Goal: Task Accomplishment & Management: Complete application form

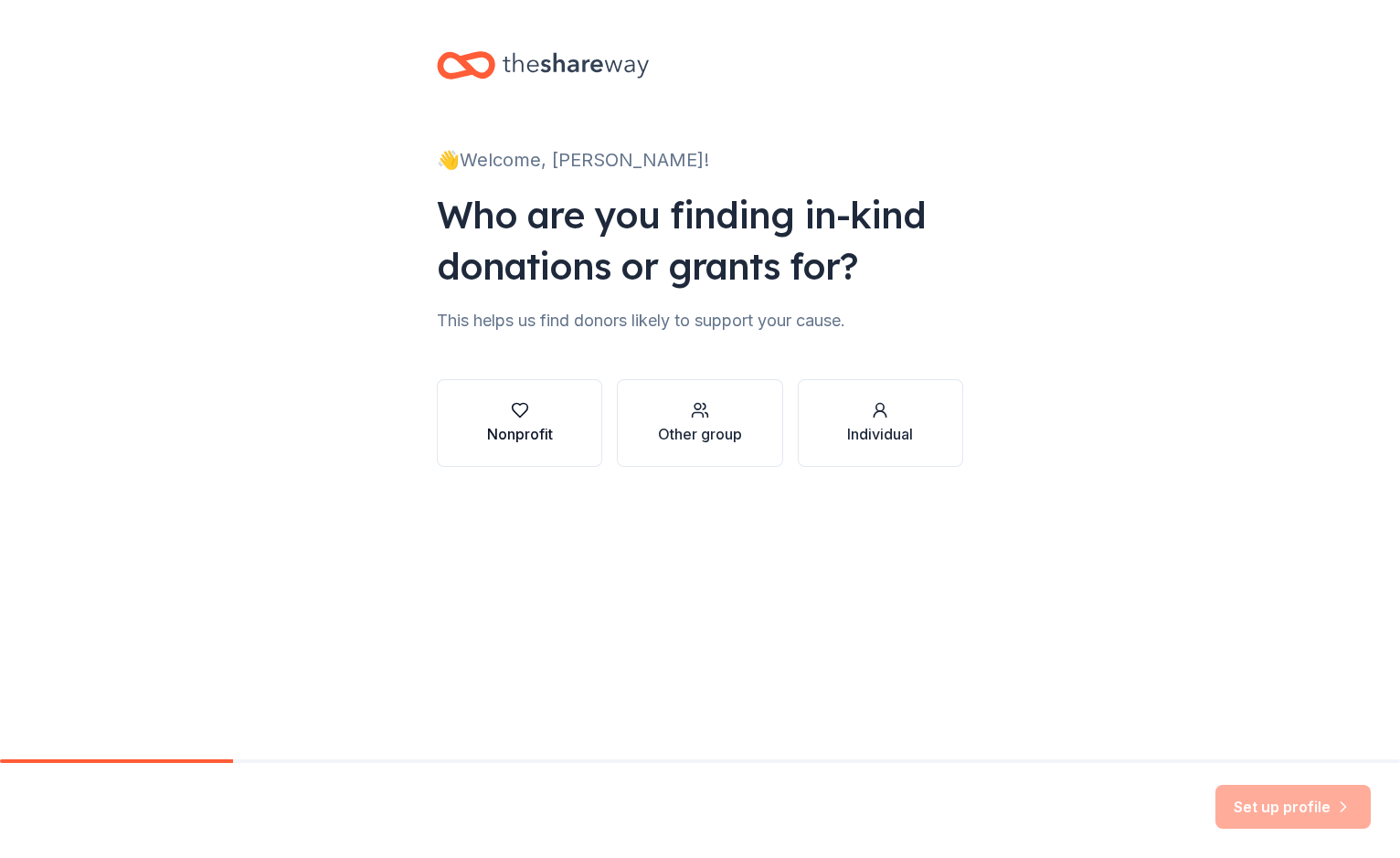
click at [501, 433] on div "Nonprofit" at bounding box center [519, 433] width 66 height 22
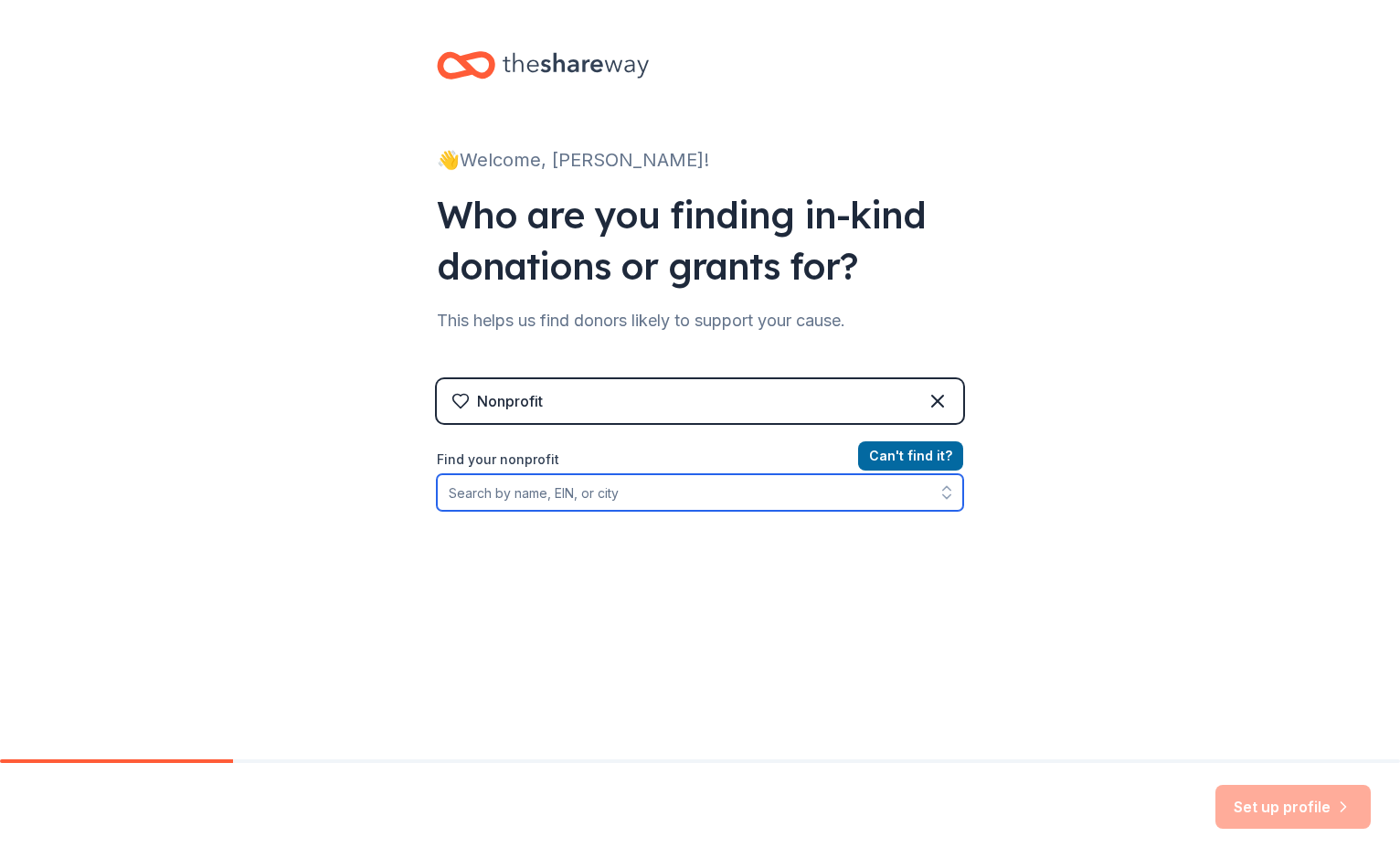
click at [593, 501] on input "Find your nonprofit" at bounding box center [700, 493] width 526 height 36
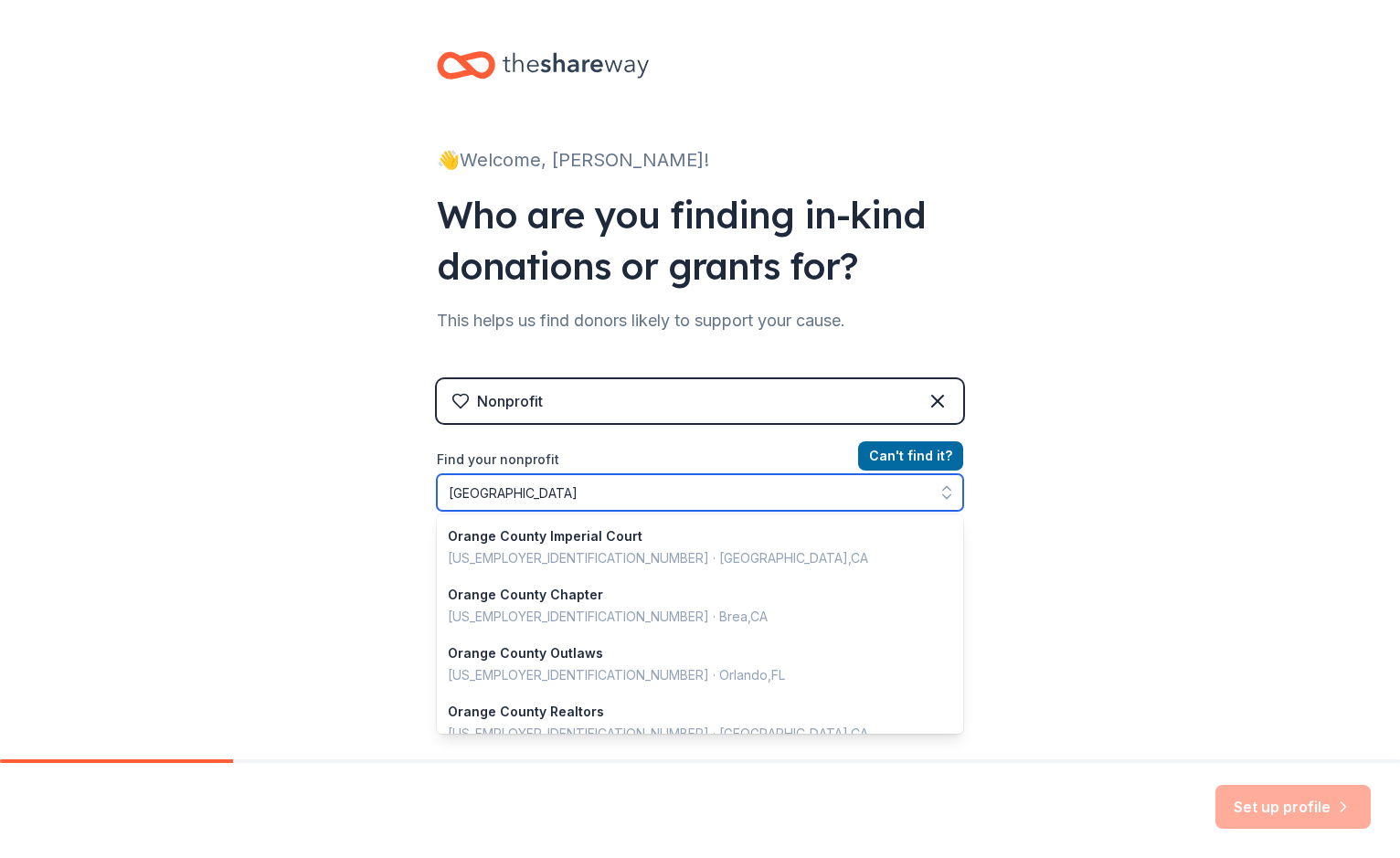
click at [451, 488] on input "[GEOGRAPHIC_DATA]" at bounding box center [700, 493] width 526 height 36
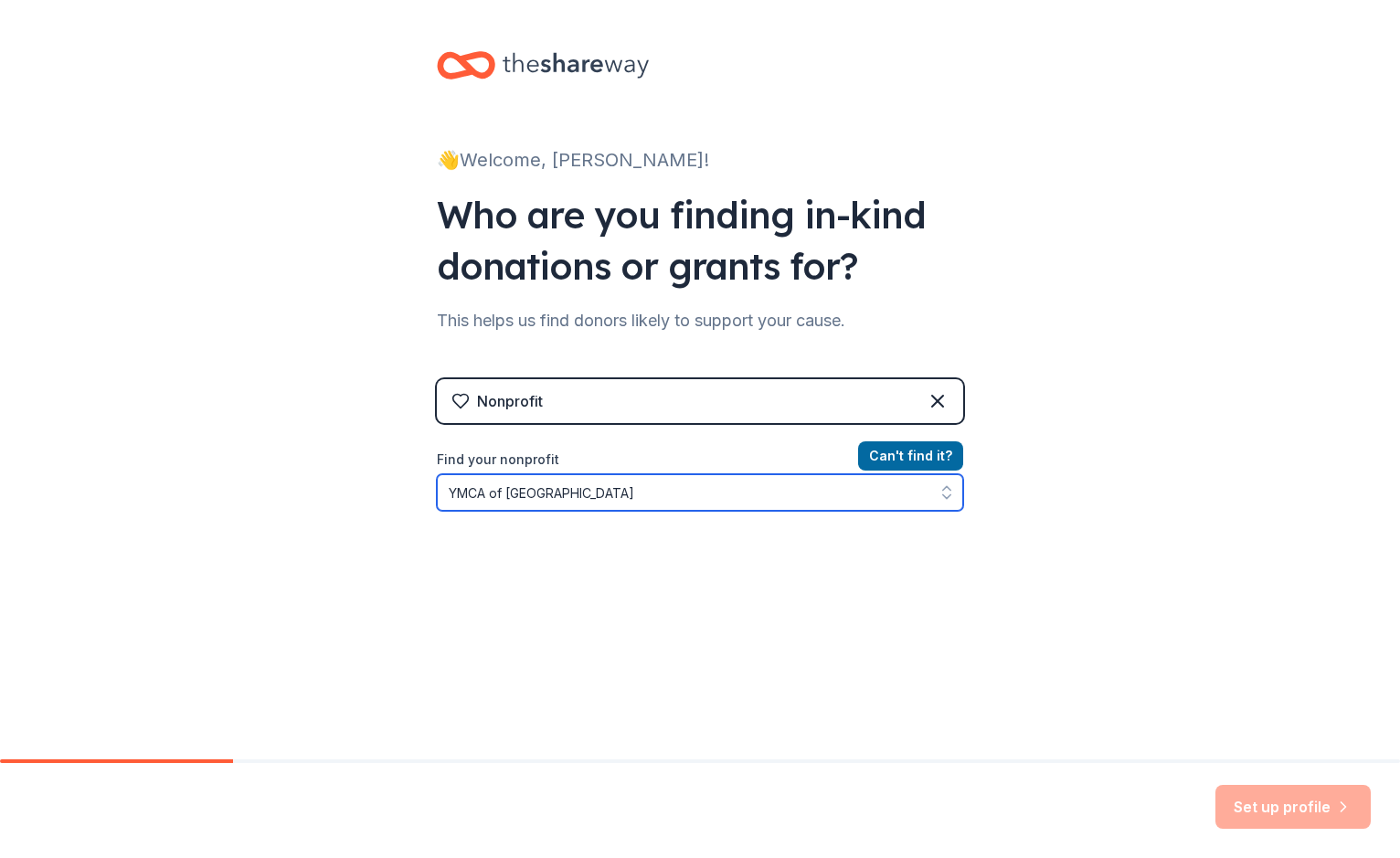
click at [542, 495] on input "YMCA of [GEOGRAPHIC_DATA]" at bounding box center [700, 493] width 526 height 36
drag, startPoint x: 635, startPoint y: 482, endPoint x: 512, endPoint y: 481, distance: 123.0
click at [512, 481] on input "YMCA of [GEOGRAPHIC_DATA]" at bounding box center [700, 493] width 526 height 36
click at [619, 486] on input "YMCA of [GEOGRAPHIC_DATA]" at bounding box center [700, 493] width 526 height 36
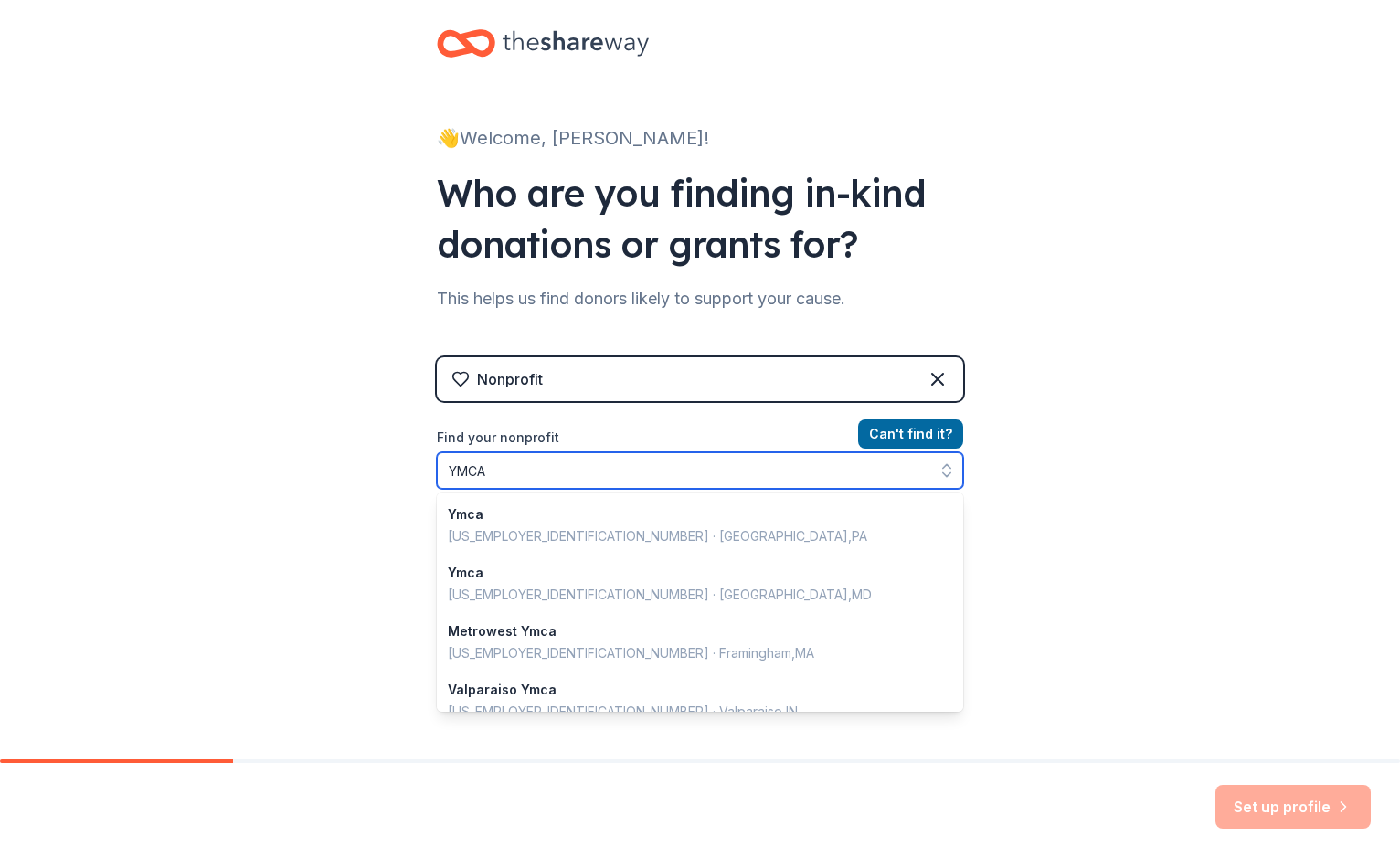
click at [561, 472] on input "YMCA" at bounding box center [700, 471] width 526 height 36
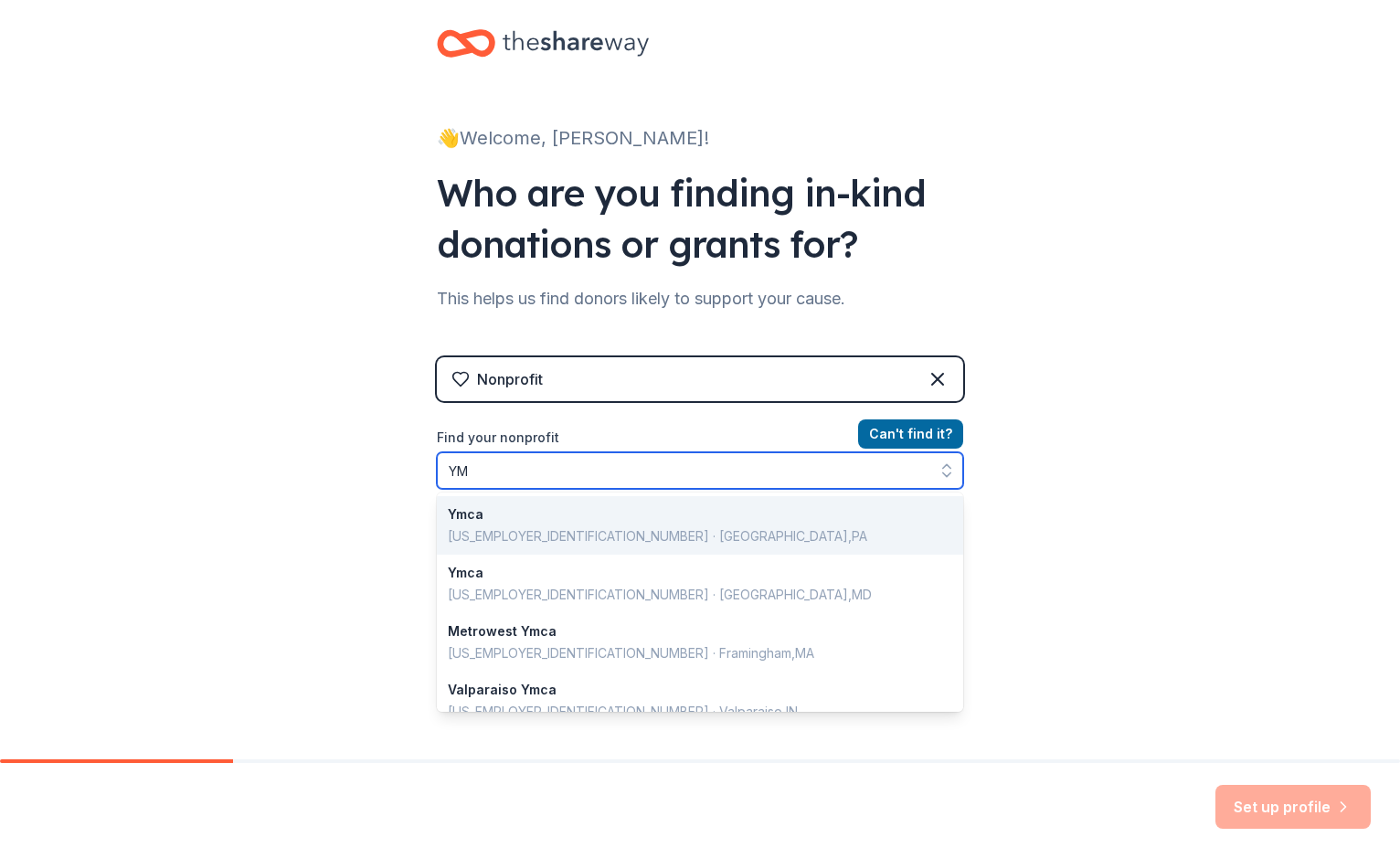
type input "Y"
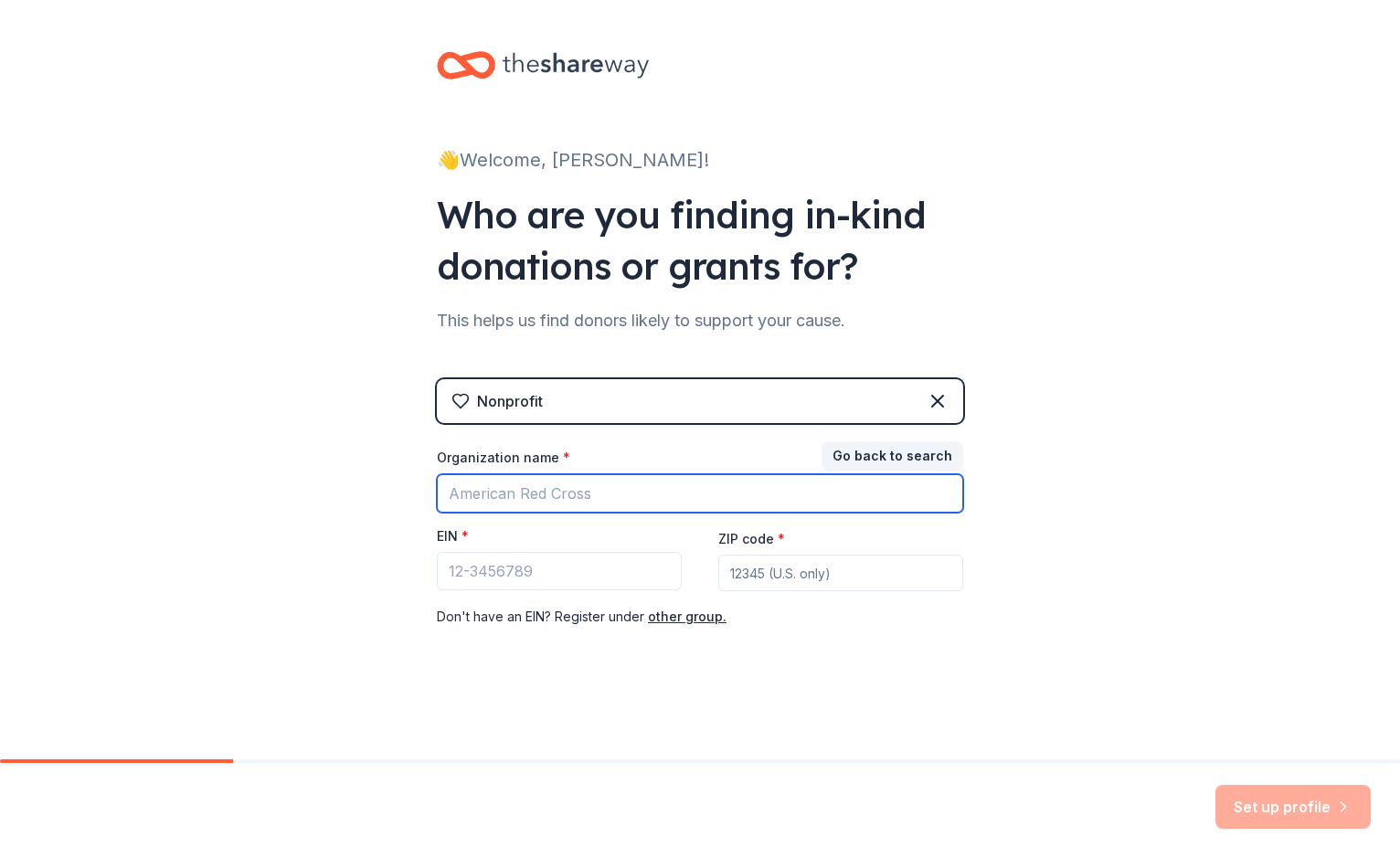
paste input "[US_EMPLOYER_IDENTIFICATION_NUMBER]"
type input "9"
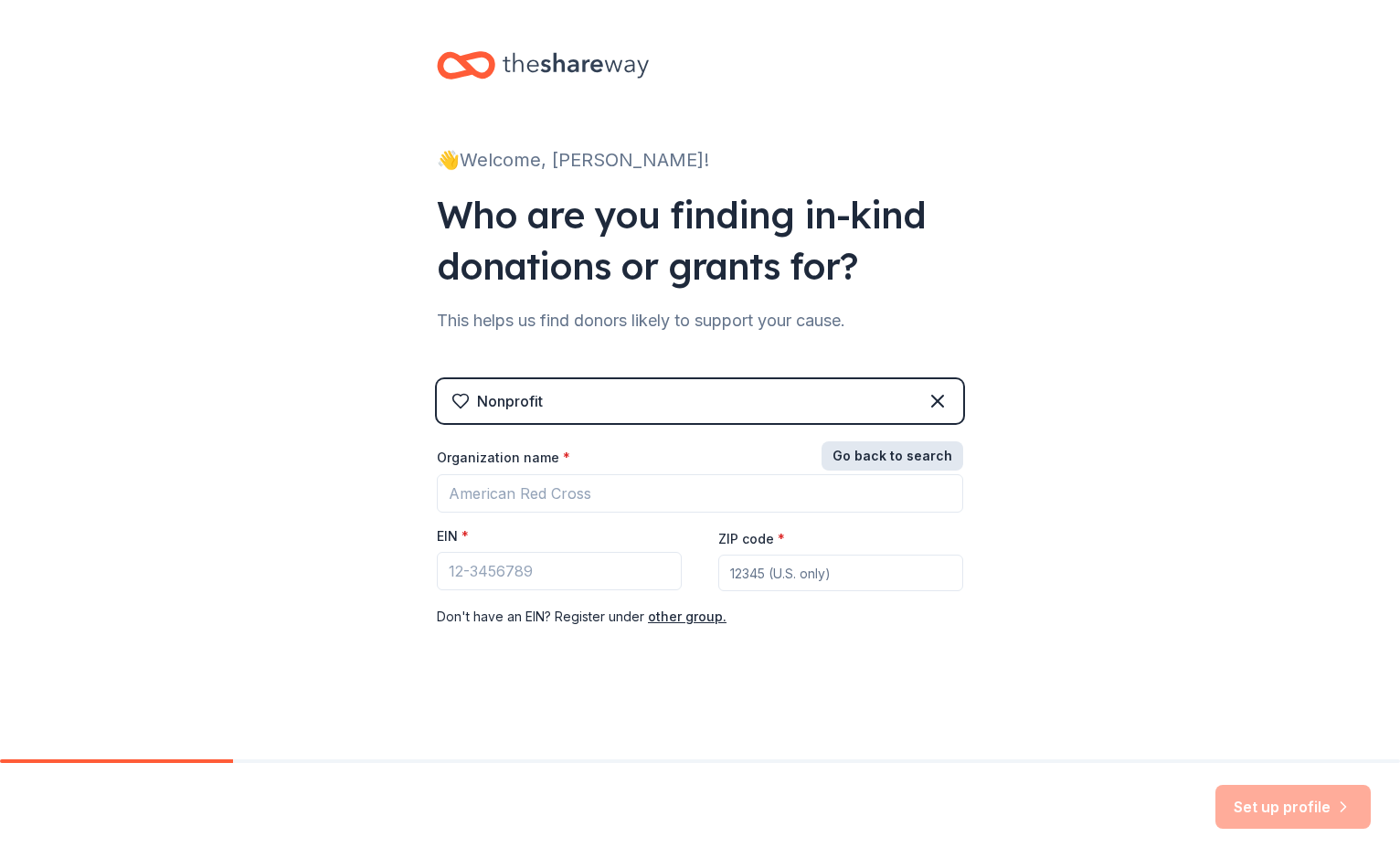
click at [900, 455] on button "Go back to search" at bounding box center [892, 456] width 142 height 30
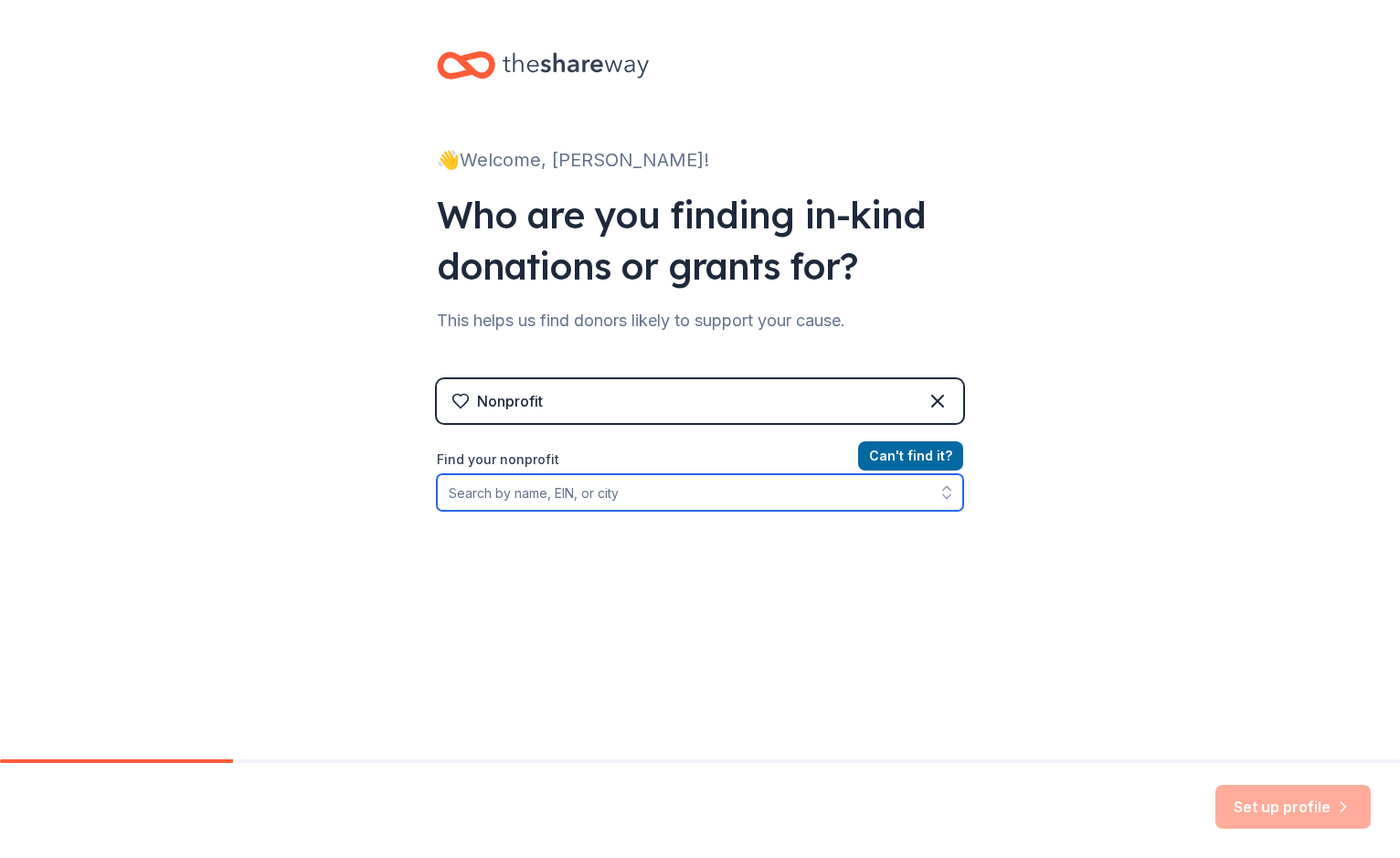
click at [622, 501] on input "Find your nonprofit" at bounding box center [700, 493] width 526 height 36
paste input "[US_EMPLOYER_IDENTIFICATION_NUMBER]"
type input "[US_EMPLOYER_IDENTIFICATION_NUMBER]"
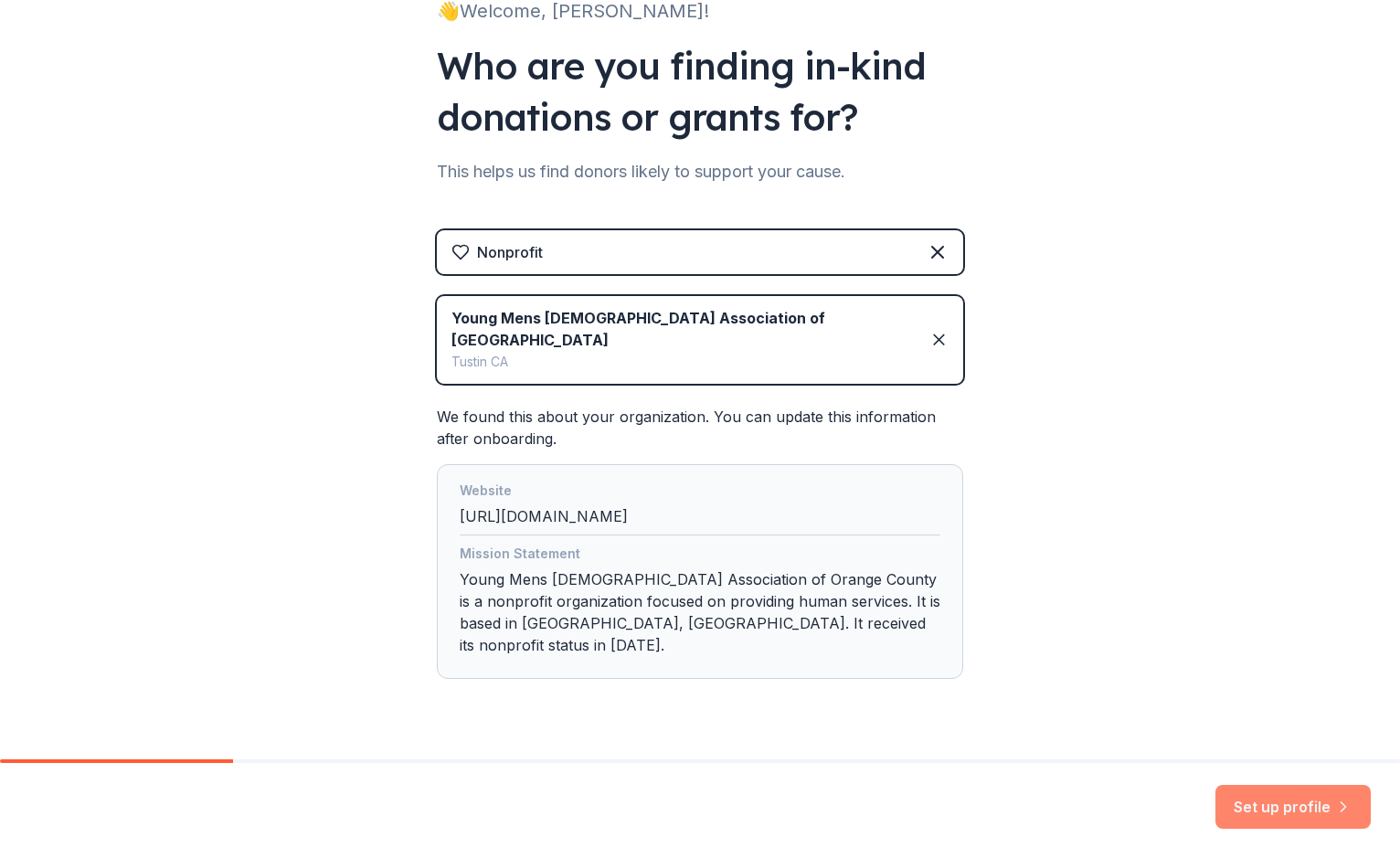
click at [1244, 807] on button "Set up profile" at bounding box center [1293, 807] width 155 height 44
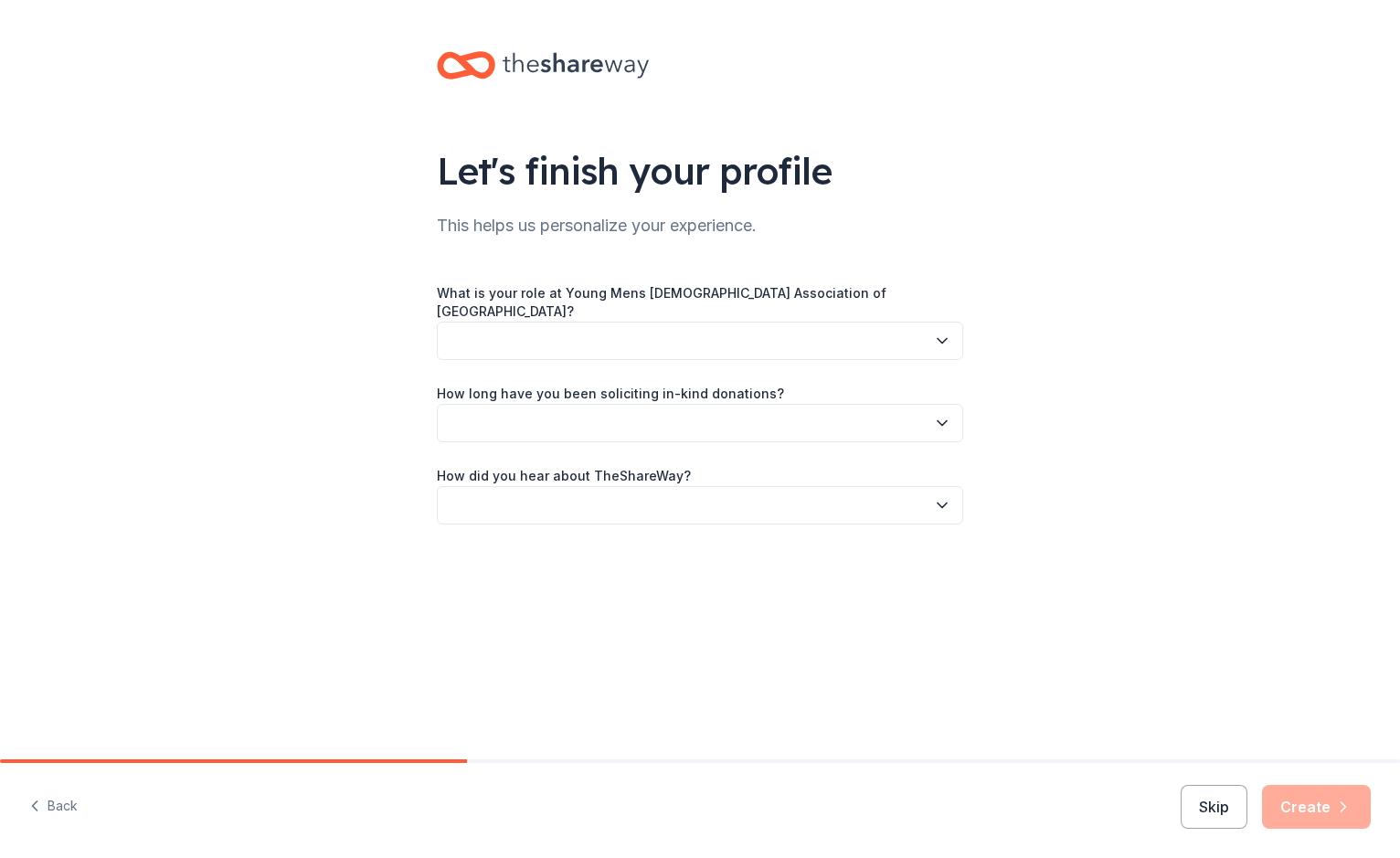
click at [585, 326] on button "button" at bounding box center [700, 341] width 526 height 38
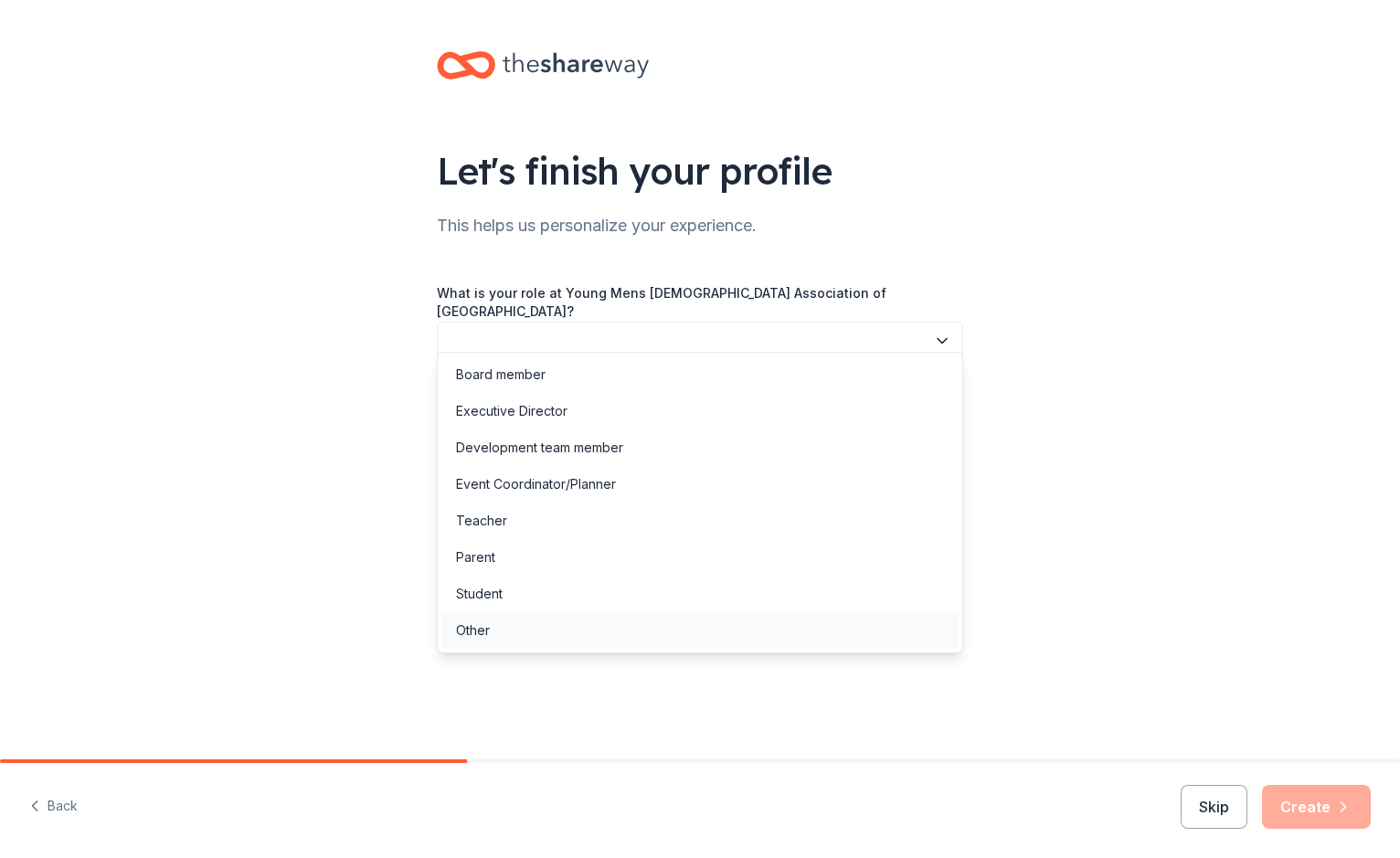
click at [505, 629] on div "Other" at bounding box center [700, 631] width 517 height 36
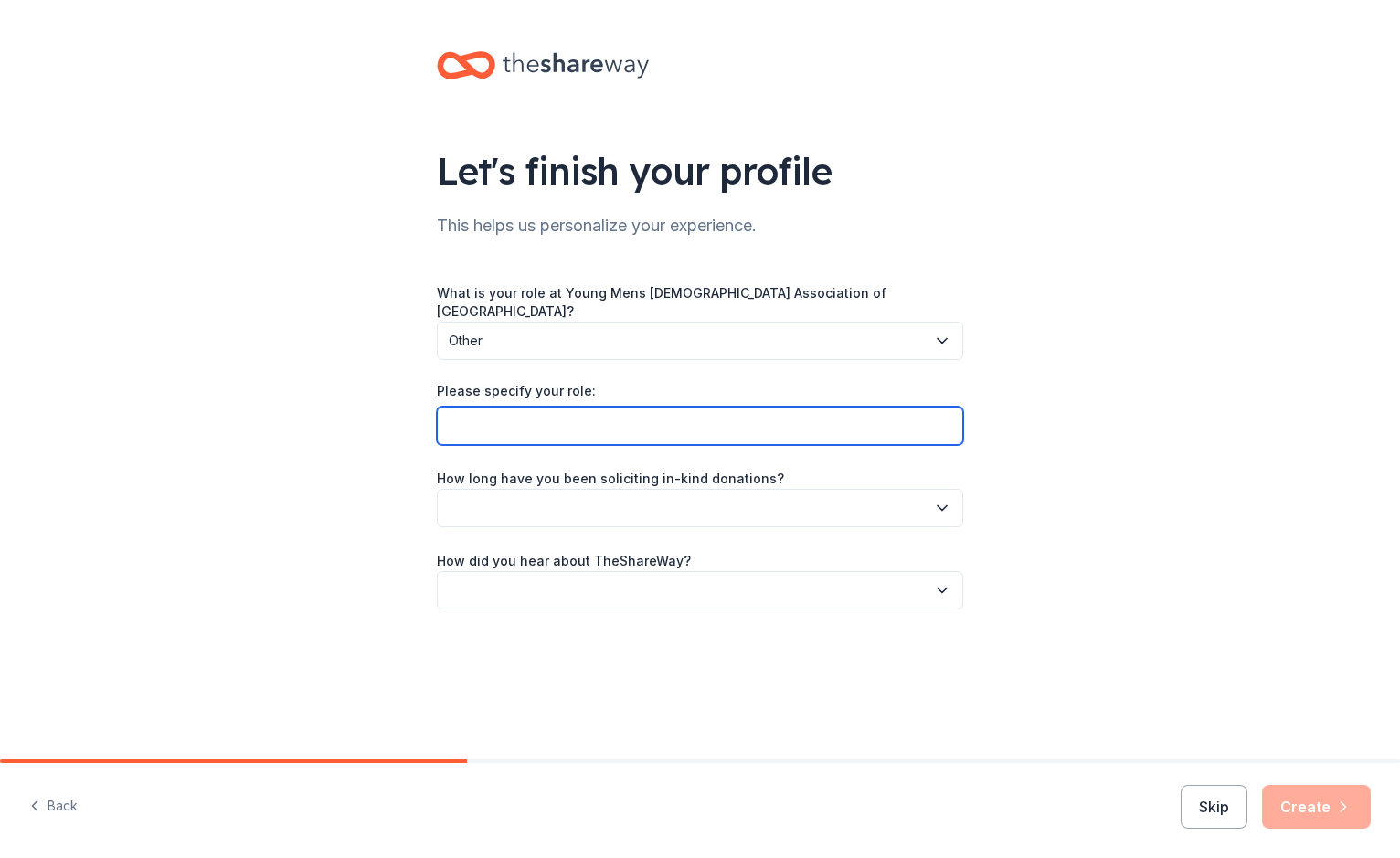
click at [524, 406] on input "Please specify your role:" at bounding box center [700, 426] width 526 height 38
type input "I am a intern requesting donations as part of an event that supporting the YMCA"
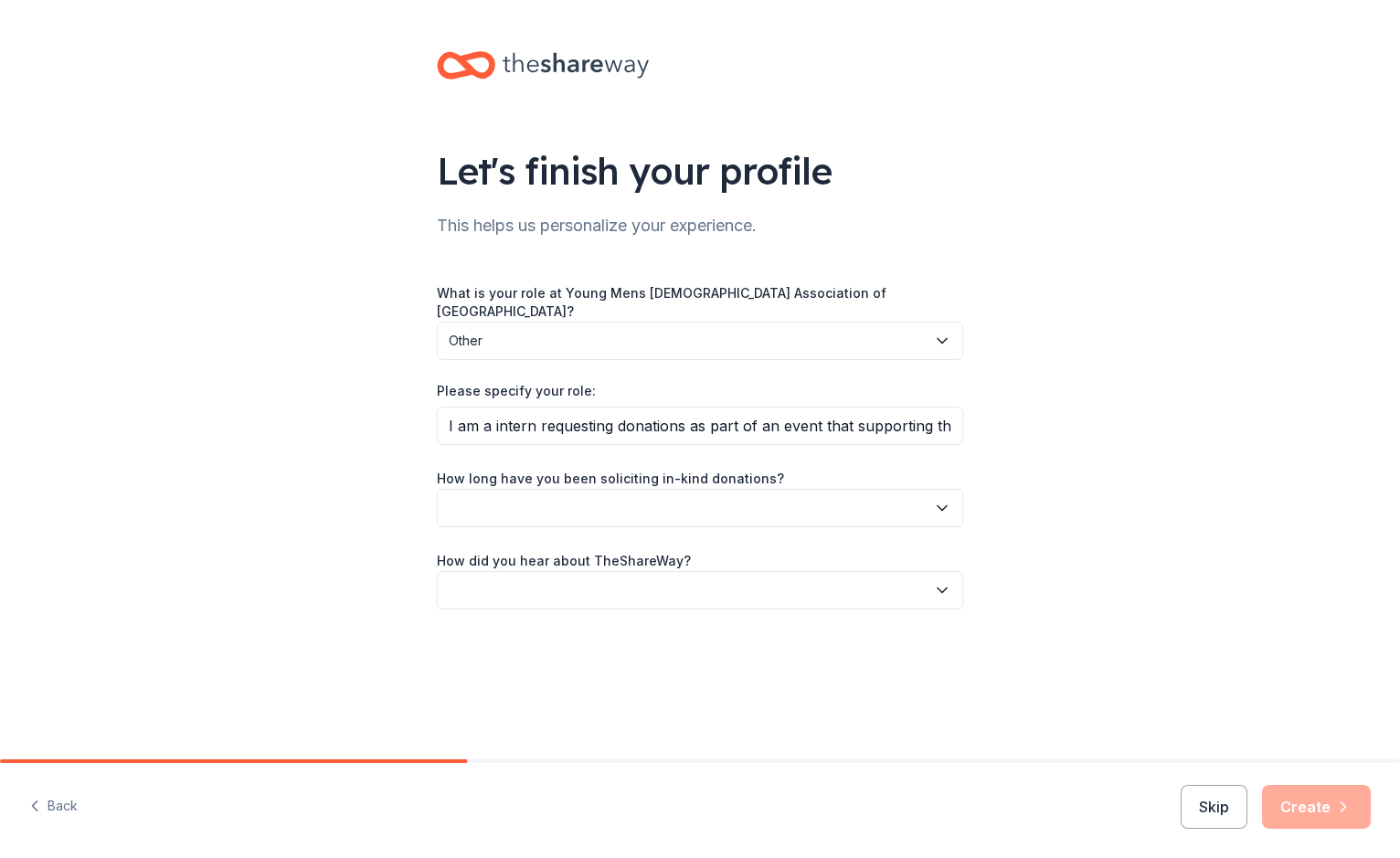
click at [547, 489] on button "button" at bounding box center [700, 508] width 526 height 38
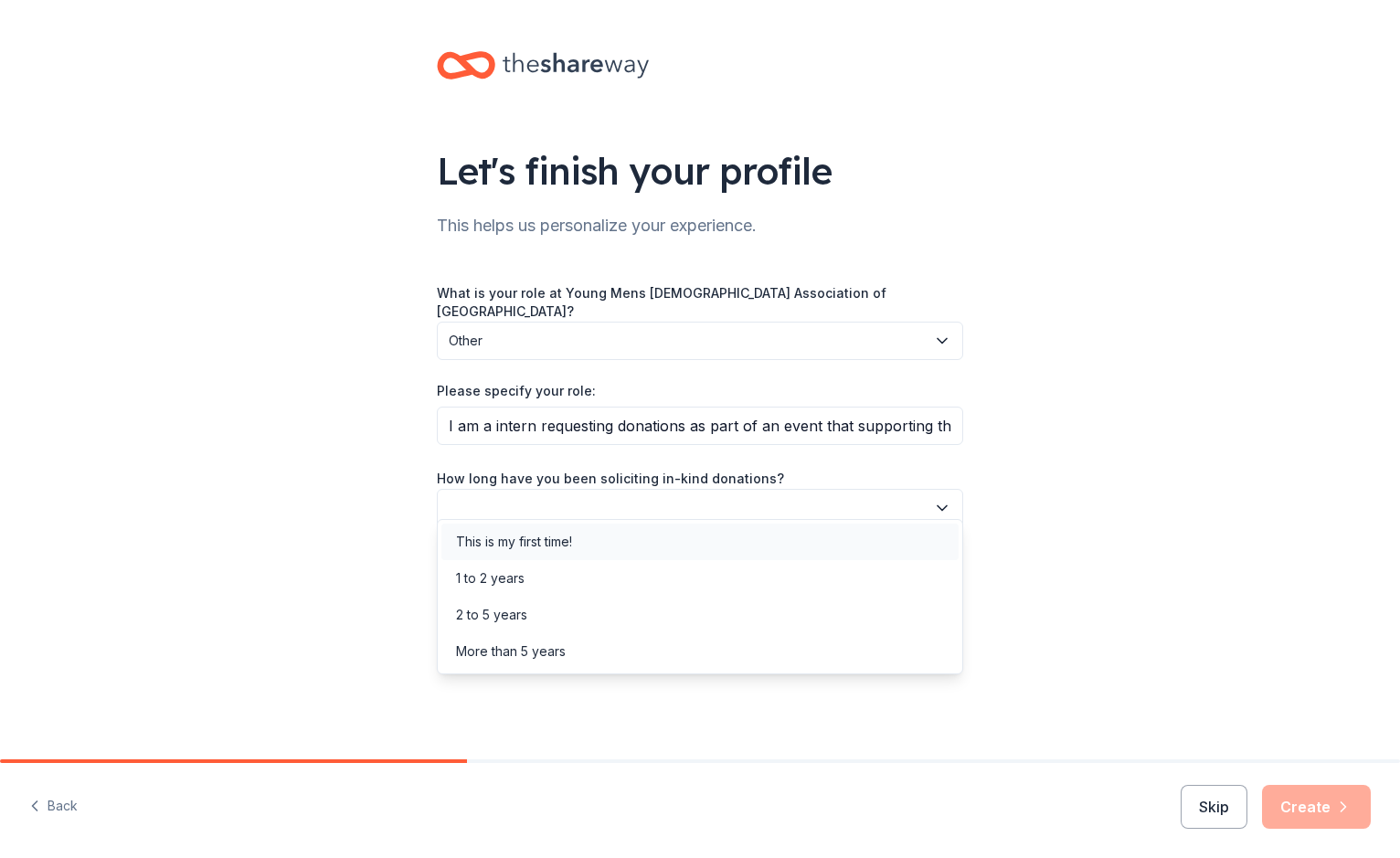
click at [533, 546] on div "This is my first time!" at bounding box center [514, 542] width 116 height 22
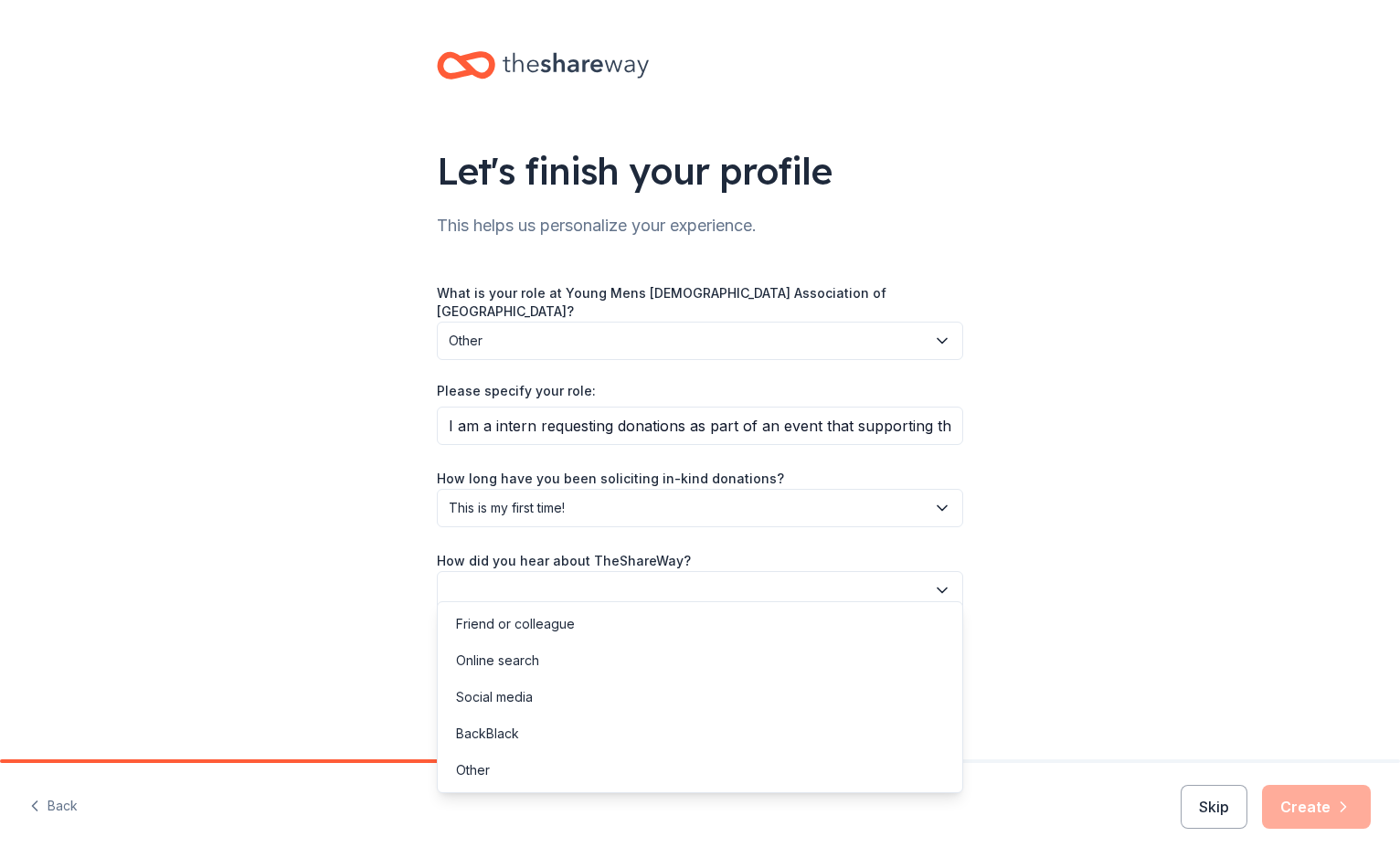
click at [539, 574] on button "button" at bounding box center [700, 591] width 526 height 38
click at [517, 654] on div "Online search" at bounding box center [497, 661] width 83 height 22
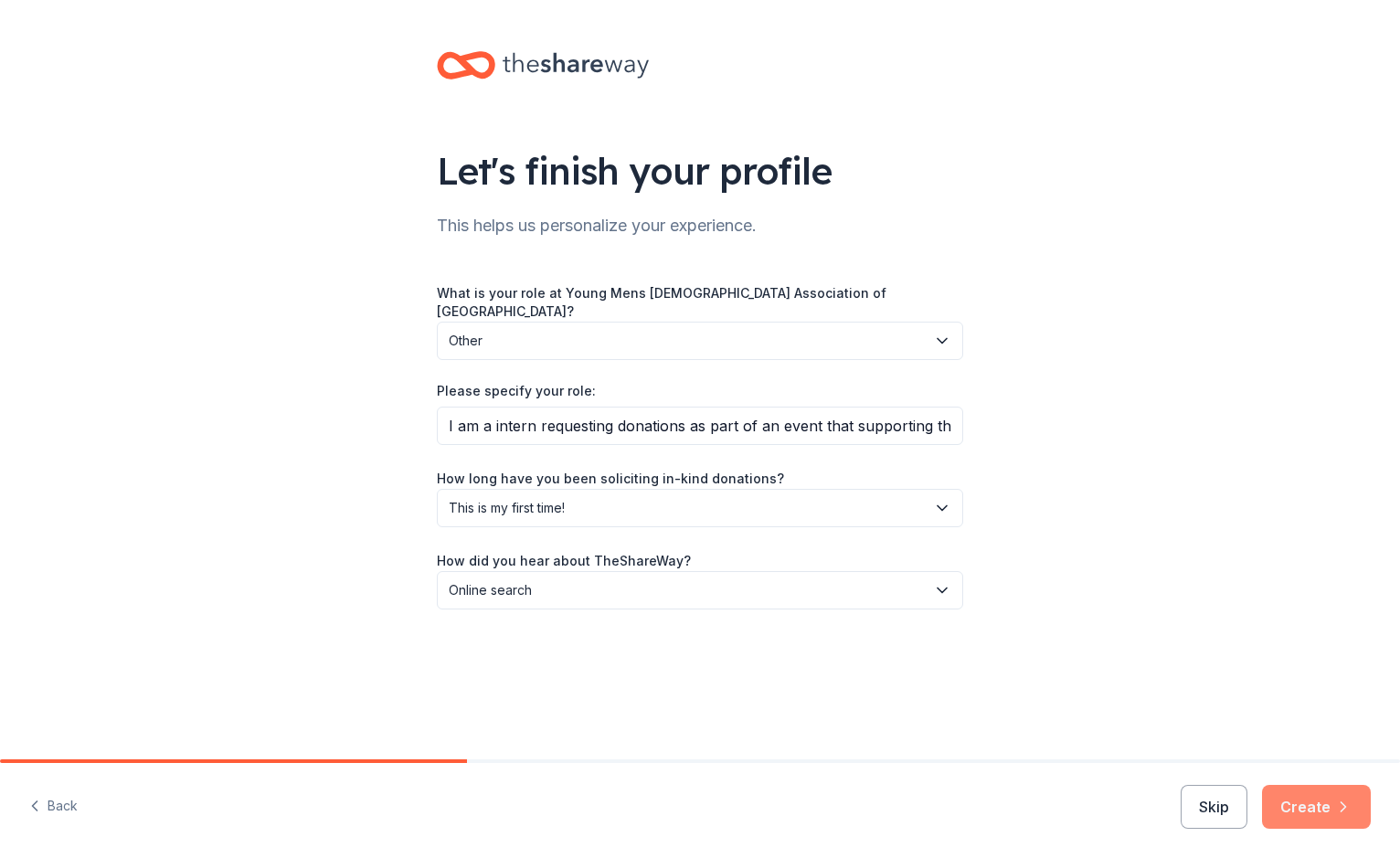
click at [1269, 817] on button "Create" at bounding box center [1316, 807] width 108 height 44
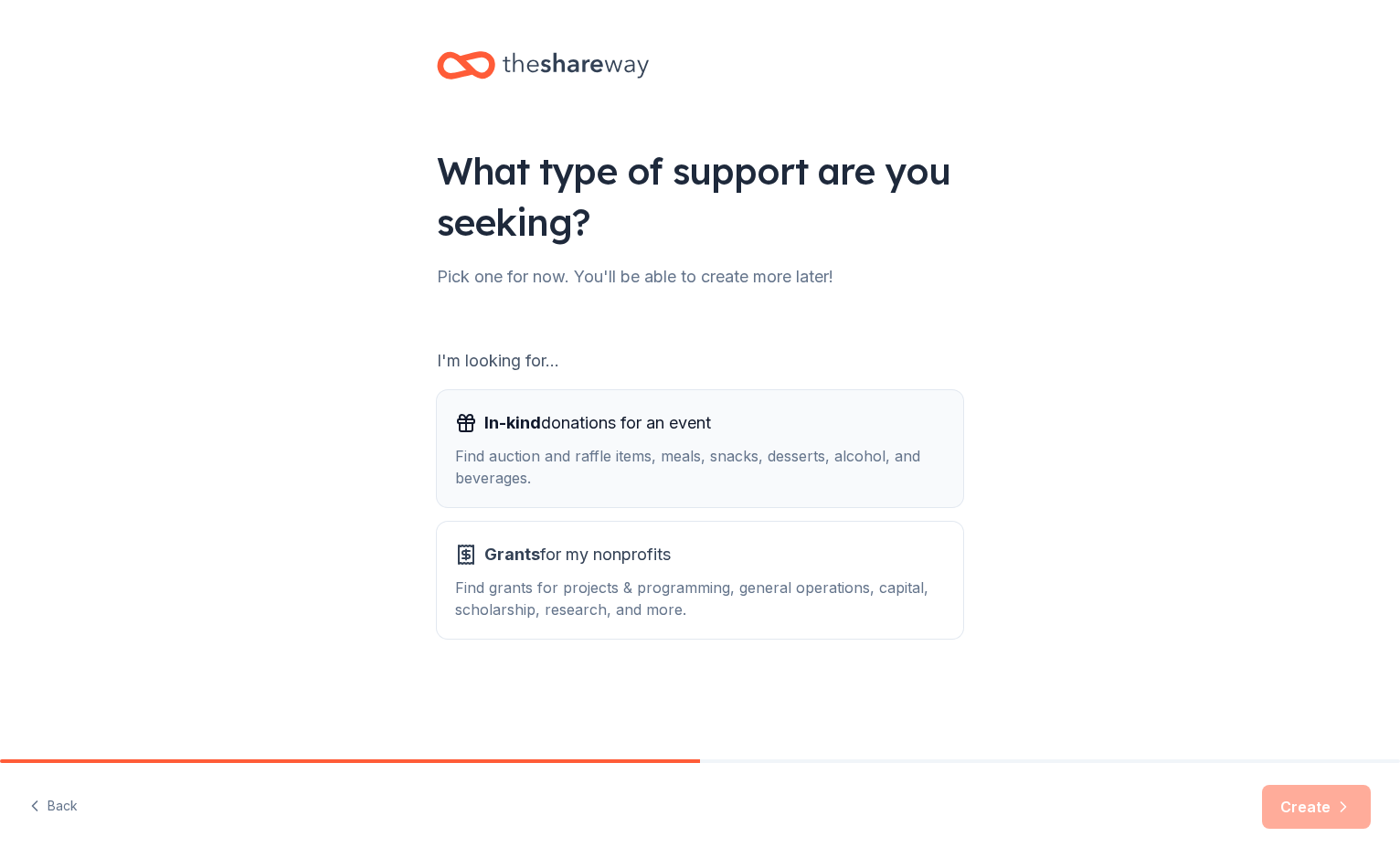
click at [608, 465] on div "Find auction and raffle items, meals, snacks, desserts, alcohol, and beverages." at bounding box center [700, 467] width 490 height 44
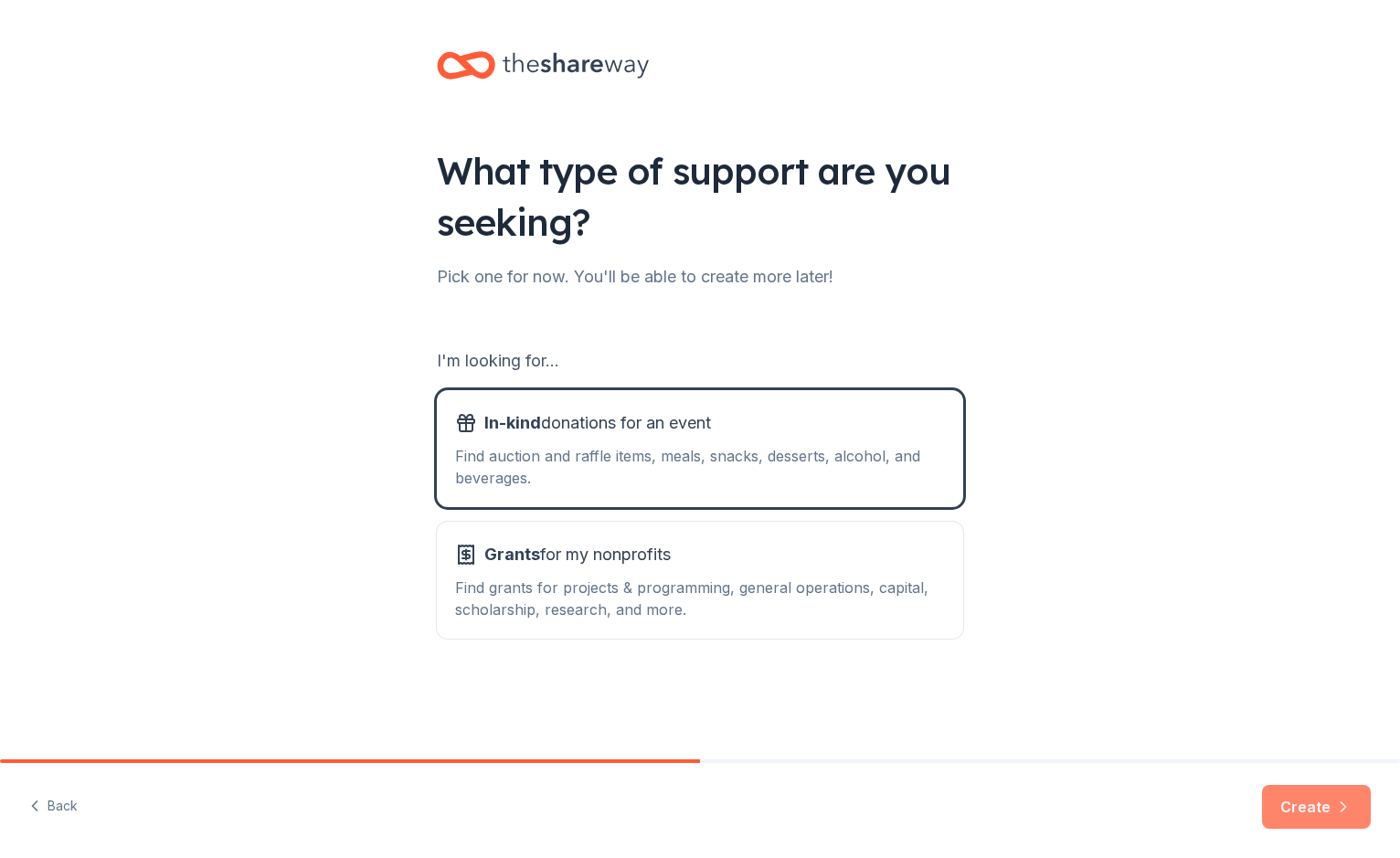
click at [1303, 799] on button "Create" at bounding box center [1316, 807] width 108 height 44
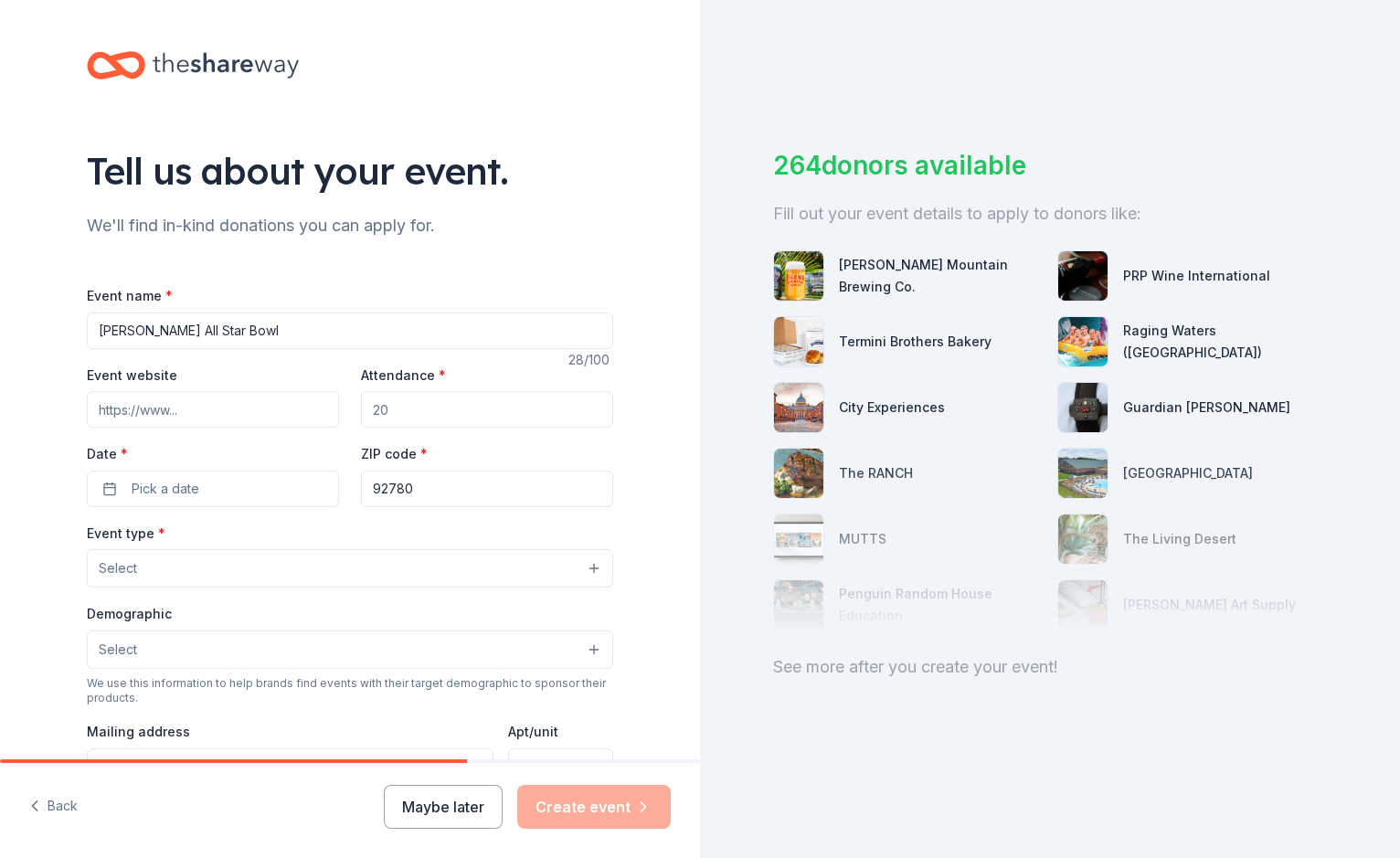
type input "[PERSON_NAME] All Star Bowl"
click at [129, 413] on input "Event website" at bounding box center [213, 409] width 252 height 36
paste input "[URL][DOMAIN_NAME][PERSON_NAME]"
type input "[URL][DOMAIN_NAME][PERSON_NAME]"
click at [441, 408] on input "Attendance *" at bounding box center [487, 409] width 252 height 36
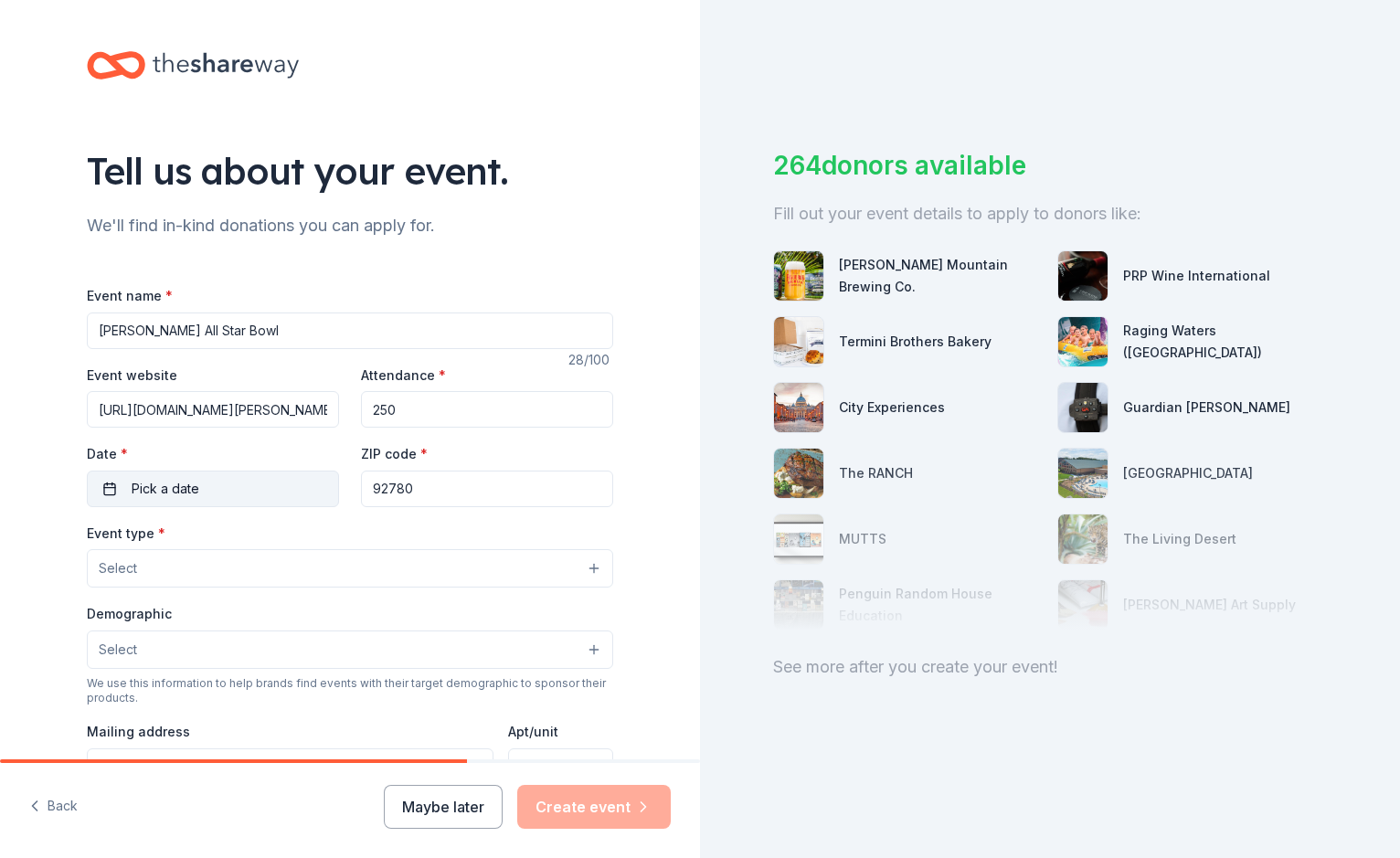
type input "250"
click at [206, 482] on button "Pick a date" at bounding box center [213, 489] width 252 height 36
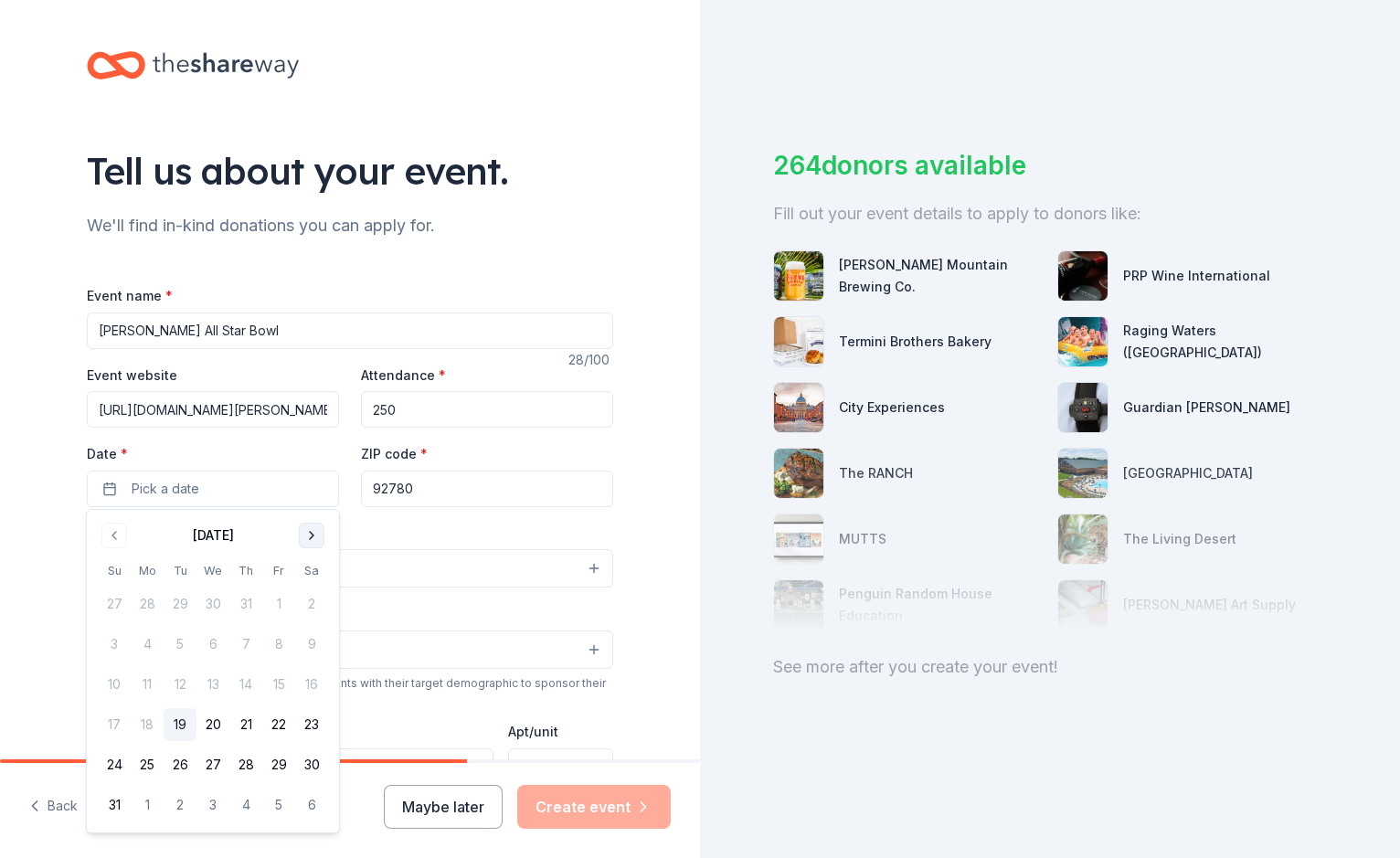
click at [316, 534] on button "Go to next month" at bounding box center [311, 535] width 26 height 26
click at [120, 645] on button "7" at bounding box center [114, 644] width 33 height 33
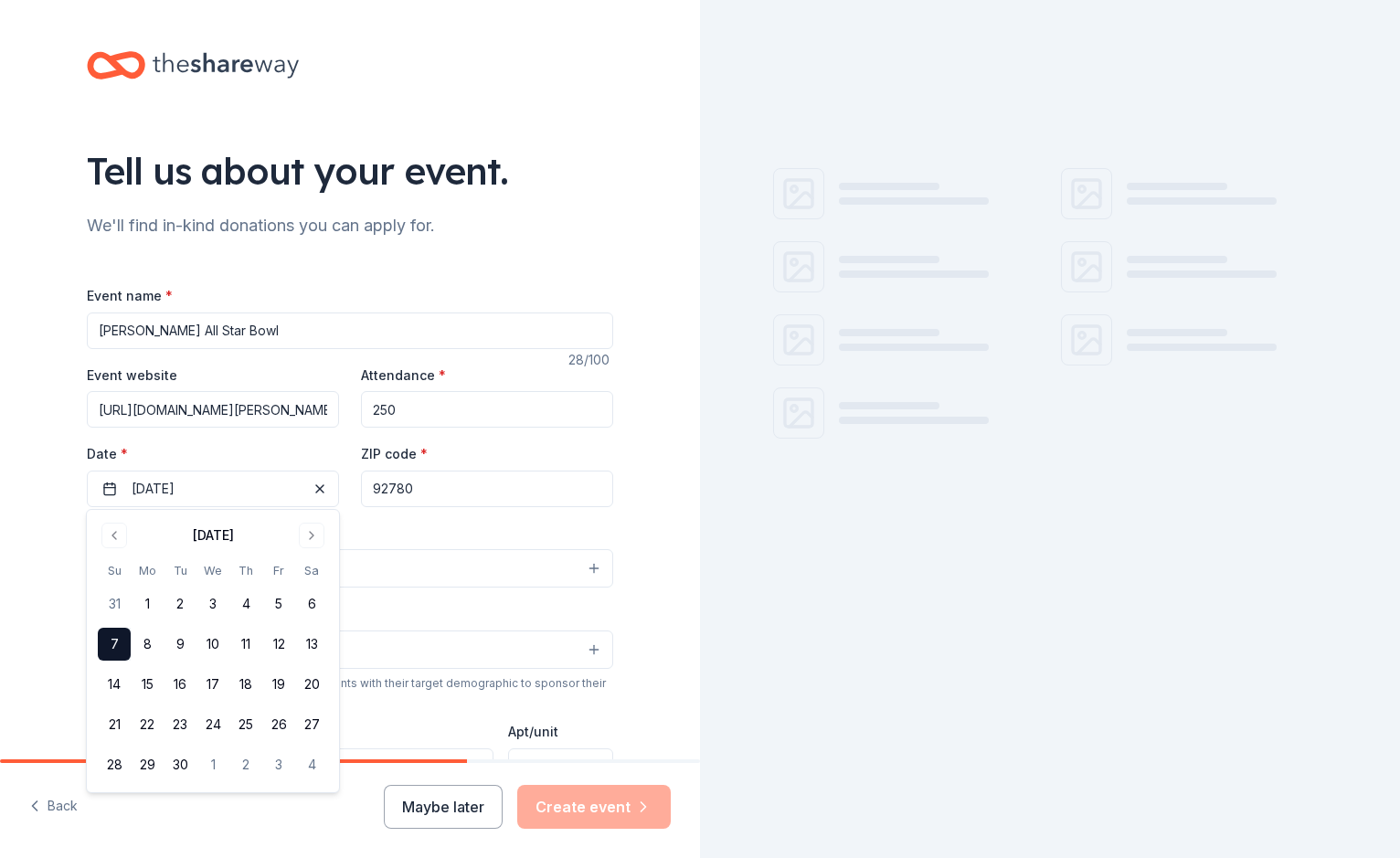
click at [425, 532] on div "Event type * Select" at bounding box center [350, 555] width 526 height 67
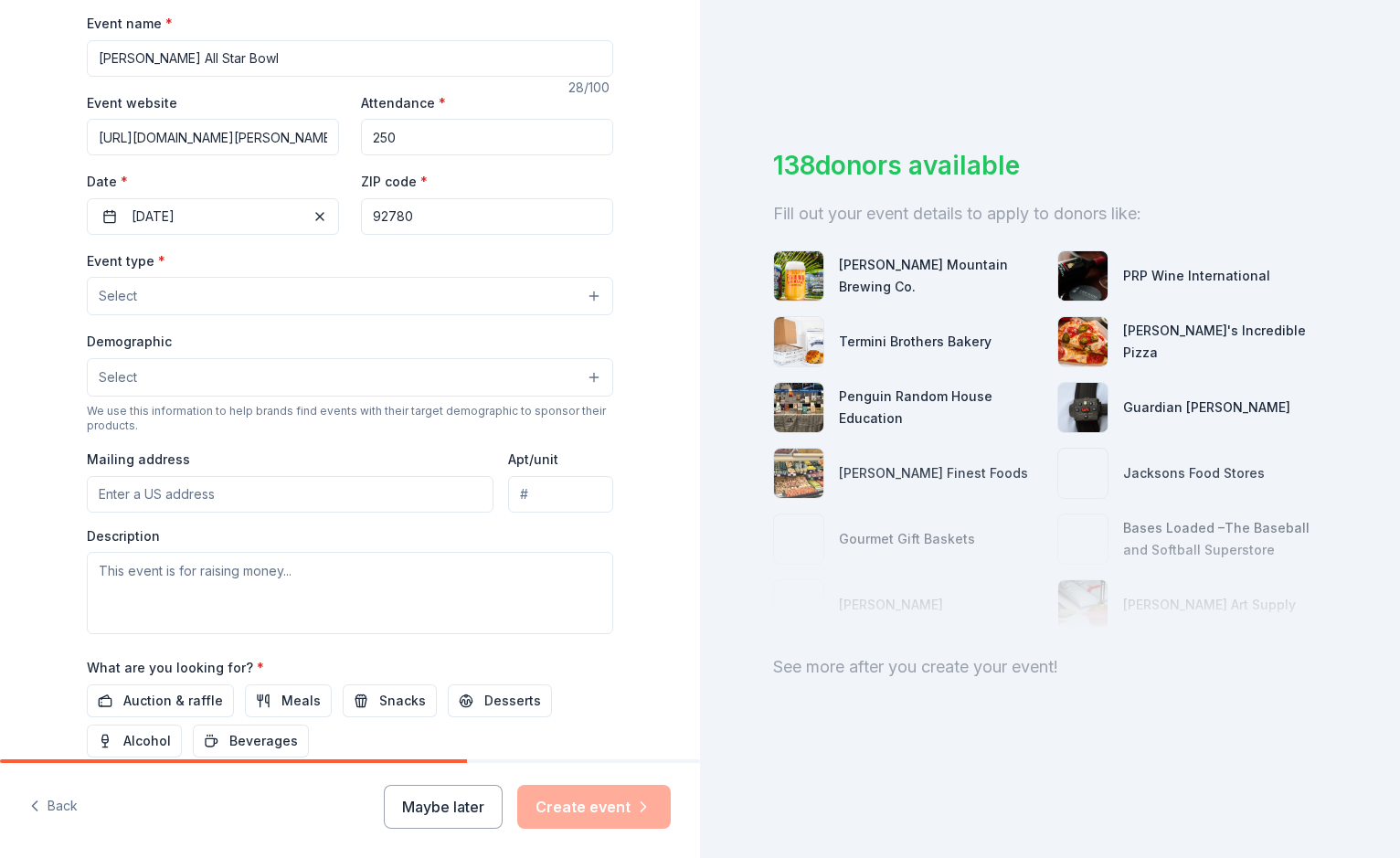
scroll to position [273, 0]
click at [325, 297] on button "Select" at bounding box center [350, 295] width 526 height 38
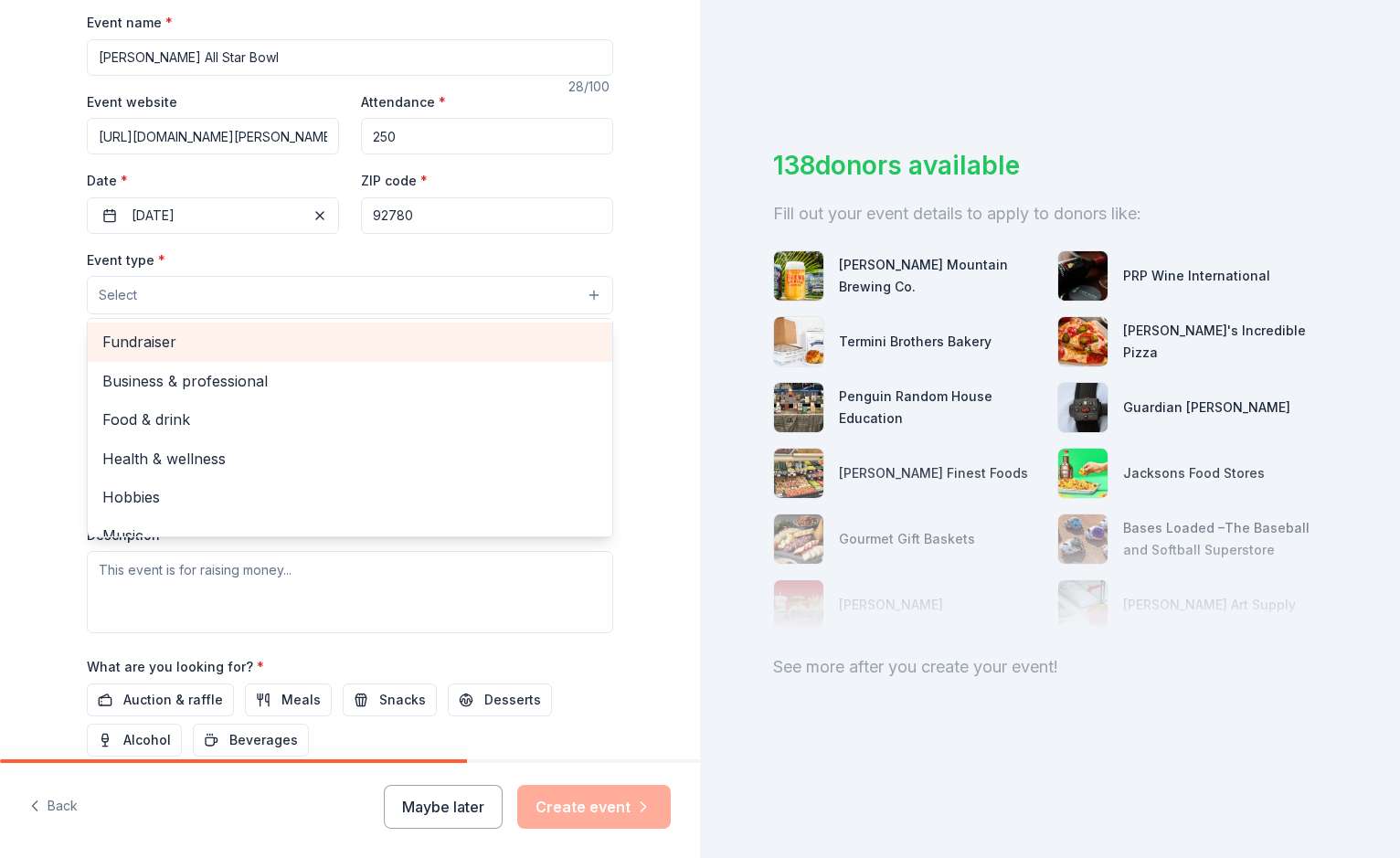
scroll to position [0, 0]
click at [196, 344] on span "Fundraiser" at bounding box center [350, 341] width 495 height 24
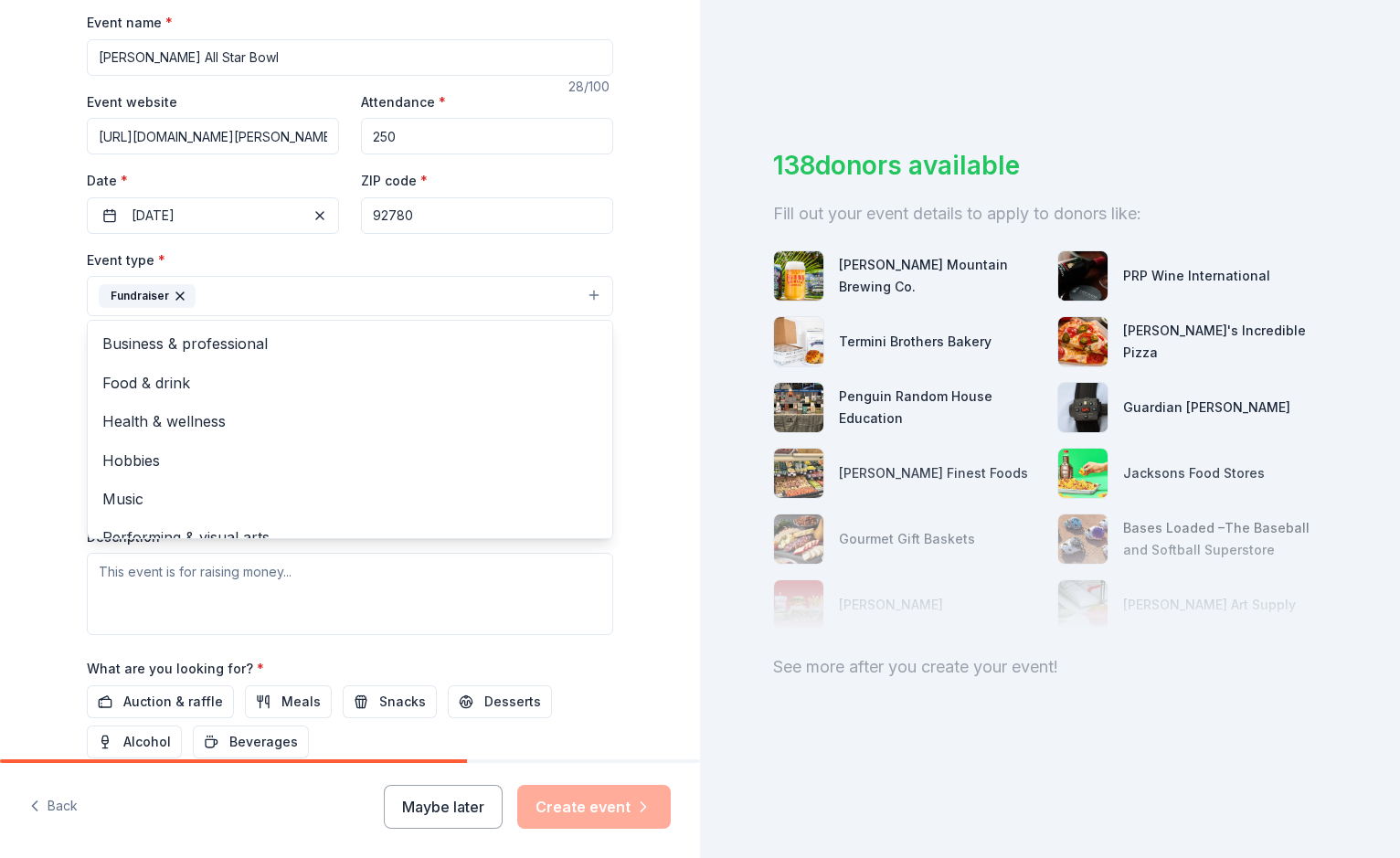
click at [57, 415] on div "Tell us about your event. We'll find in-kind donations you can apply for. Event…" at bounding box center [350, 336] width 585 height 1218
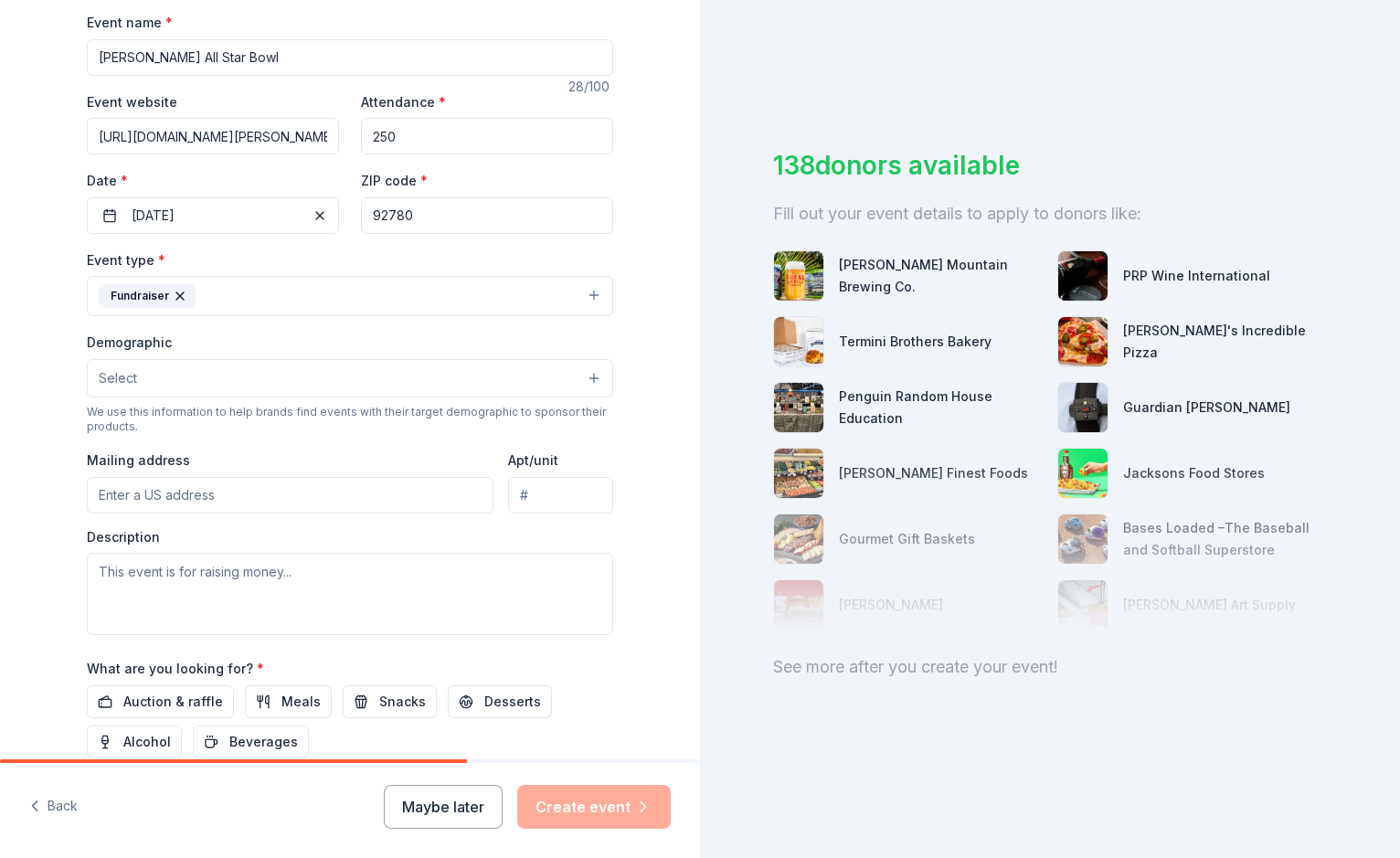
click at [218, 365] on button "Select" at bounding box center [350, 379] width 526 height 38
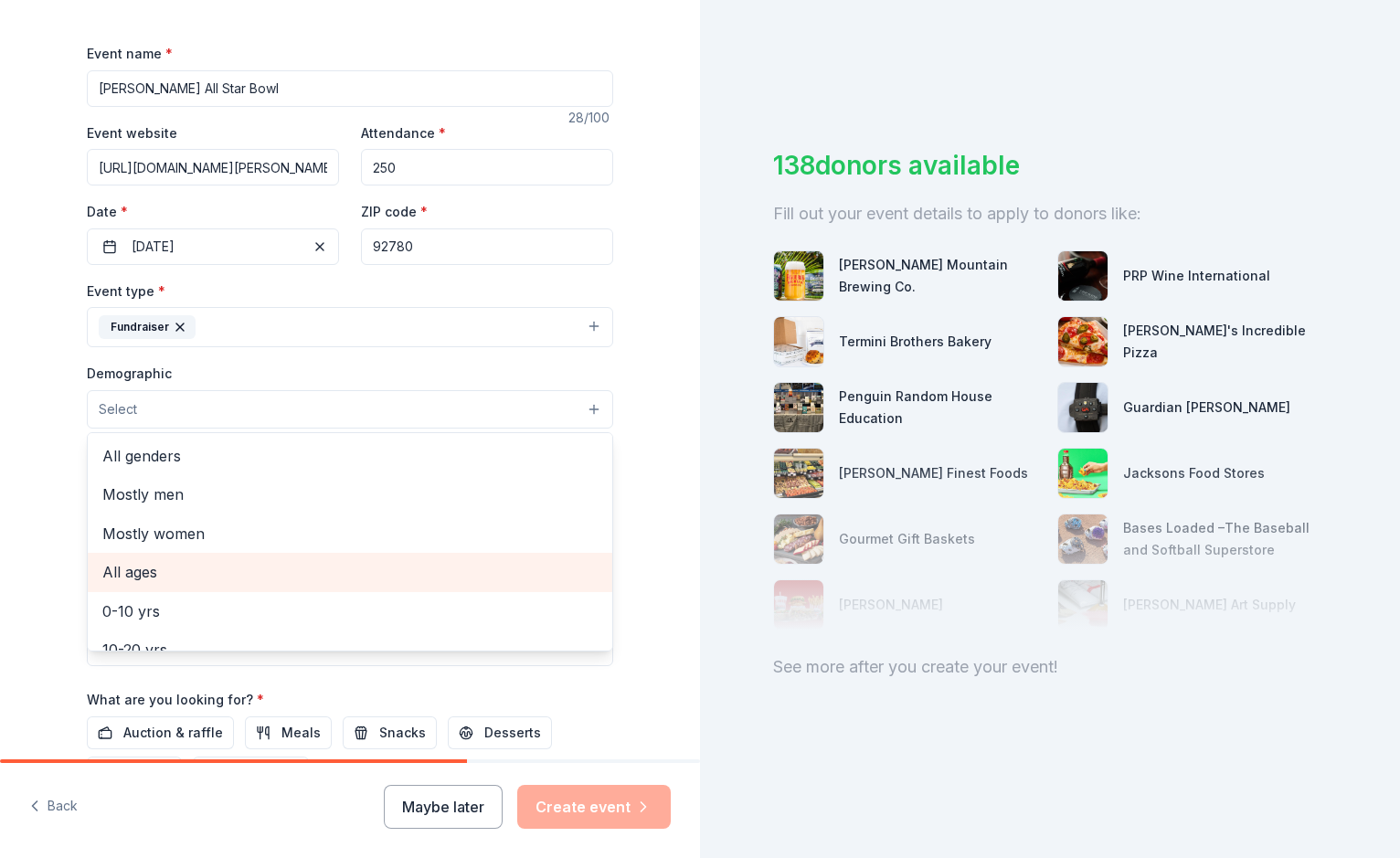
click at [144, 573] on span "All ages" at bounding box center [350, 571] width 495 height 24
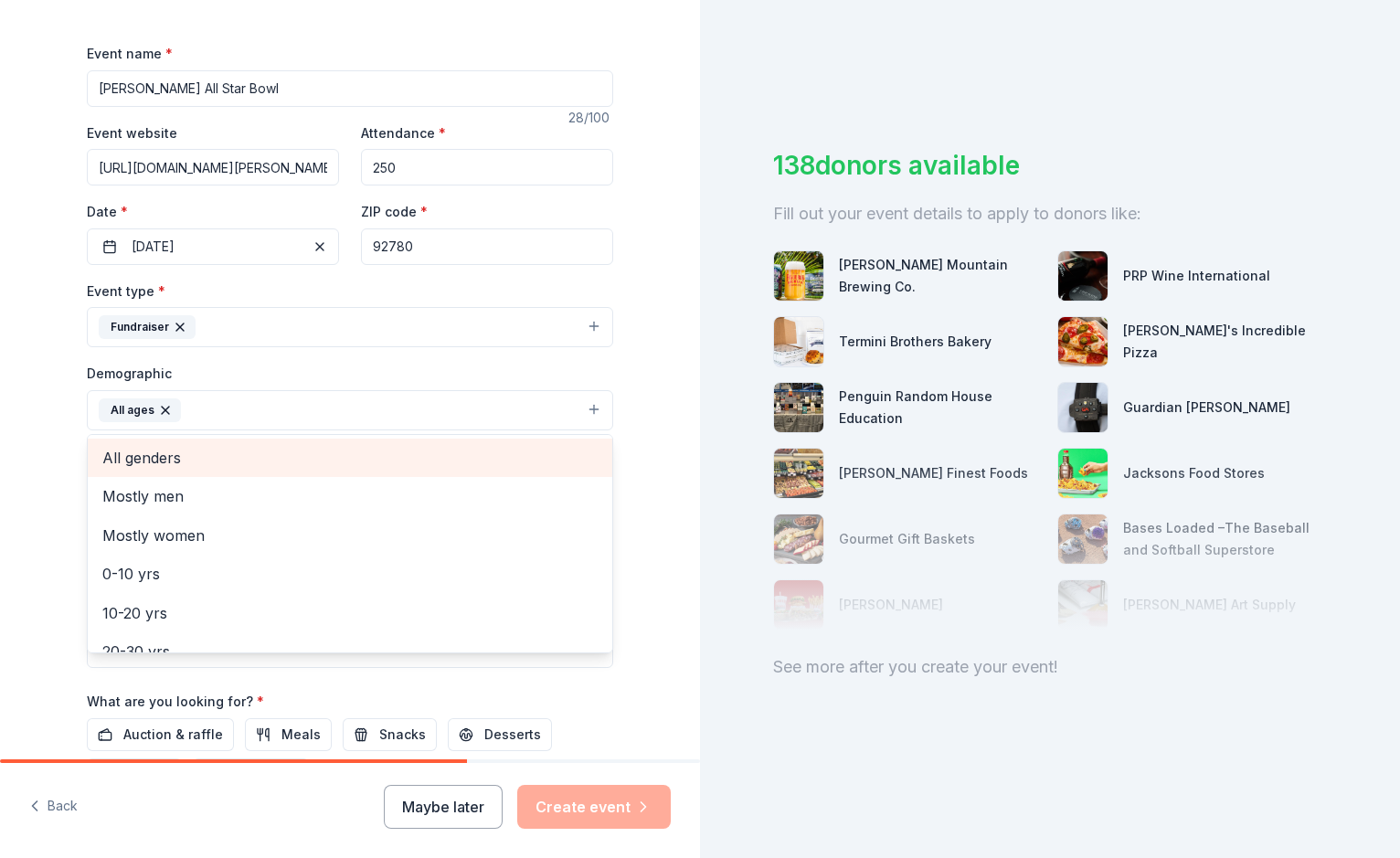
click at [215, 450] on span "All genders" at bounding box center [350, 457] width 495 height 24
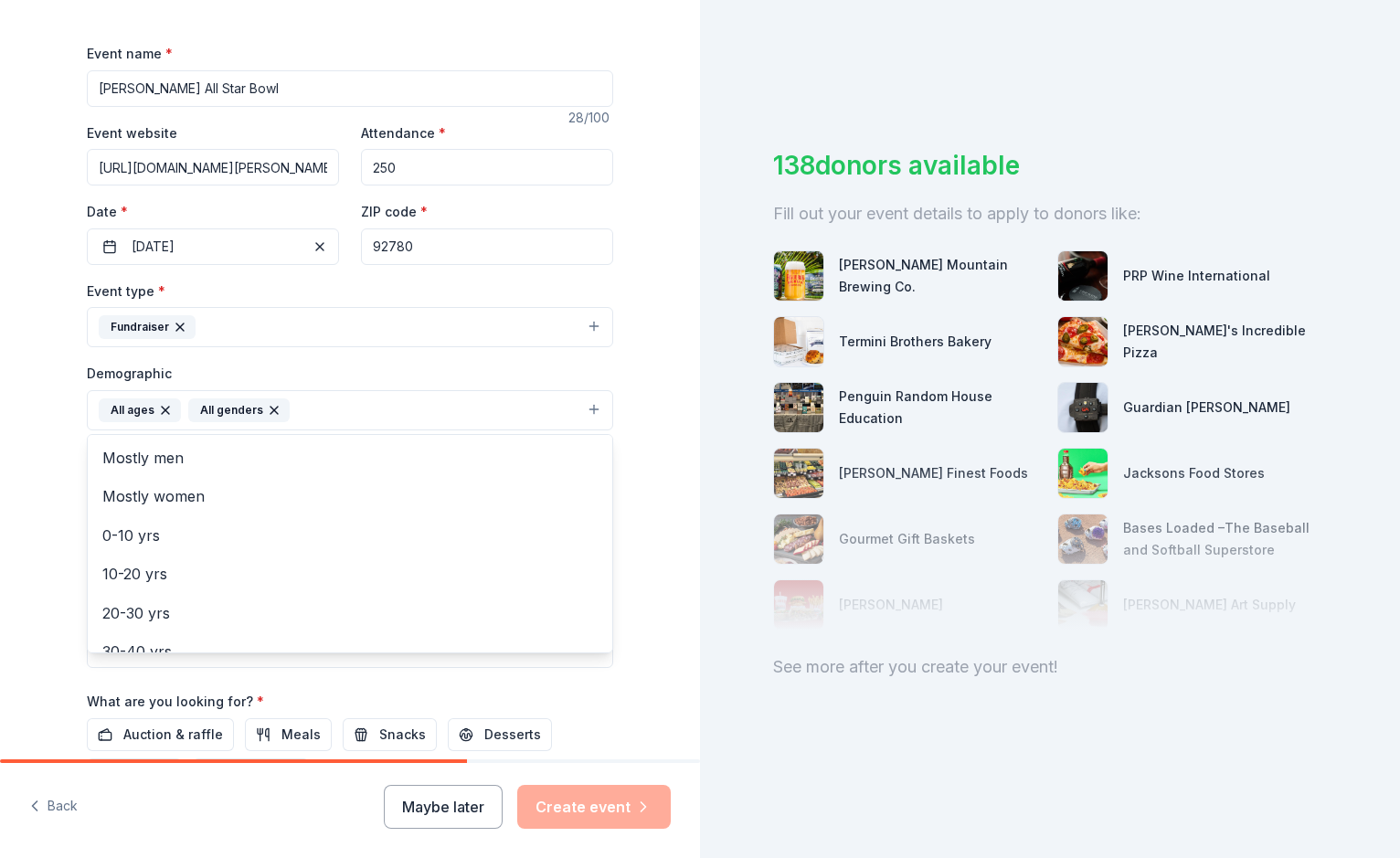
click at [29, 482] on div "Tell us about your event. We'll find in-kind donations you can apply for. Event…" at bounding box center [350, 367] width 700 height 1220
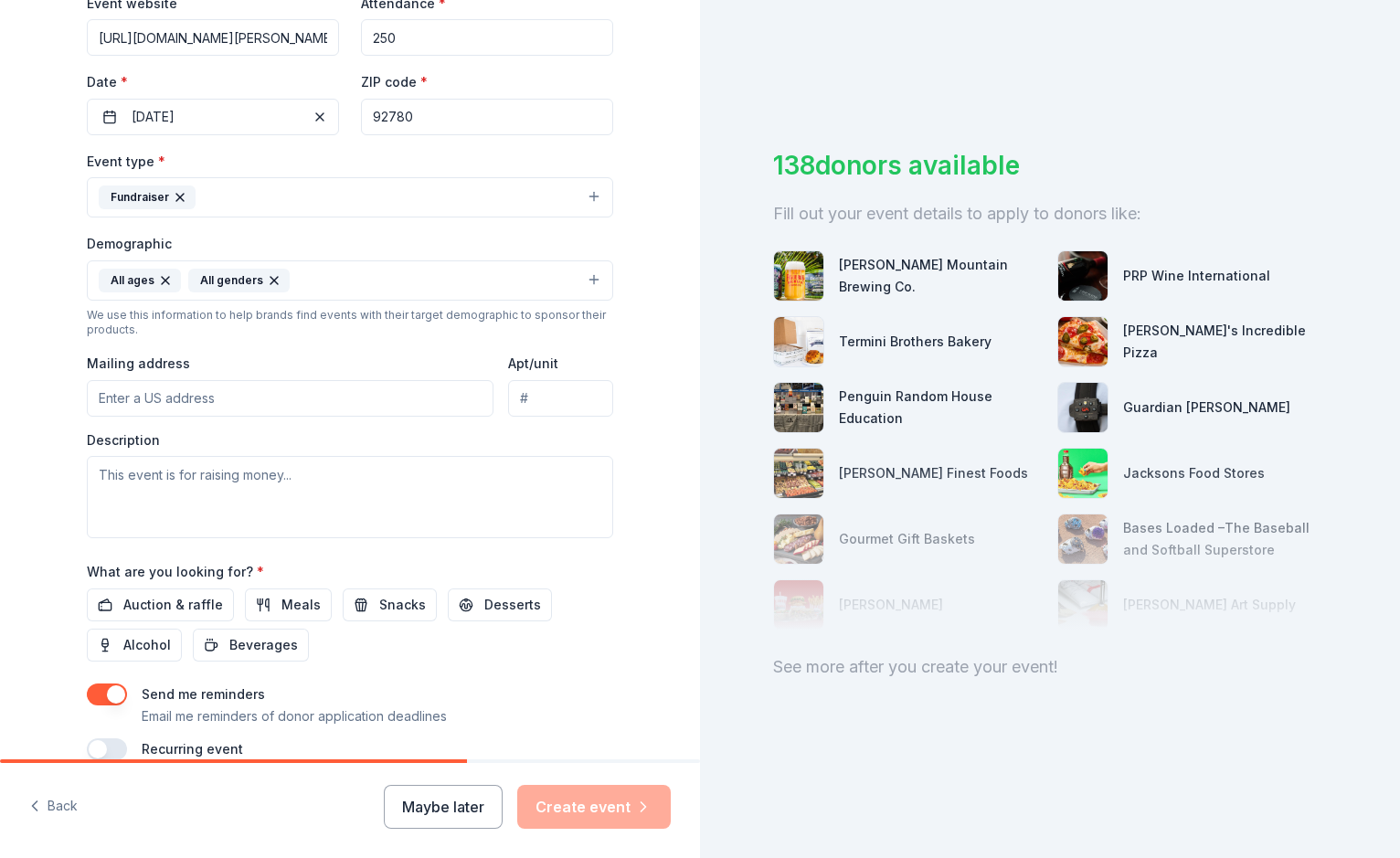
scroll to position [383, 0]
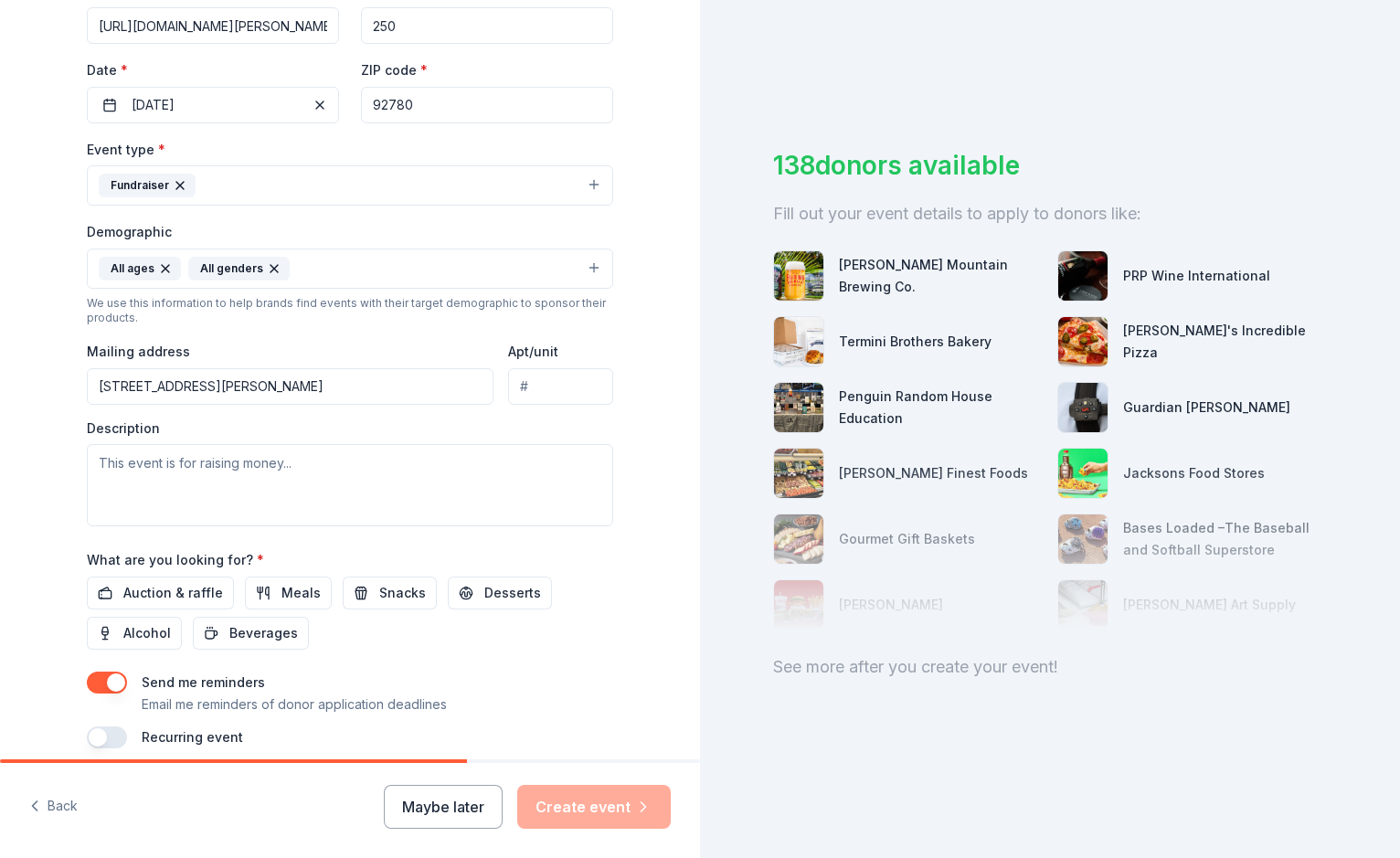
type input "[STREET_ADDRESS][PERSON_NAME]"
click at [360, 469] on textarea at bounding box center [350, 485] width 526 height 82
drag, startPoint x: 310, startPoint y: 462, endPoint x: 129, endPoint y: 456, distance: 181.1
click at [129, 456] on textarea at bounding box center [350, 485] width 526 height 82
paste textarea "The [PERSON_NAME] All-Star Bowl is a [PERSON_NAME] event hosted by Los Angeles …"
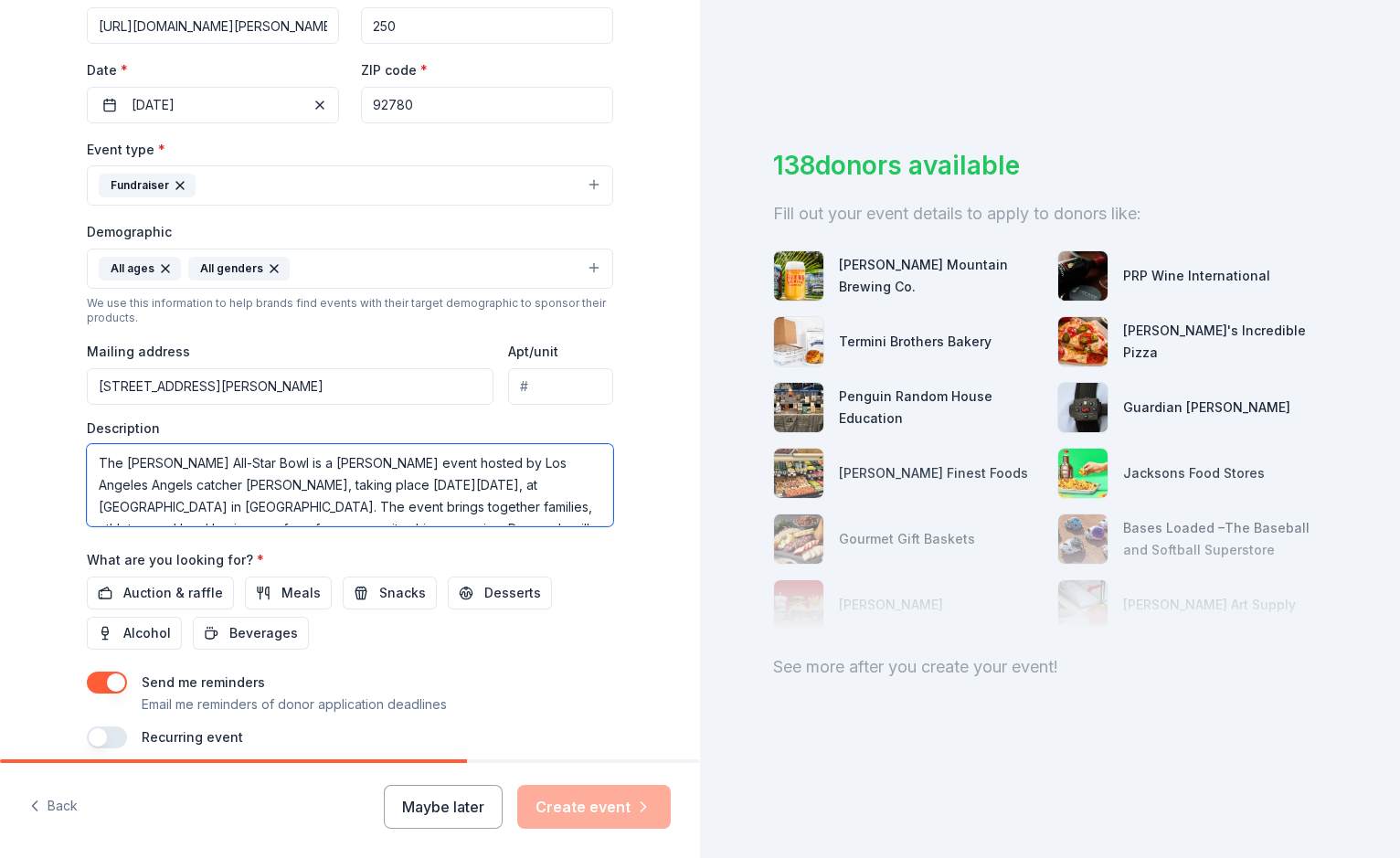
scroll to position [109, 0]
type textarea "The [PERSON_NAME] All-Star Bowl is a [PERSON_NAME] event hosted by Los Angeles …"
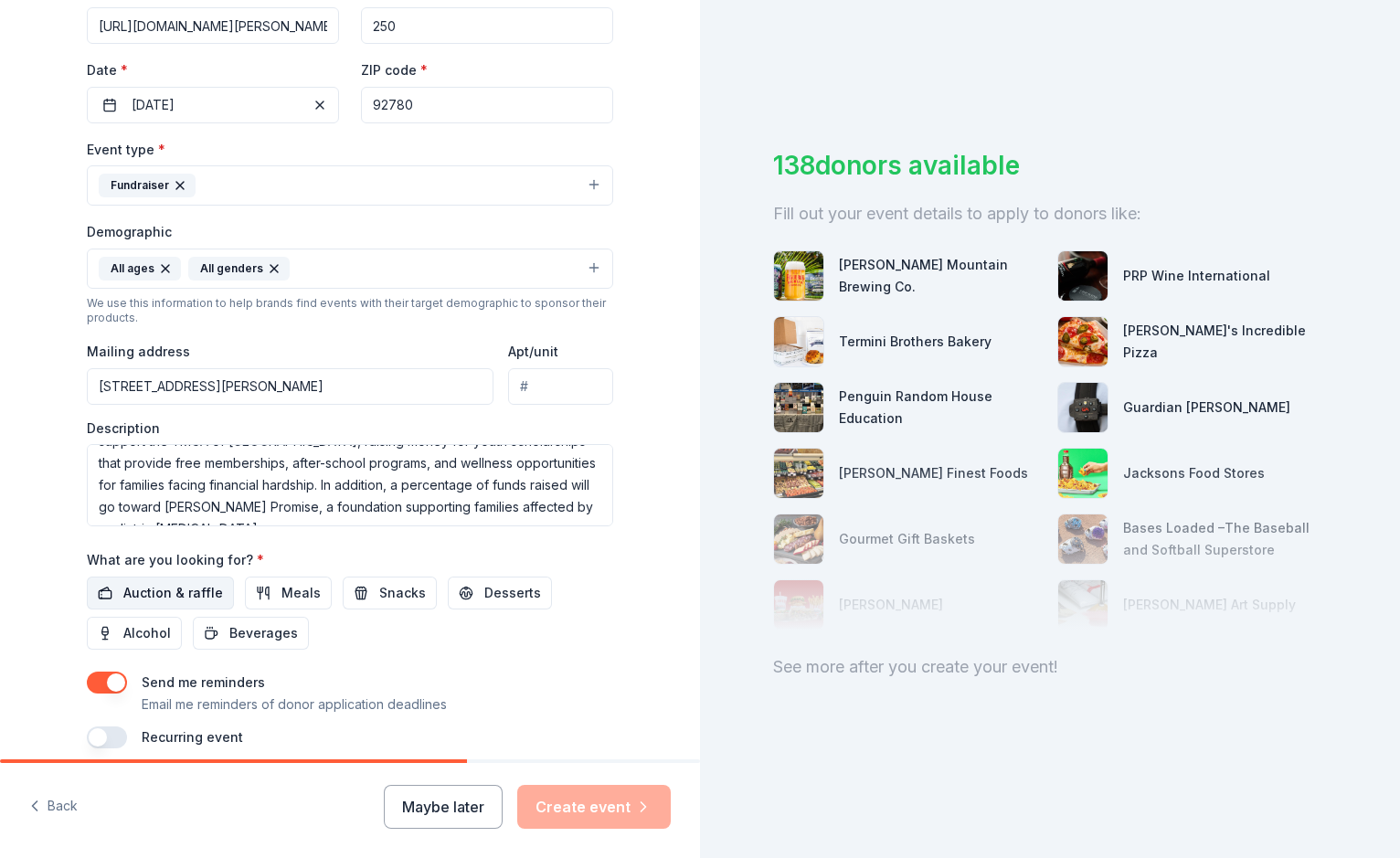
click at [148, 589] on span "Auction & raffle" at bounding box center [173, 592] width 100 height 22
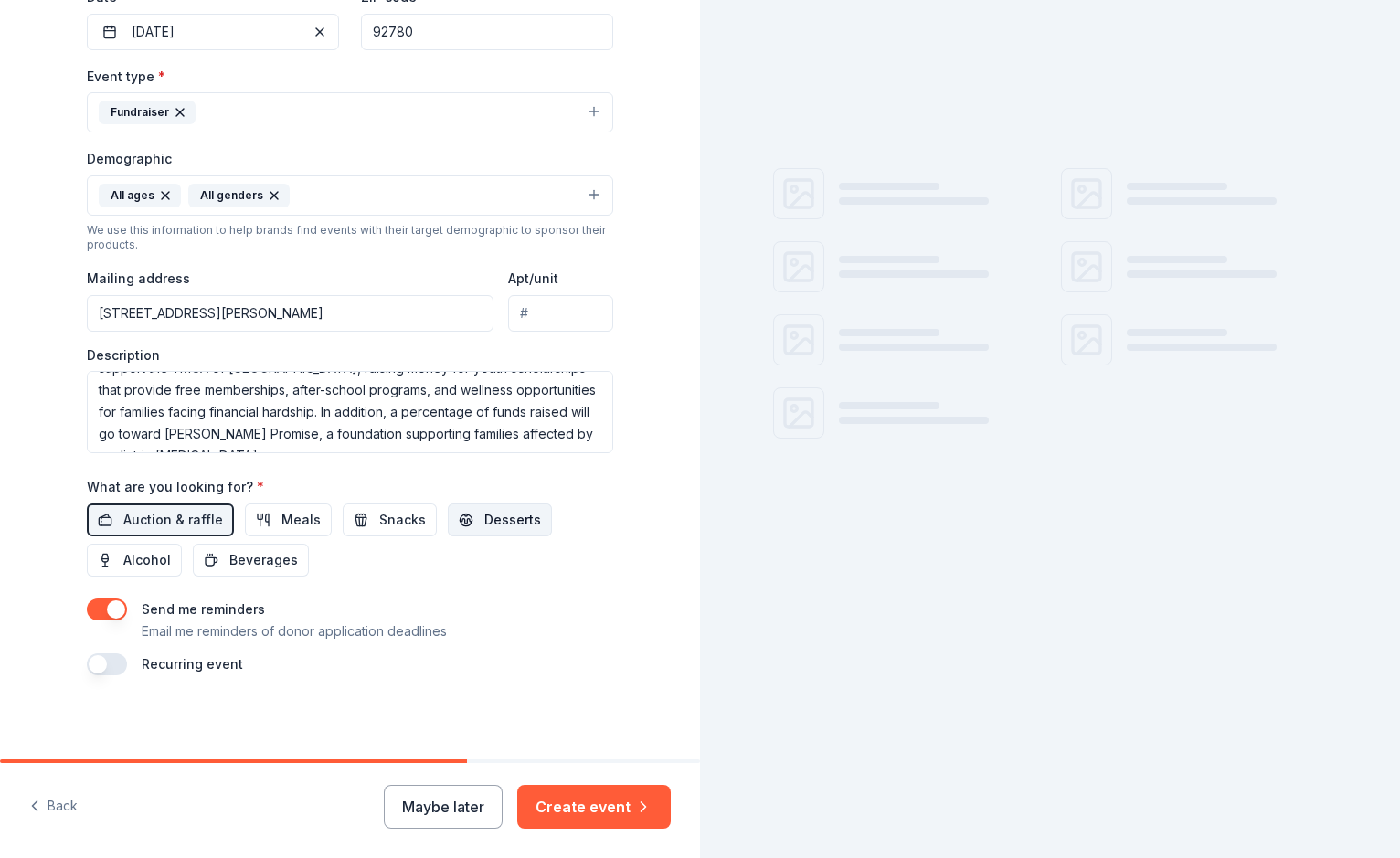
scroll to position [456, 0]
click at [484, 510] on span "Desserts" at bounding box center [512, 521] width 57 height 22
click at [484, 519] on span "Desserts" at bounding box center [512, 521] width 57 height 22
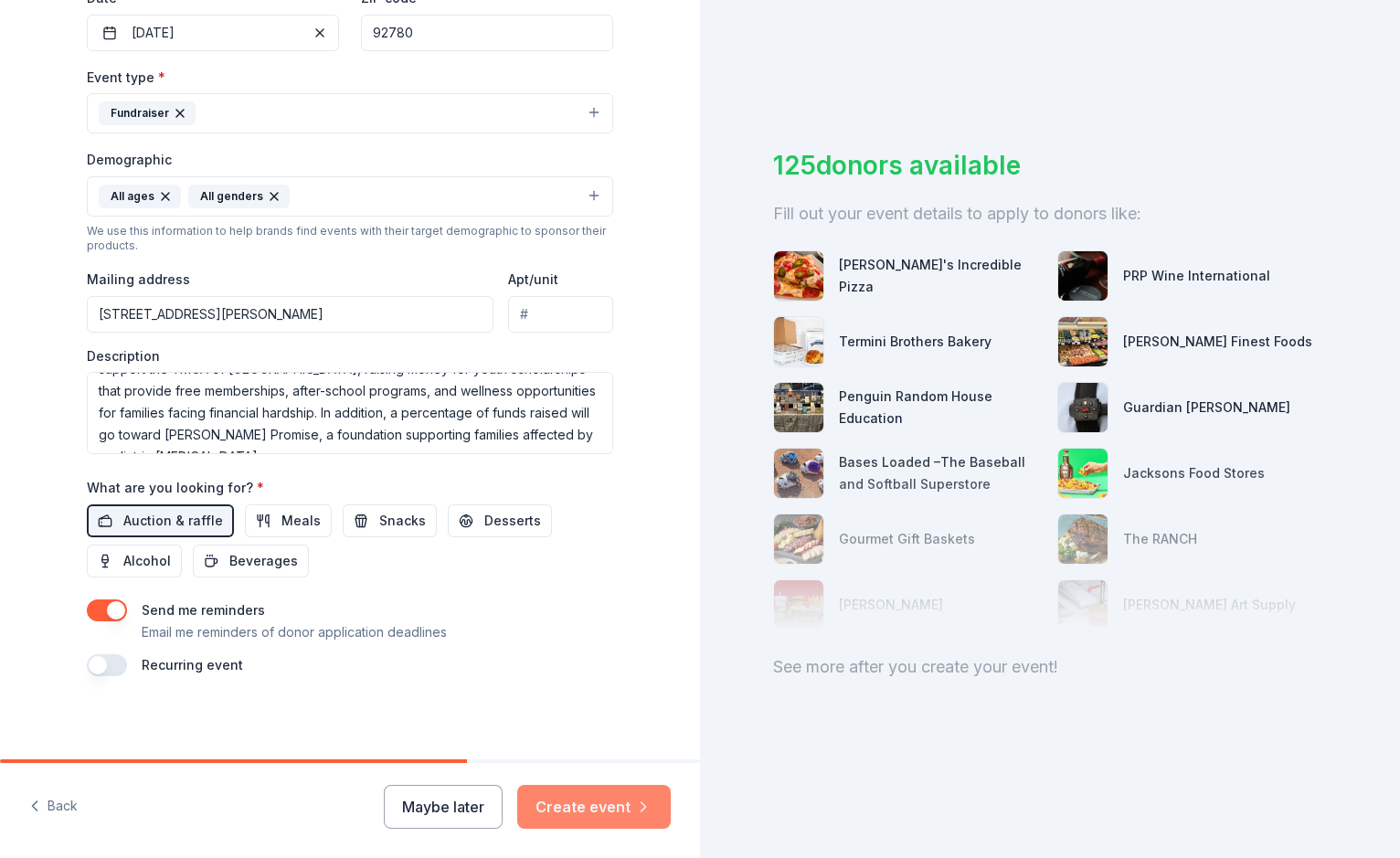
click at [628, 811] on button "Create event" at bounding box center [594, 807] width 153 height 44
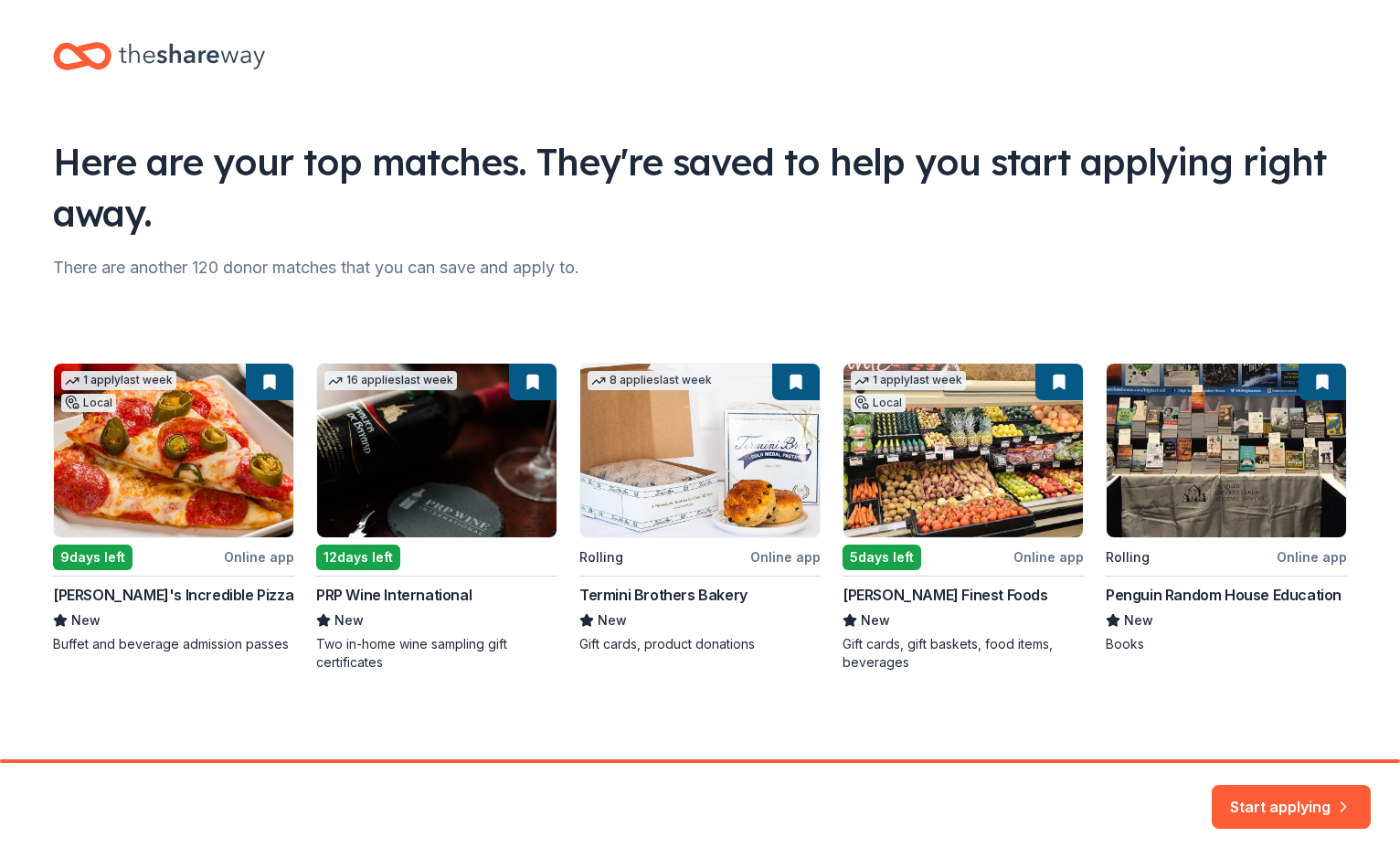
scroll to position [10, 0]
click at [1269, 800] on button "Start applying" at bounding box center [1291, 797] width 159 height 44
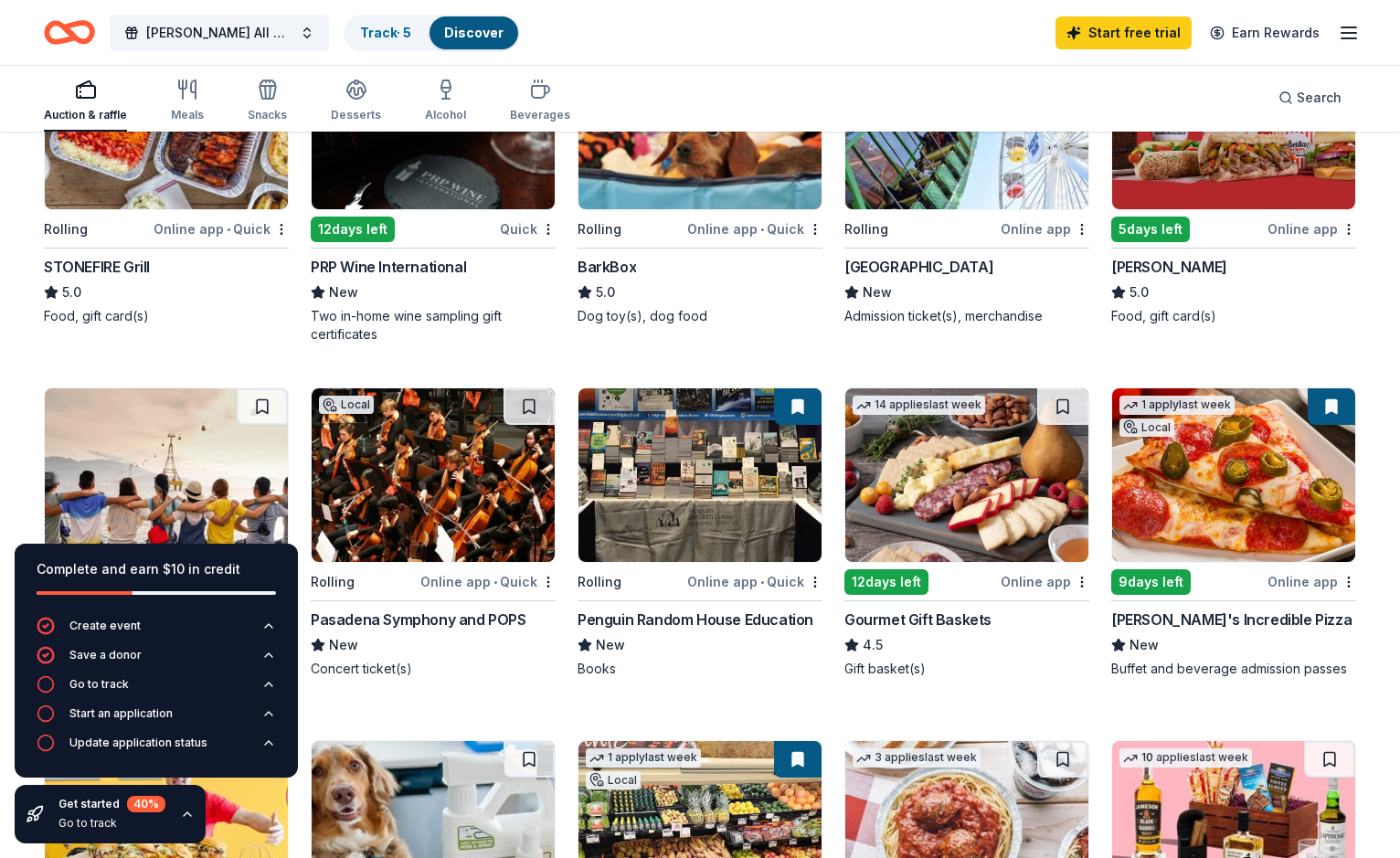
scroll to position [272, 0]
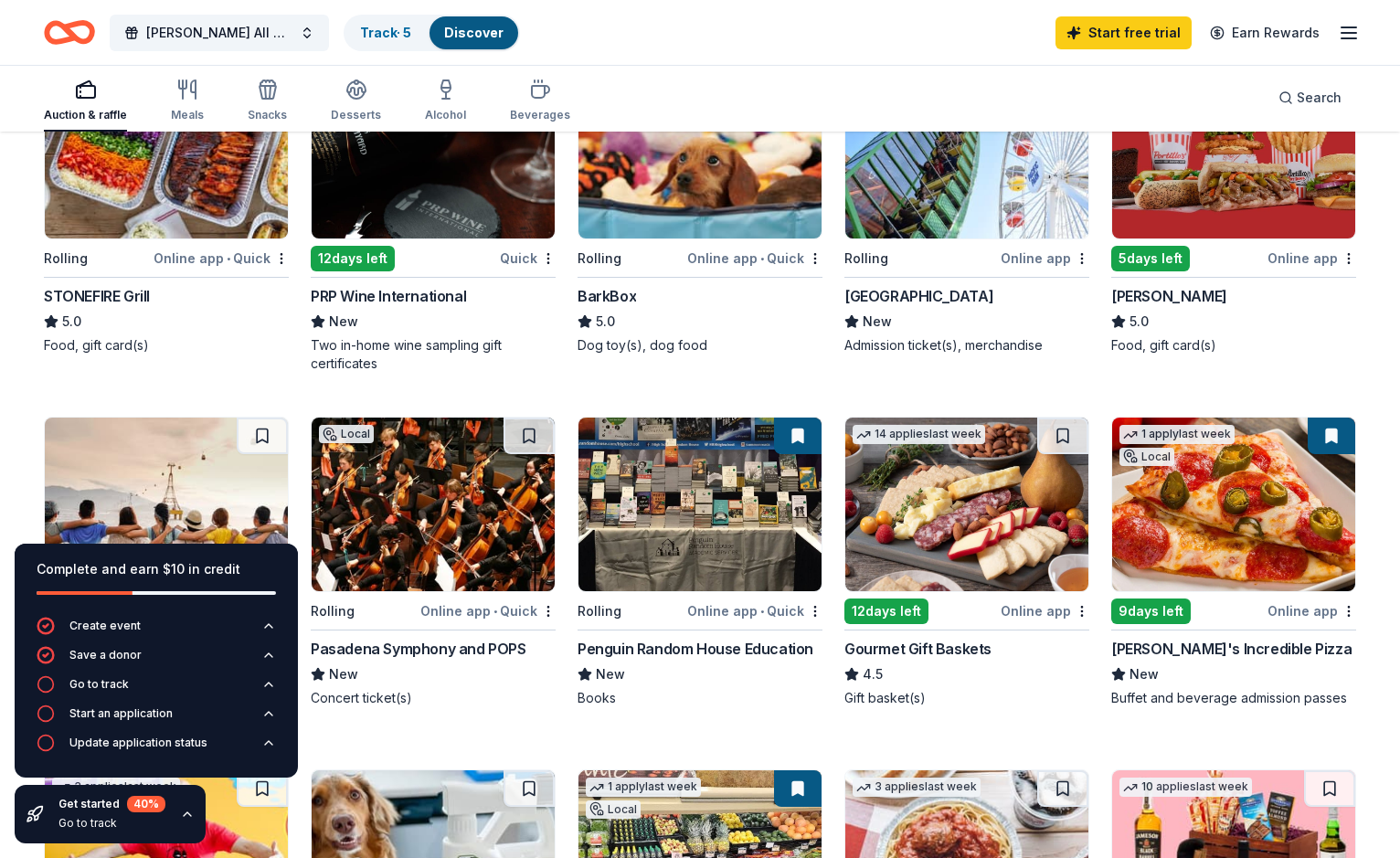
click at [1208, 517] on img at bounding box center [1233, 504] width 243 height 174
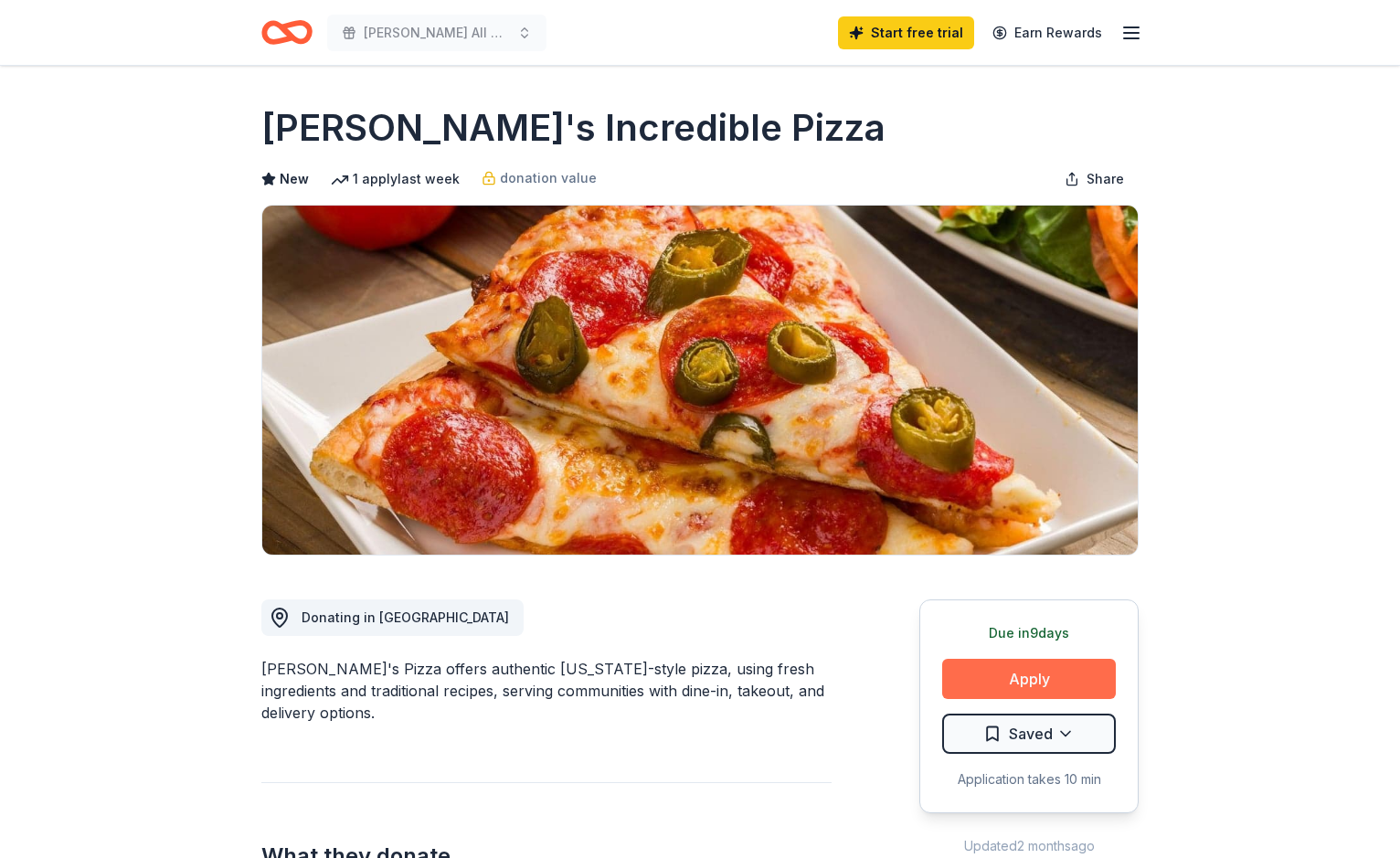
click at [1026, 673] on button "Apply" at bounding box center [1028, 679] width 173 height 40
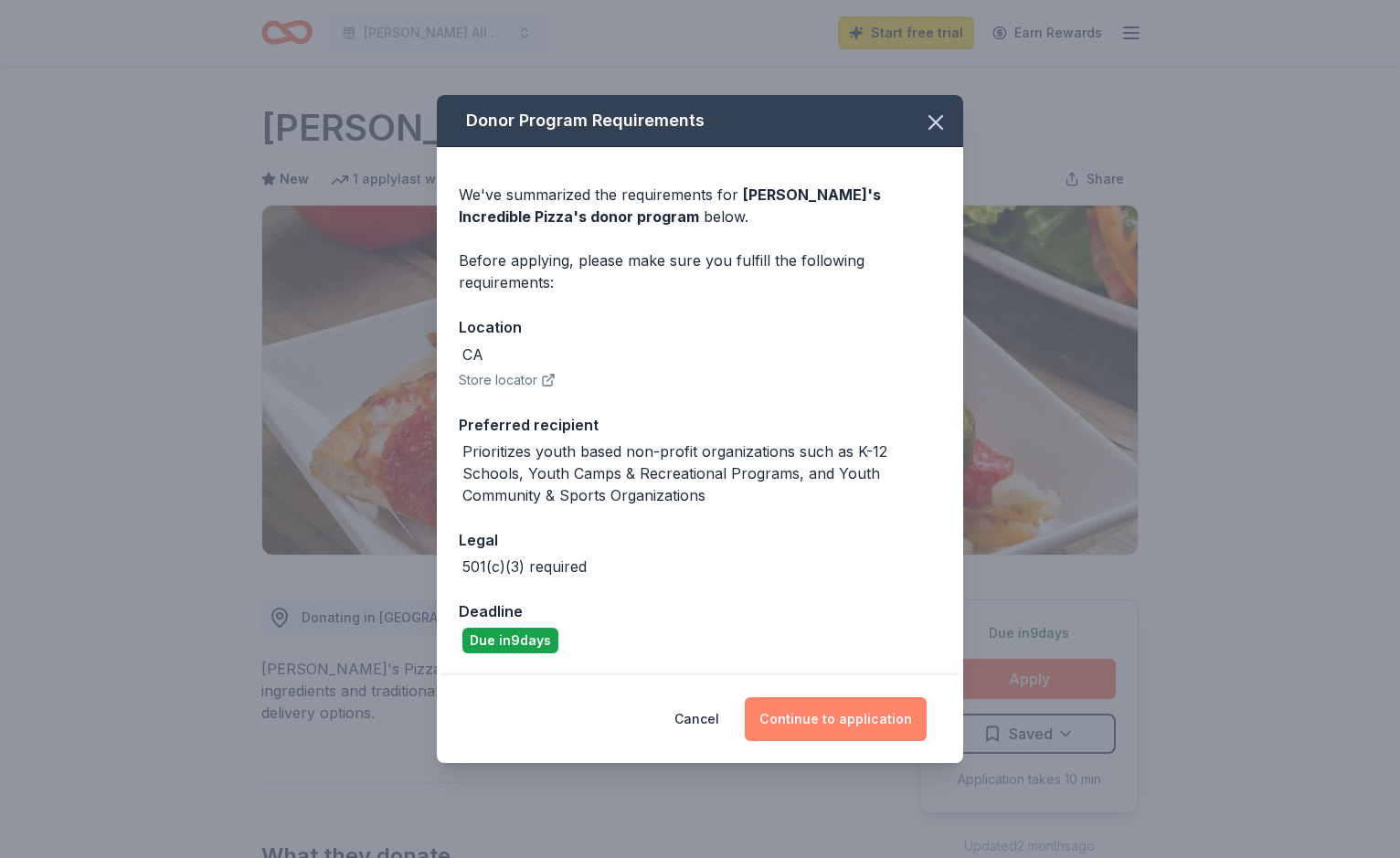
click at [819, 722] on button "Continue to application" at bounding box center [836, 720] width 182 height 44
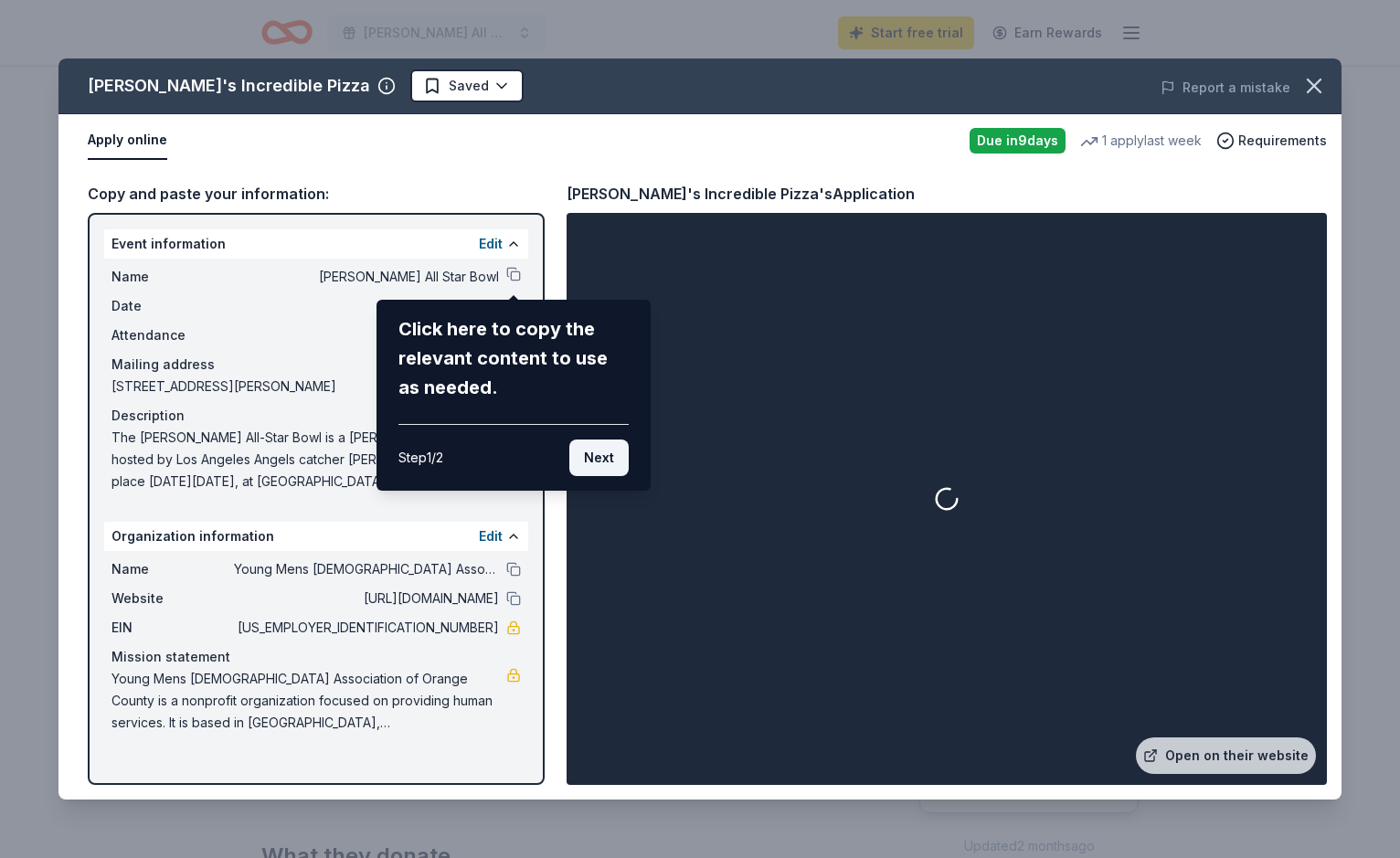
click at [595, 456] on button "Next" at bounding box center [599, 458] width 59 height 36
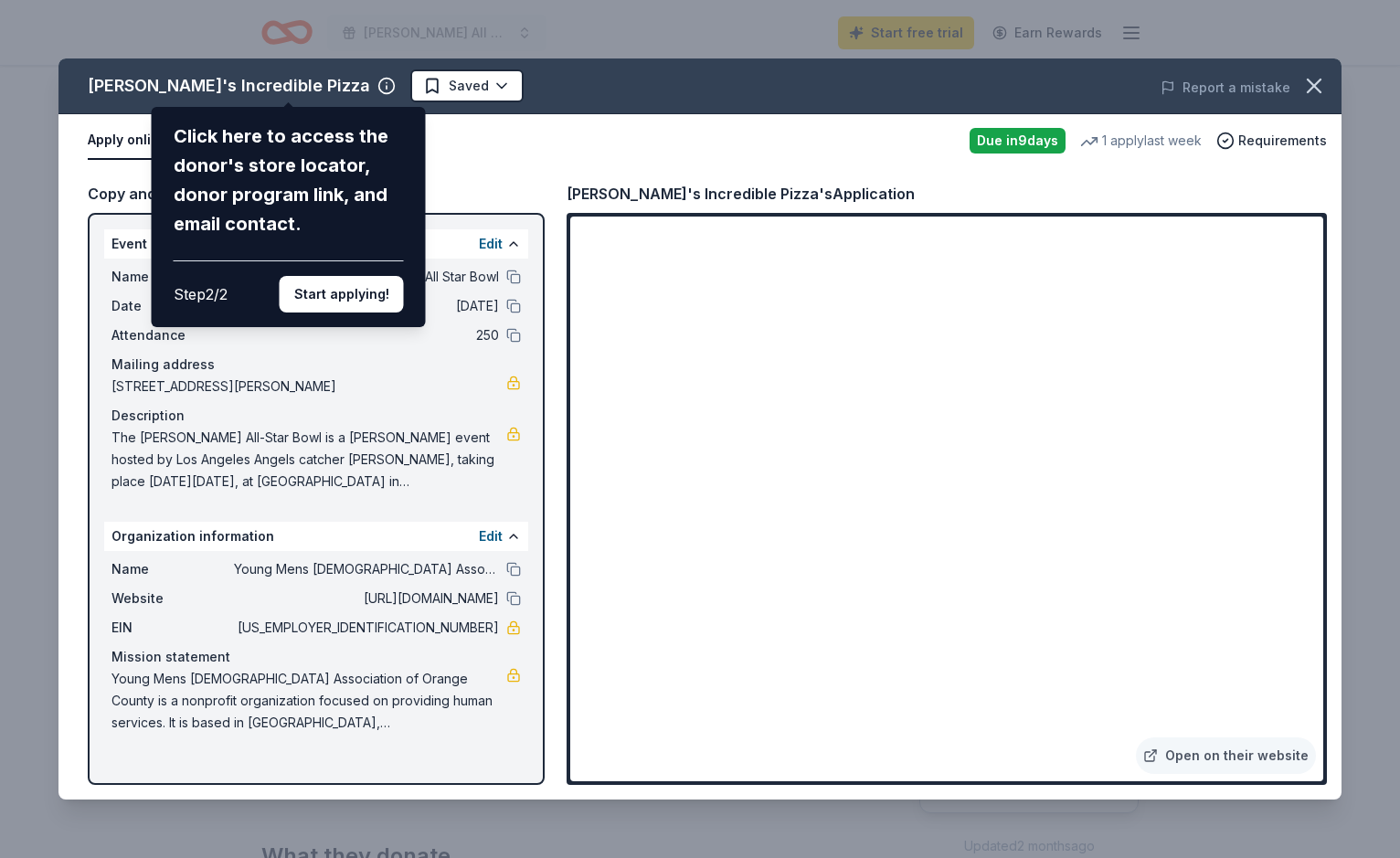
click at [365, 383] on div "John's Incredible Pizza Click here to access the donor's store locator, donor p…" at bounding box center [700, 429] width 1283 height 741
click at [983, 678] on div "John's Incredible Pizza Click here to access the donor's store locator, donor p…" at bounding box center [700, 429] width 1283 height 741
click at [973, 670] on div "John's Incredible Pizza Click here to access the donor's store locator, donor p…" at bounding box center [700, 429] width 1283 height 741
click at [753, 458] on div "John's Incredible Pizza Click here to access the donor's store locator, donor p…" at bounding box center [700, 429] width 1283 height 741
click at [734, 495] on div "John's Incredible Pizza Click here to access the donor's store locator, donor p…" at bounding box center [700, 429] width 1283 height 741
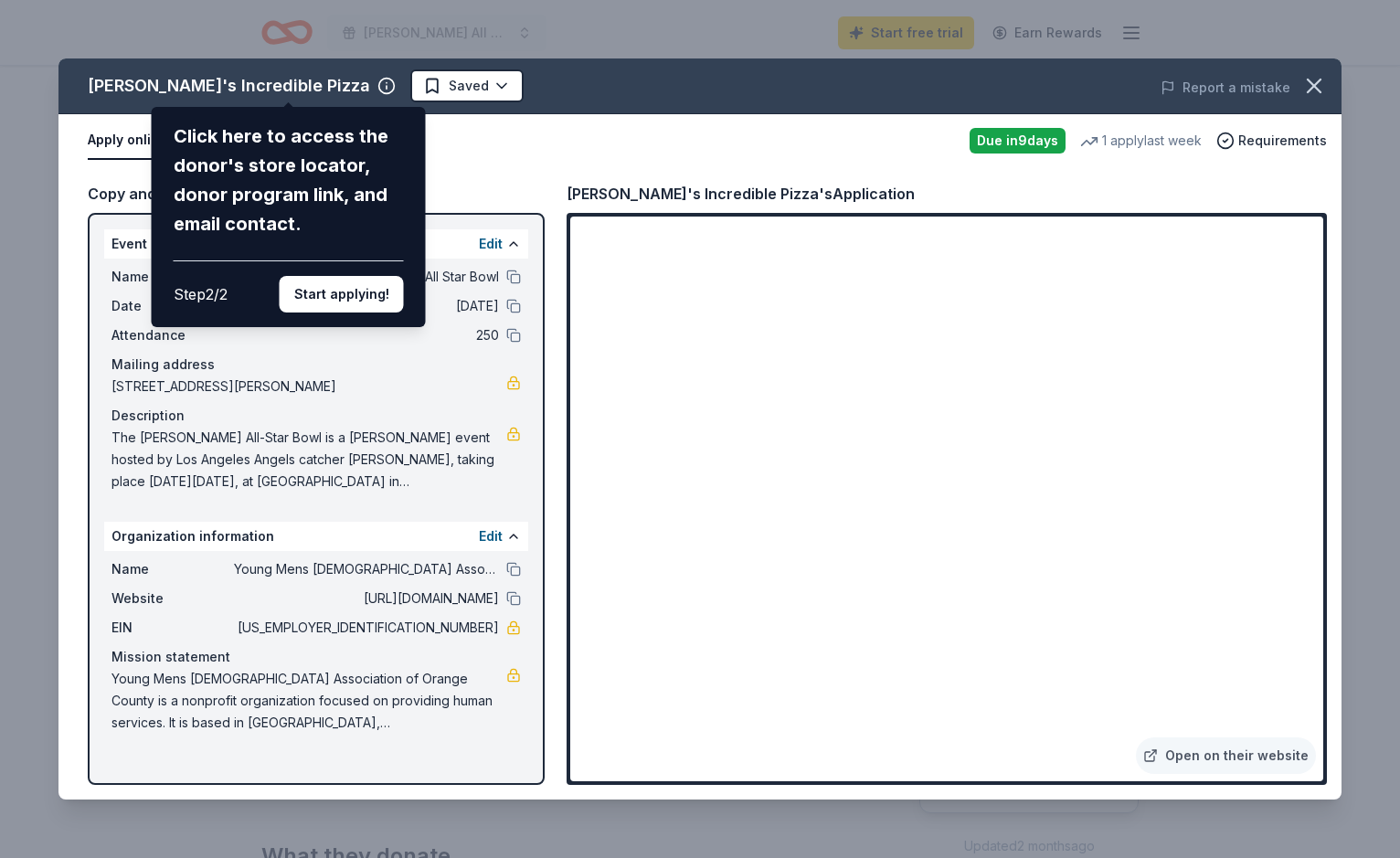
click at [687, 403] on div "John's Incredible Pizza Click here to access the donor's store locator, donor p…" at bounding box center [700, 429] width 1283 height 741
click at [683, 440] on div "John's Incredible Pizza Click here to access the donor's store locator, donor p…" at bounding box center [700, 429] width 1283 height 741
click at [988, 670] on div "John's Incredible Pizza Click here to access the donor's store locator, donor p…" at bounding box center [700, 429] width 1283 height 741
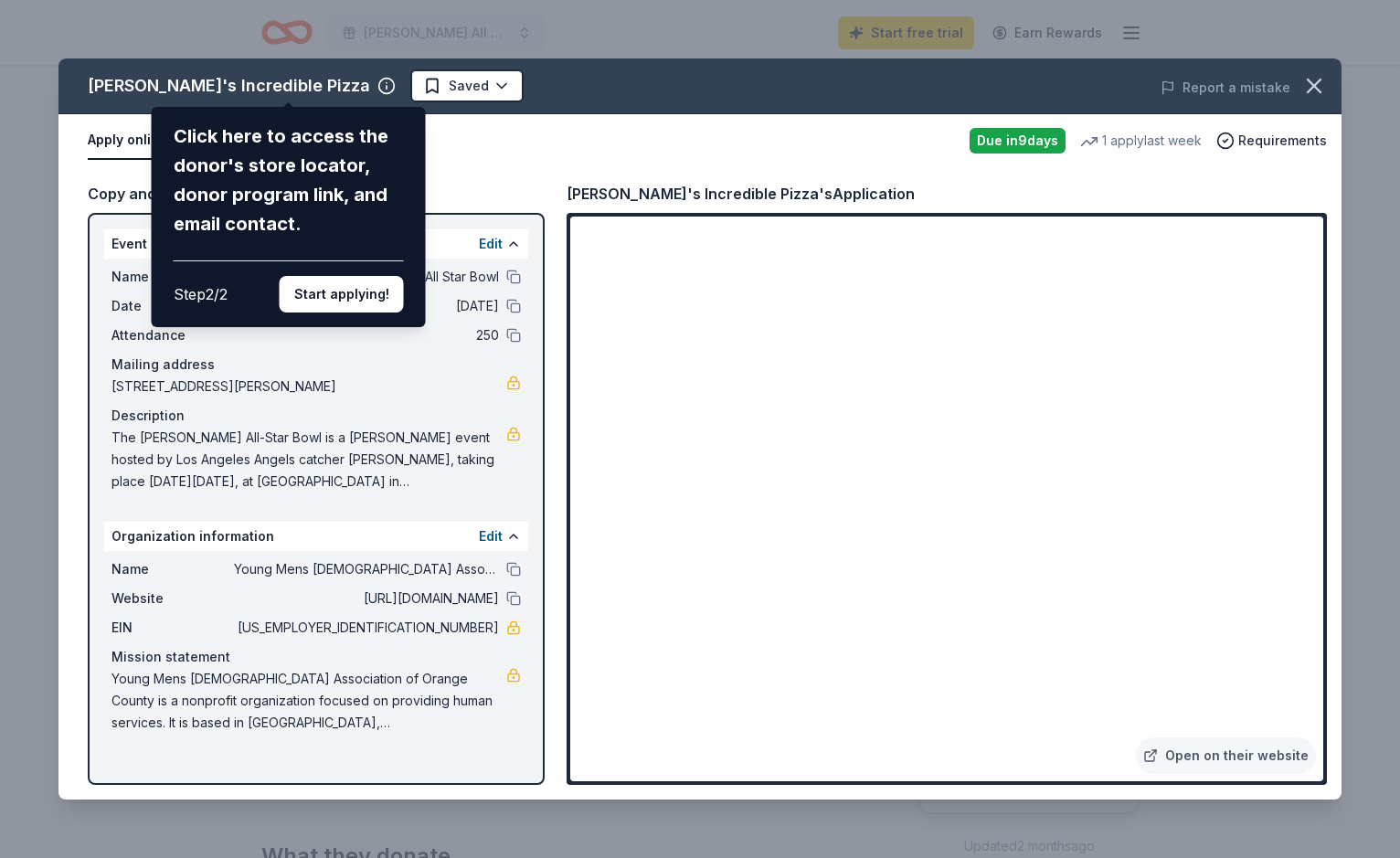
click at [988, 670] on div "John's Incredible Pizza Click here to access the donor's store locator, donor p…" at bounding box center [700, 429] width 1283 height 741
click at [1279, 747] on div "John's Incredible Pizza Click here to access the donor's store locator, donor p…" at bounding box center [700, 429] width 1283 height 741
click at [1071, 700] on div "John's Incredible Pizza Click here to access the donor's store locator, donor p…" at bounding box center [700, 429] width 1283 height 741
click at [325, 276] on button "Start applying!" at bounding box center [342, 294] width 125 height 36
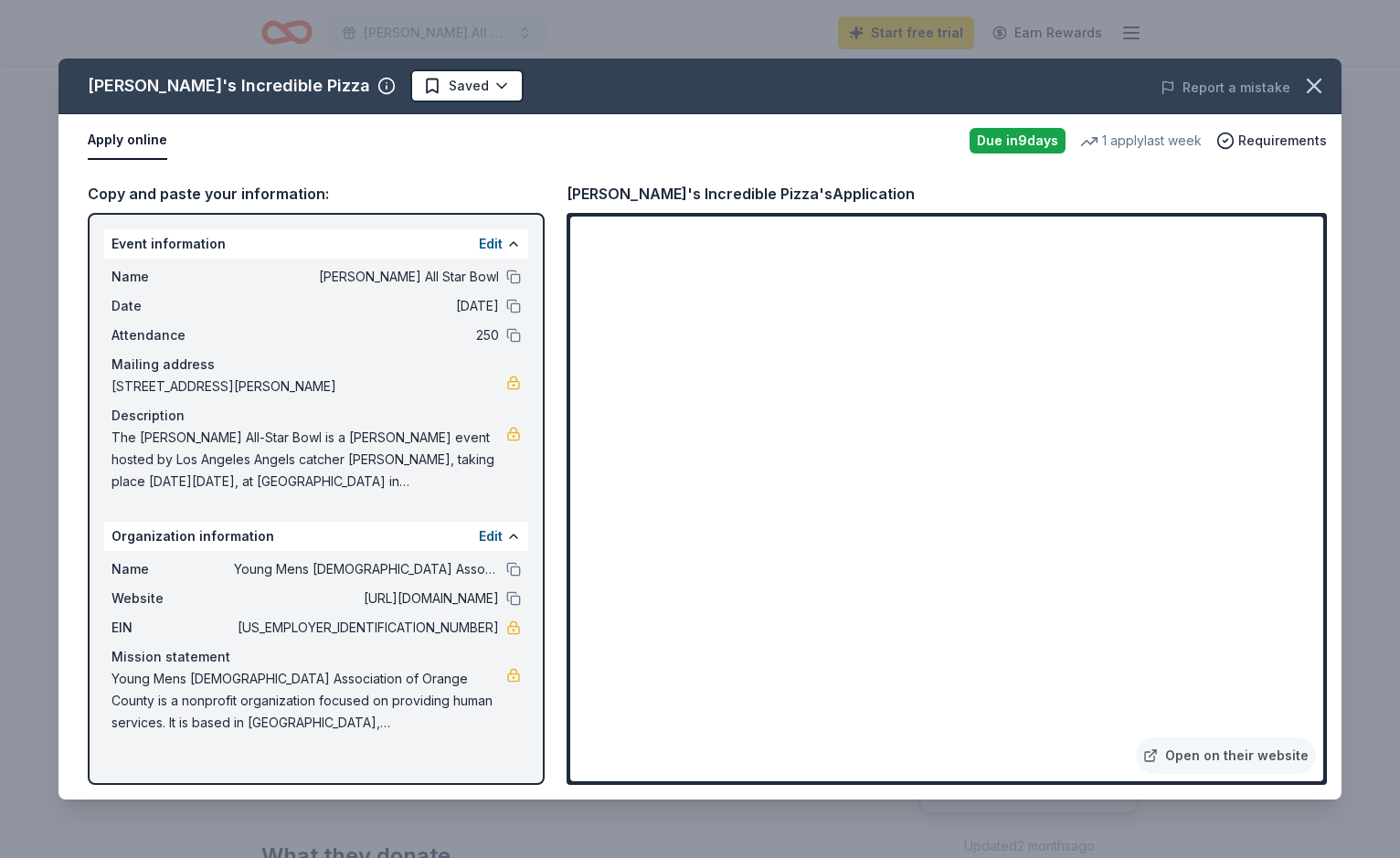
click at [719, 369] on div "John's Incredible Pizza Saved Report a mistake Apply online Due in 9 days 1 app…" at bounding box center [700, 429] width 1283 height 741
click at [698, 356] on div "John's Incredible Pizza Saved Report a mistake Apply online Due in 9 days 1 app…" at bounding box center [700, 429] width 1283 height 741
click at [1318, 88] on icon "button" at bounding box center [1314, 85] width 26 height 26
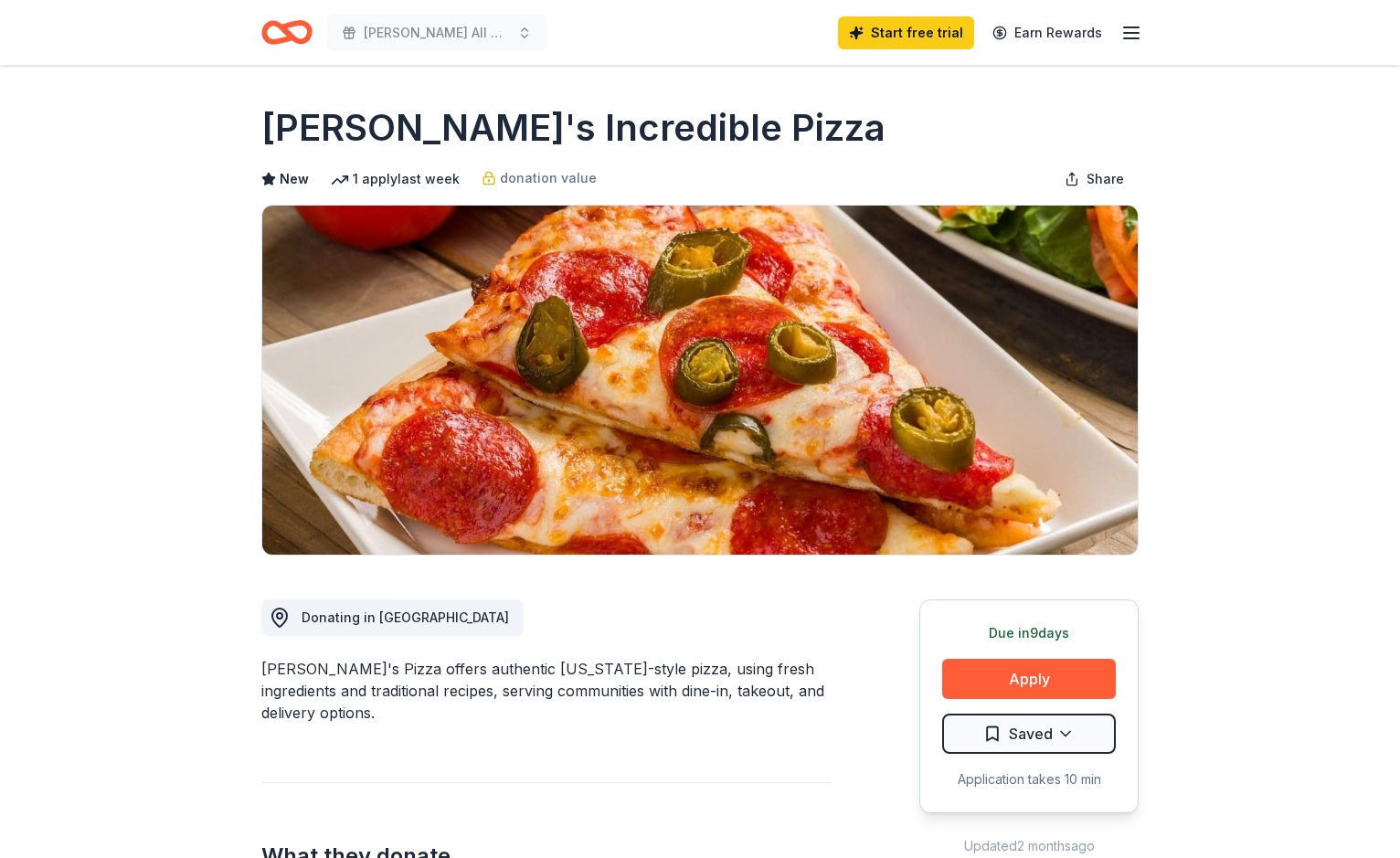
click at [1123, 42] on icon "button" at bounding box center [1131, 33] width 22 height 22
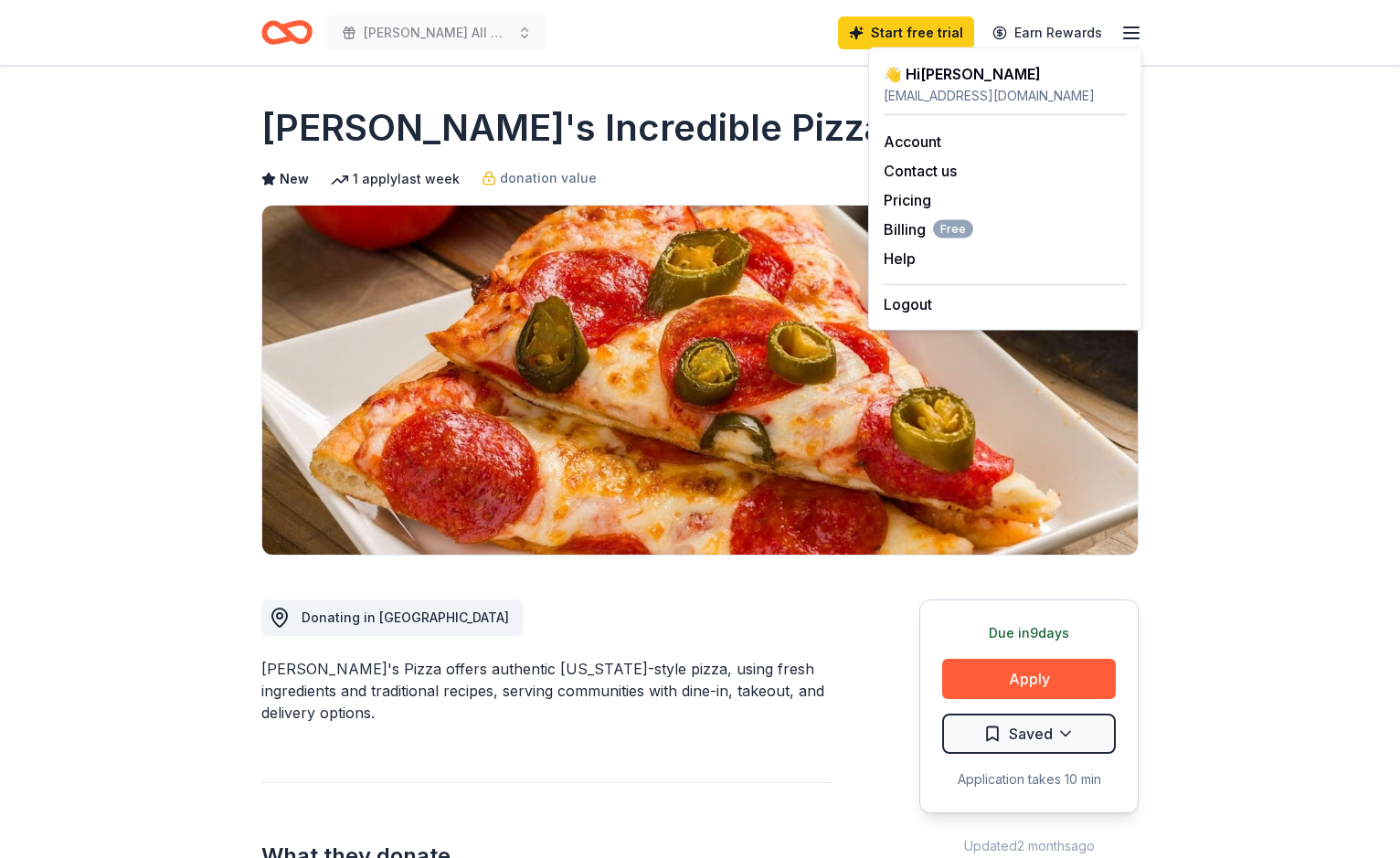
click at [1039, 495] on img at bounding box center [700, 381] width 875 height 349
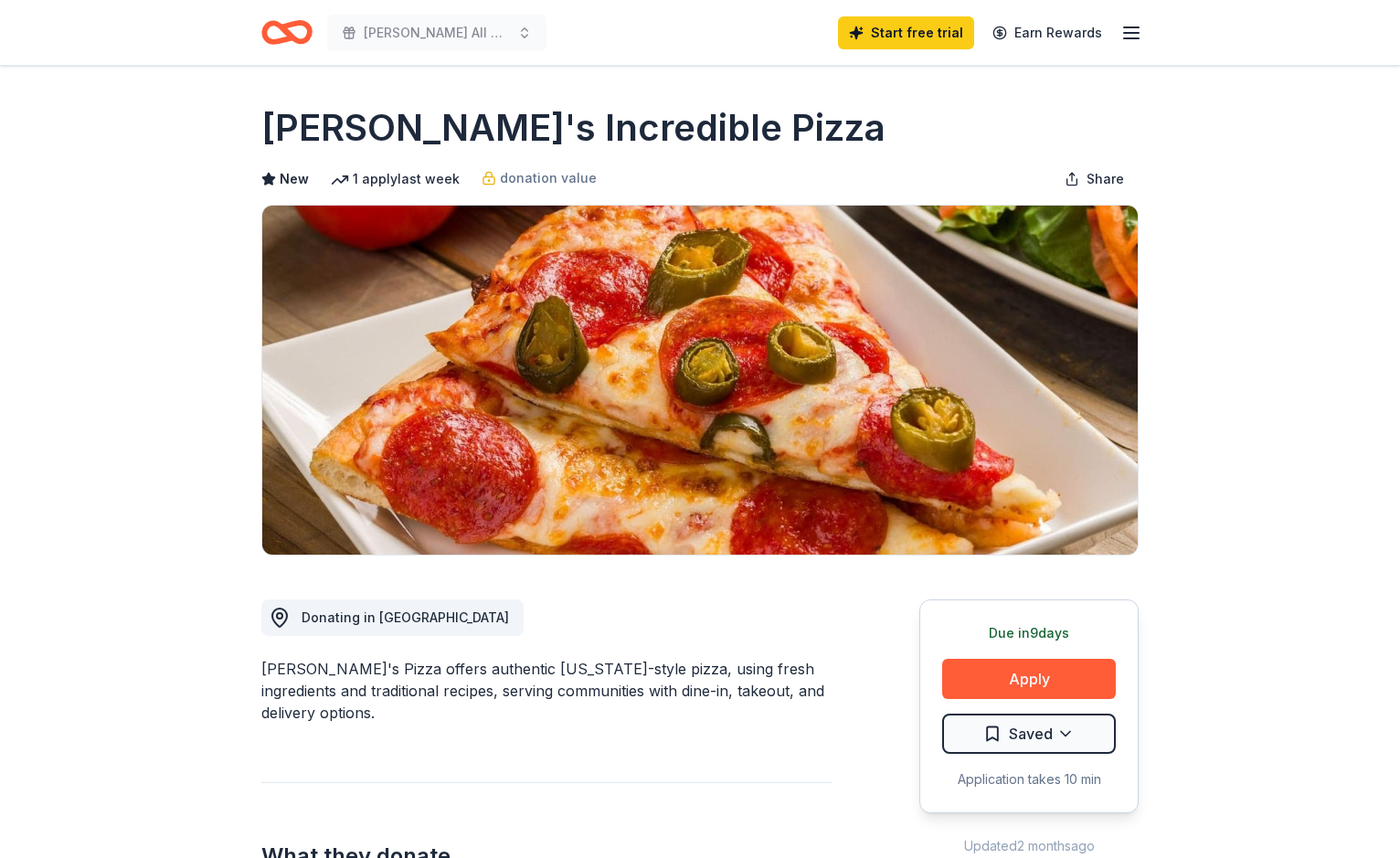
click at [304, 24] on icon "Home" at bounding box center [296, 32] width 29 height 18
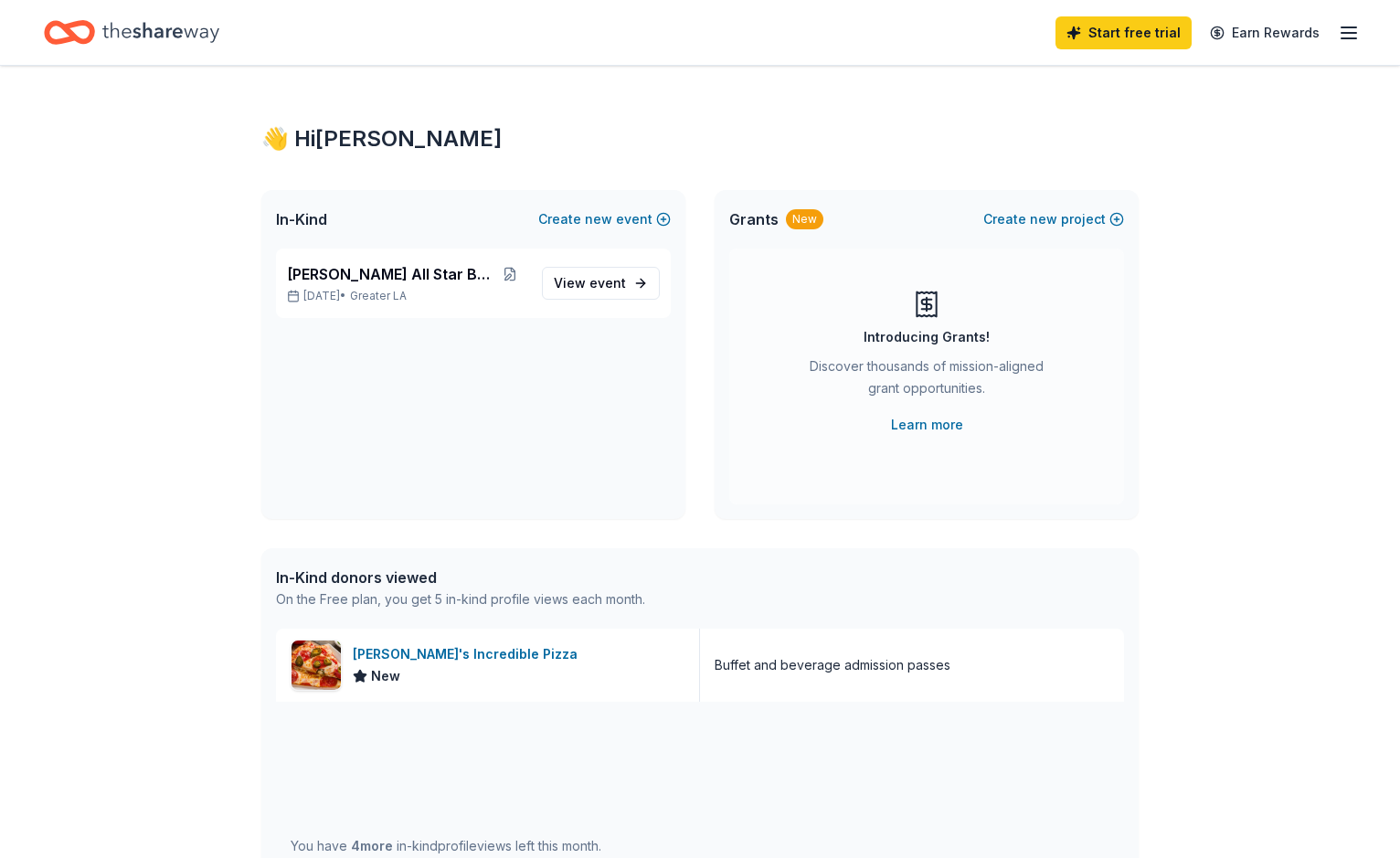
click at [295, 35] on div "Start free trial Earn Rewards" at bounding box center [700, 32] width 1312 height 43
click at [1338, 27] on icon "button" at bounding box center [1348, 33] width 22 height 22
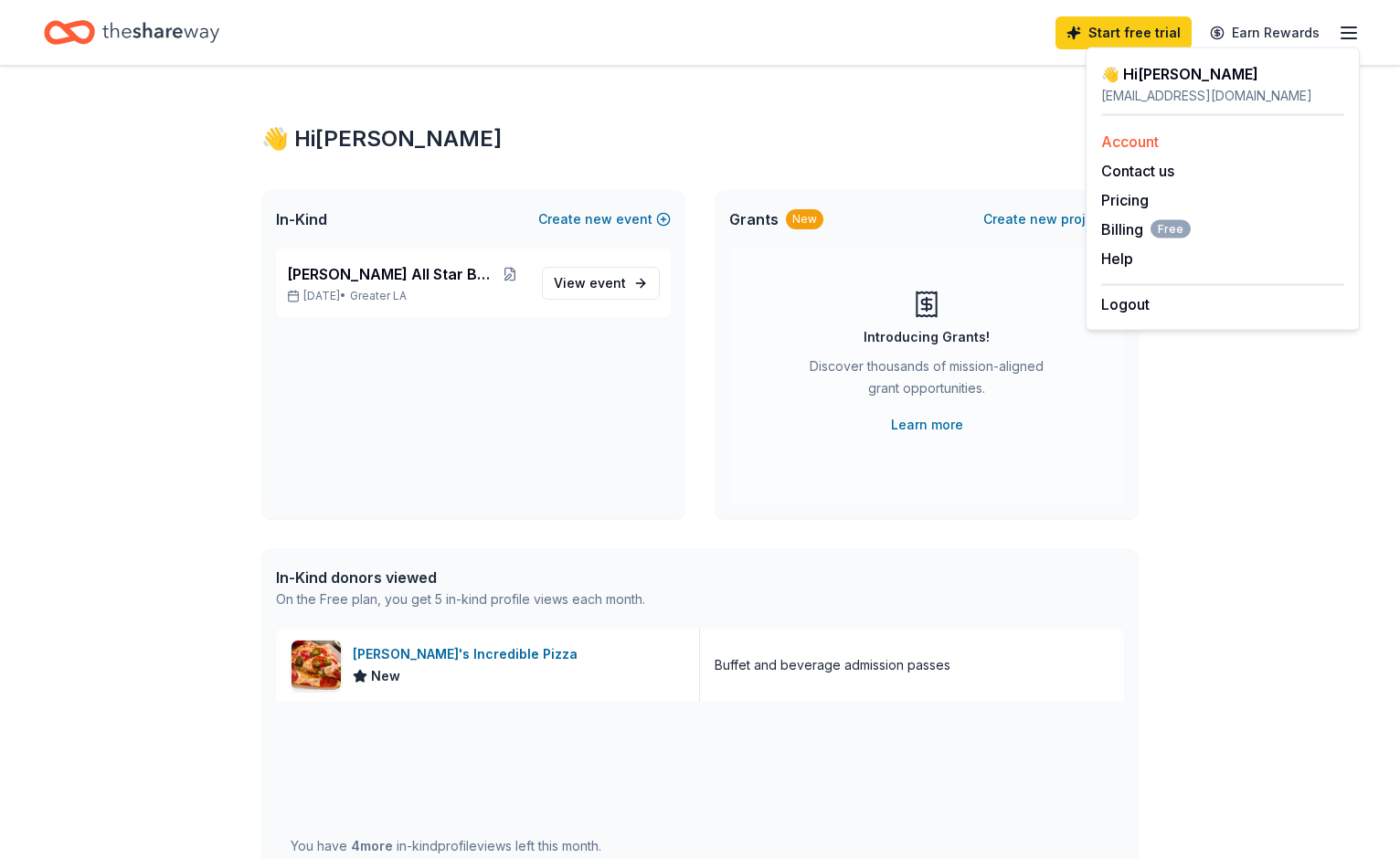
click at [1135, 141] on link "Account" at bounding box center [1130, 141] width 57 height 18
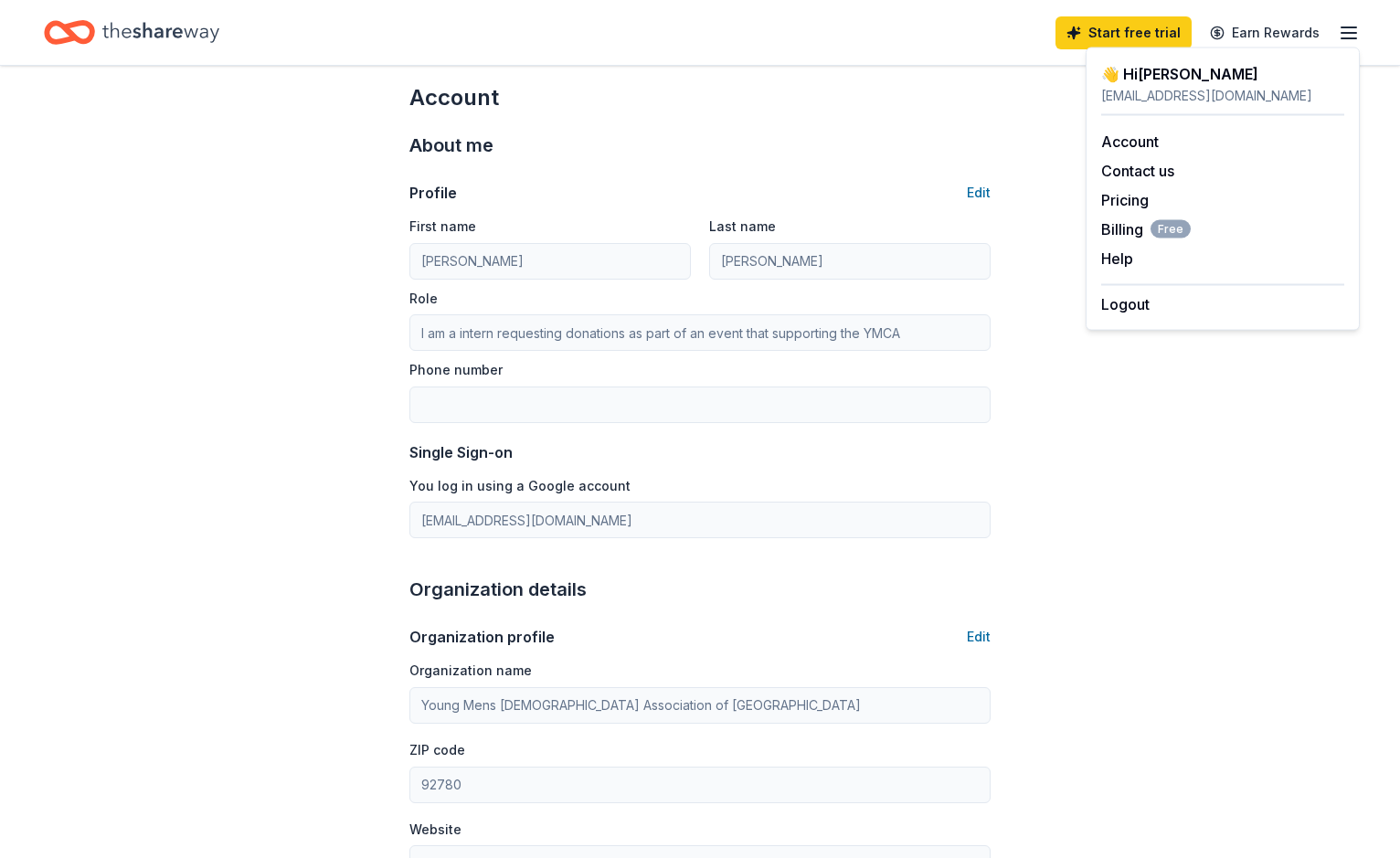
scroll to position [30, 0]
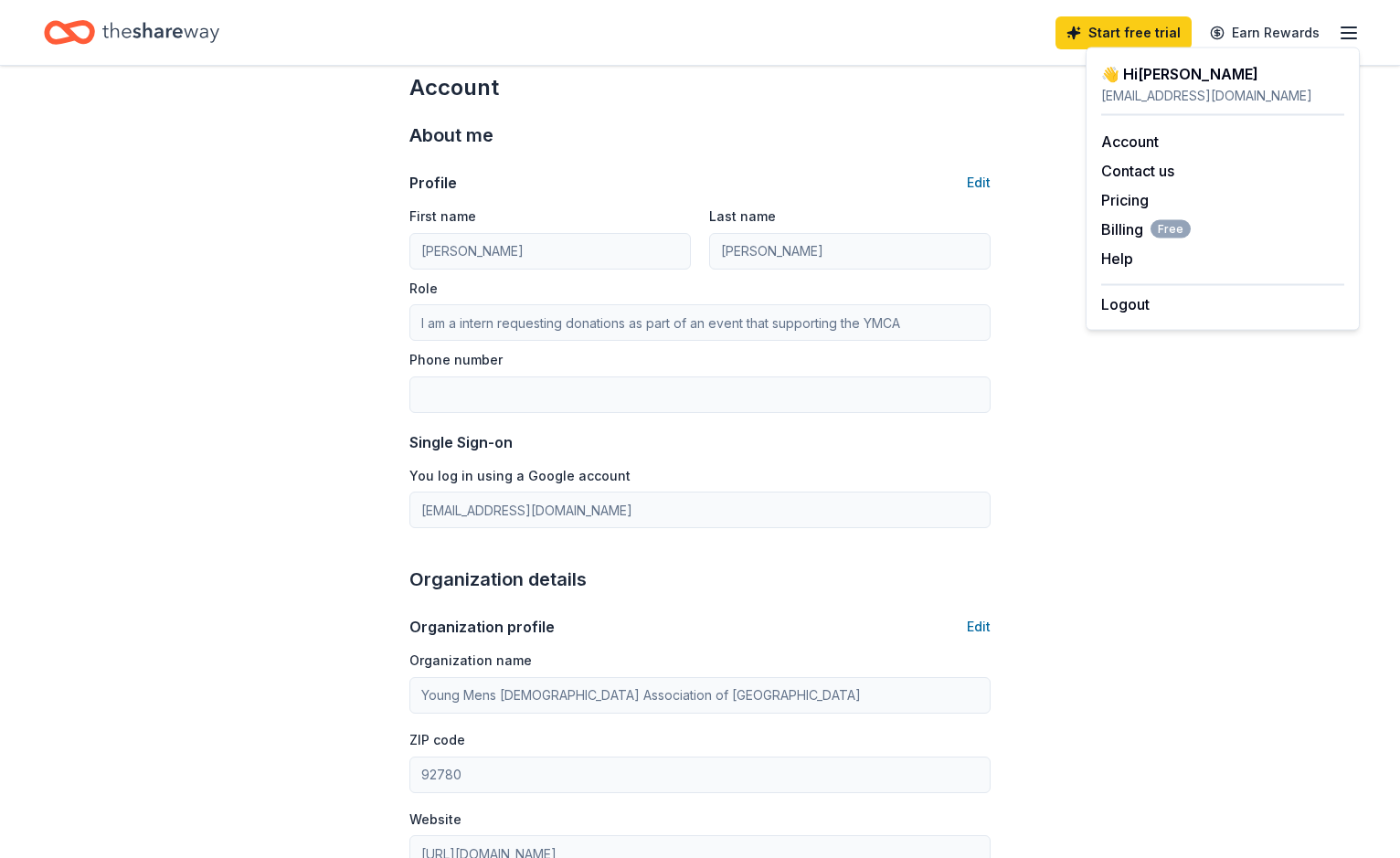
click at [894, 81] on div "Account" at bounding box center [700, 87] width 581 height 30
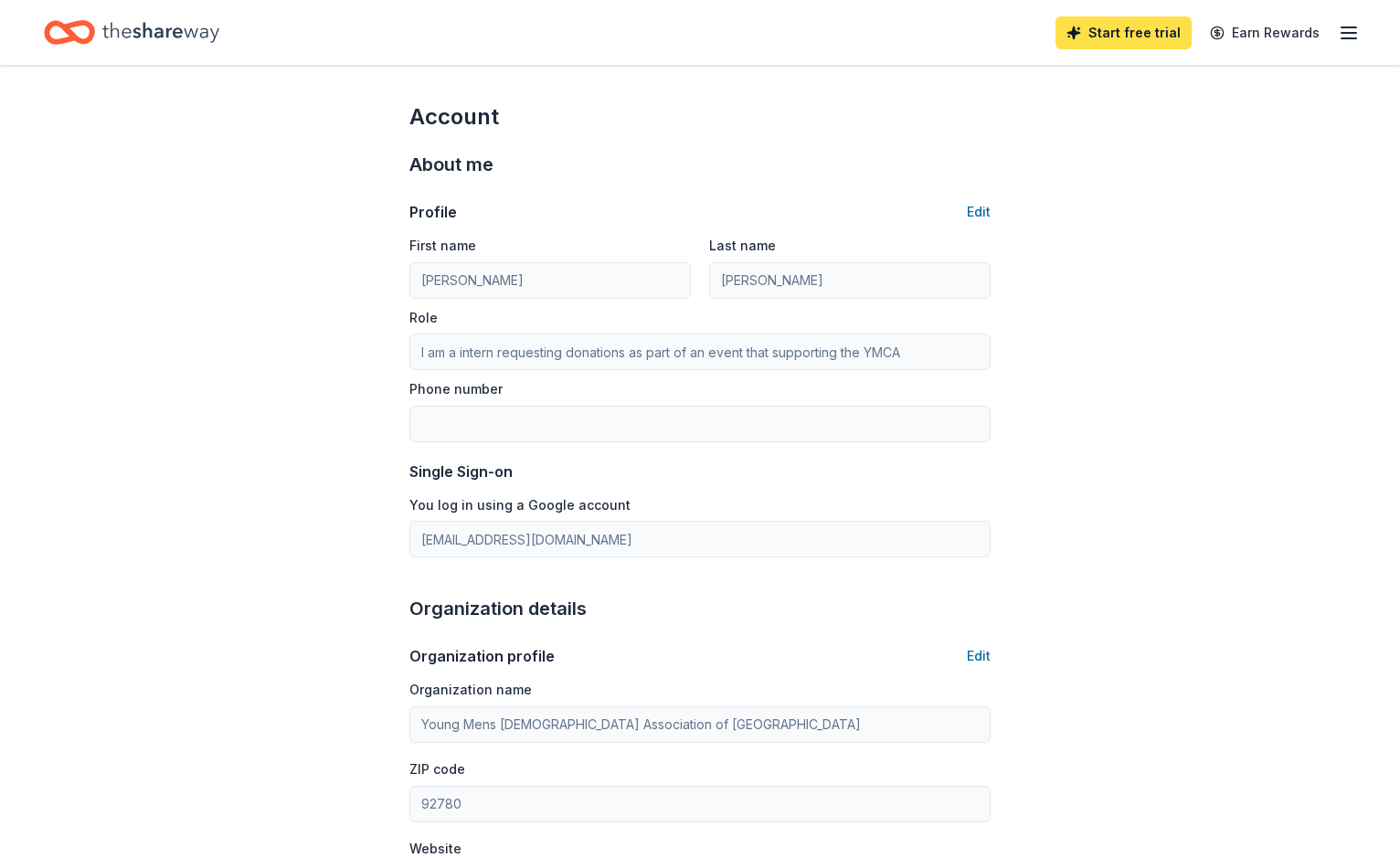
scroll to position [0, 0]
click at [1142, 30] on link "Start free trial" at bounding box center [1123, 33] width 136 height 33
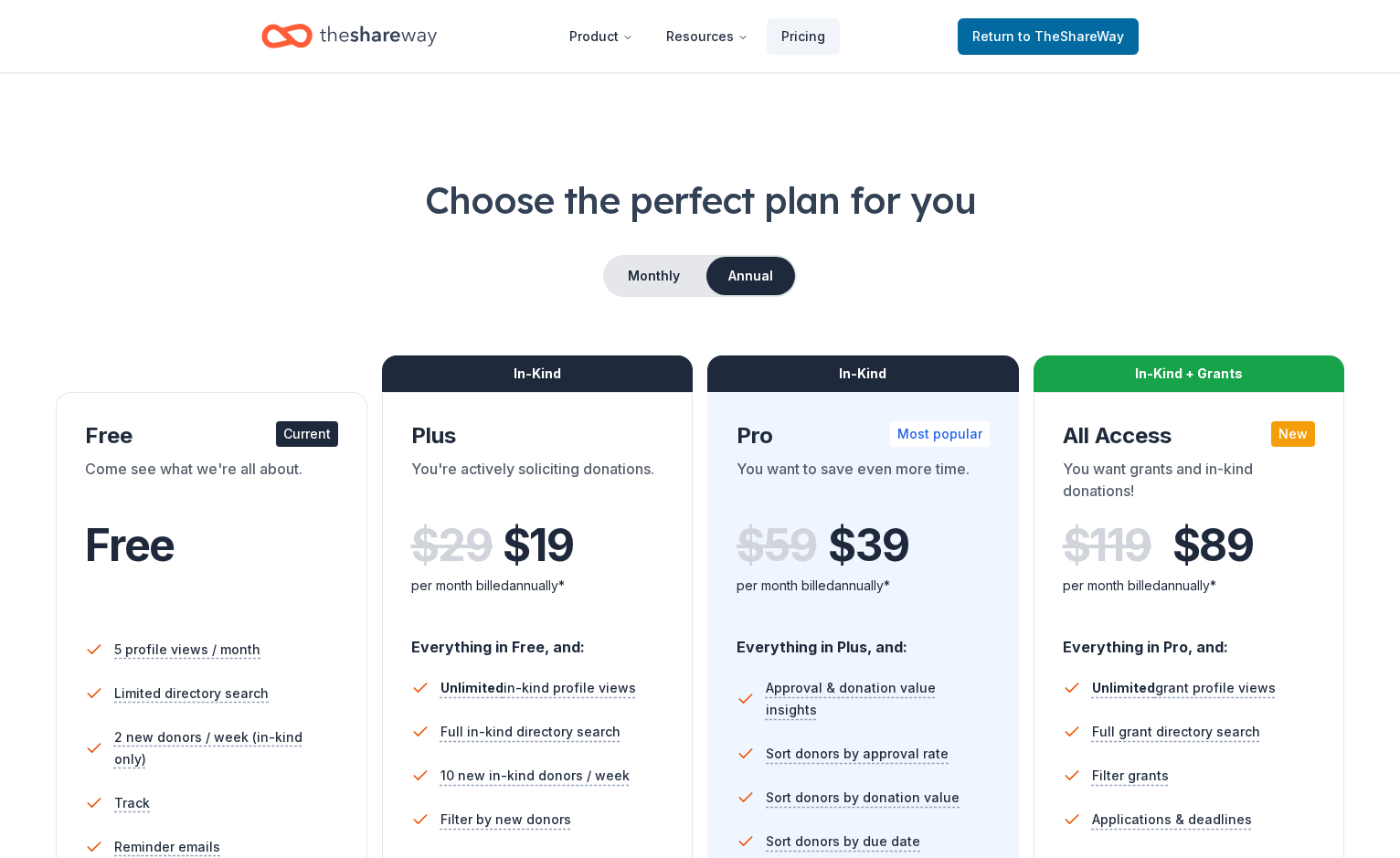
click at [345, 39] on icon "Home" at bounding box center [379, 35] width 117 height 37
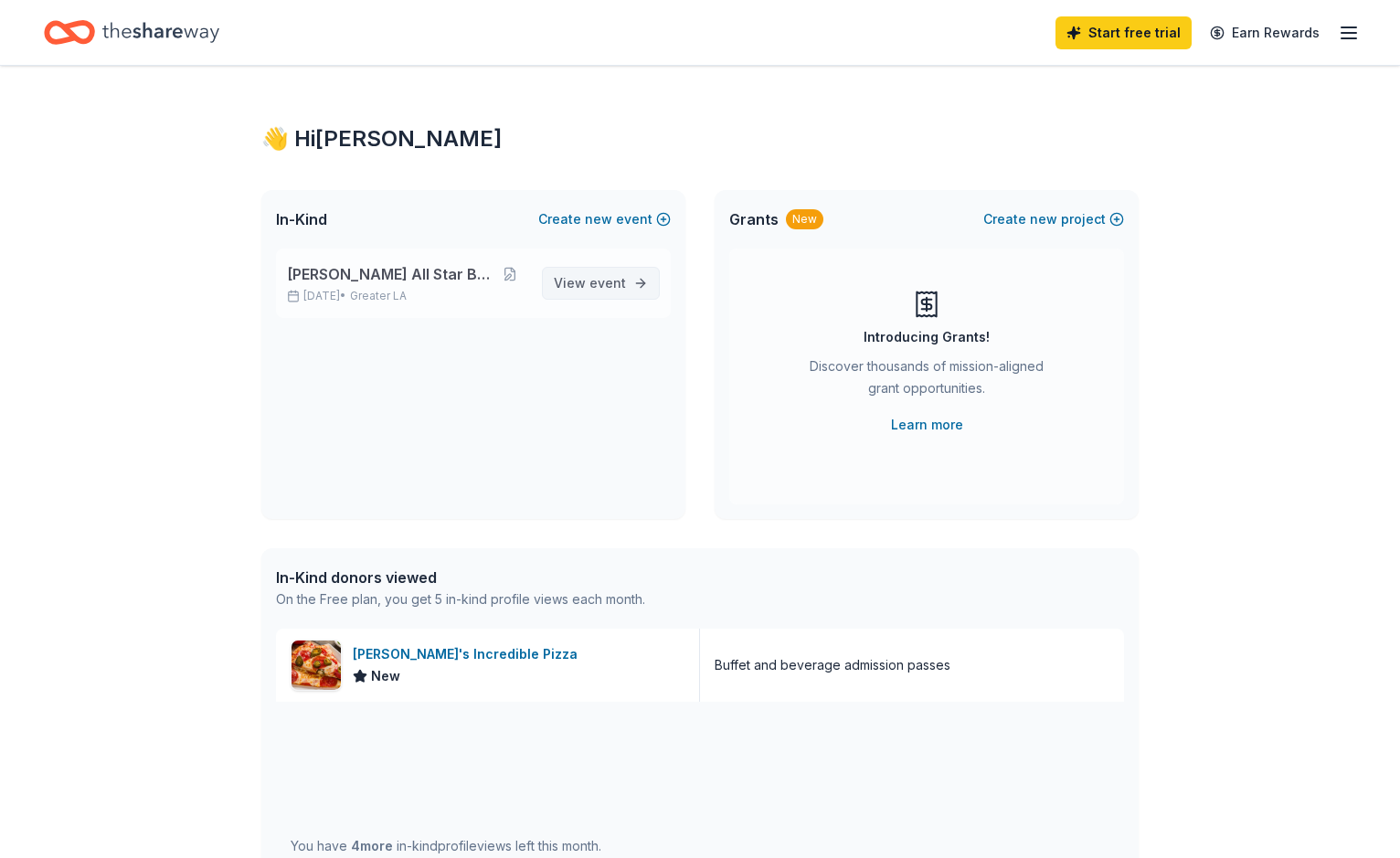
click at [586, 283] on span "View event" at bounding box center [589, 283] width 72 height 22
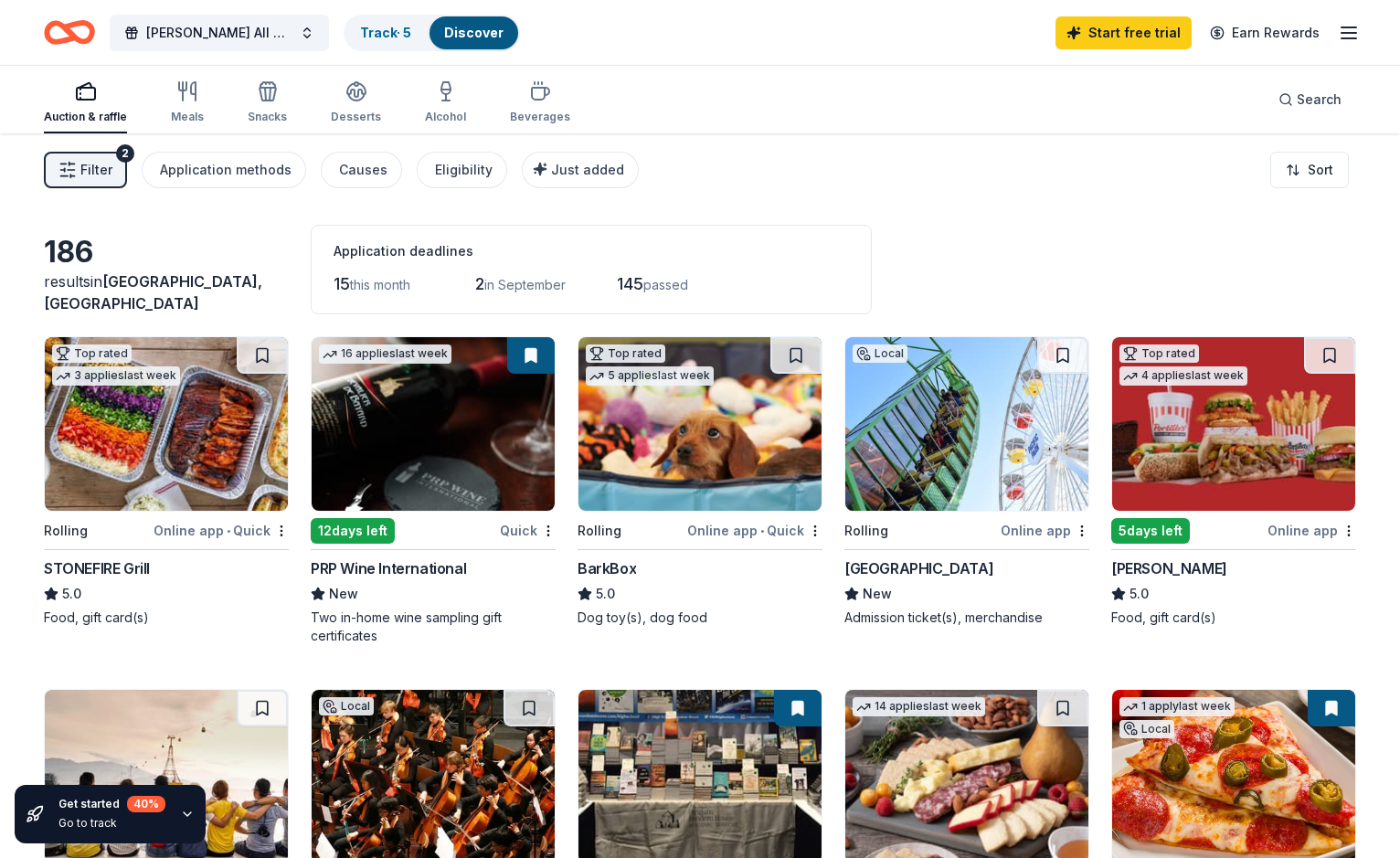
click at [93, 173] on span "Filter" at bounding box center [96, 170] width 32 height 22
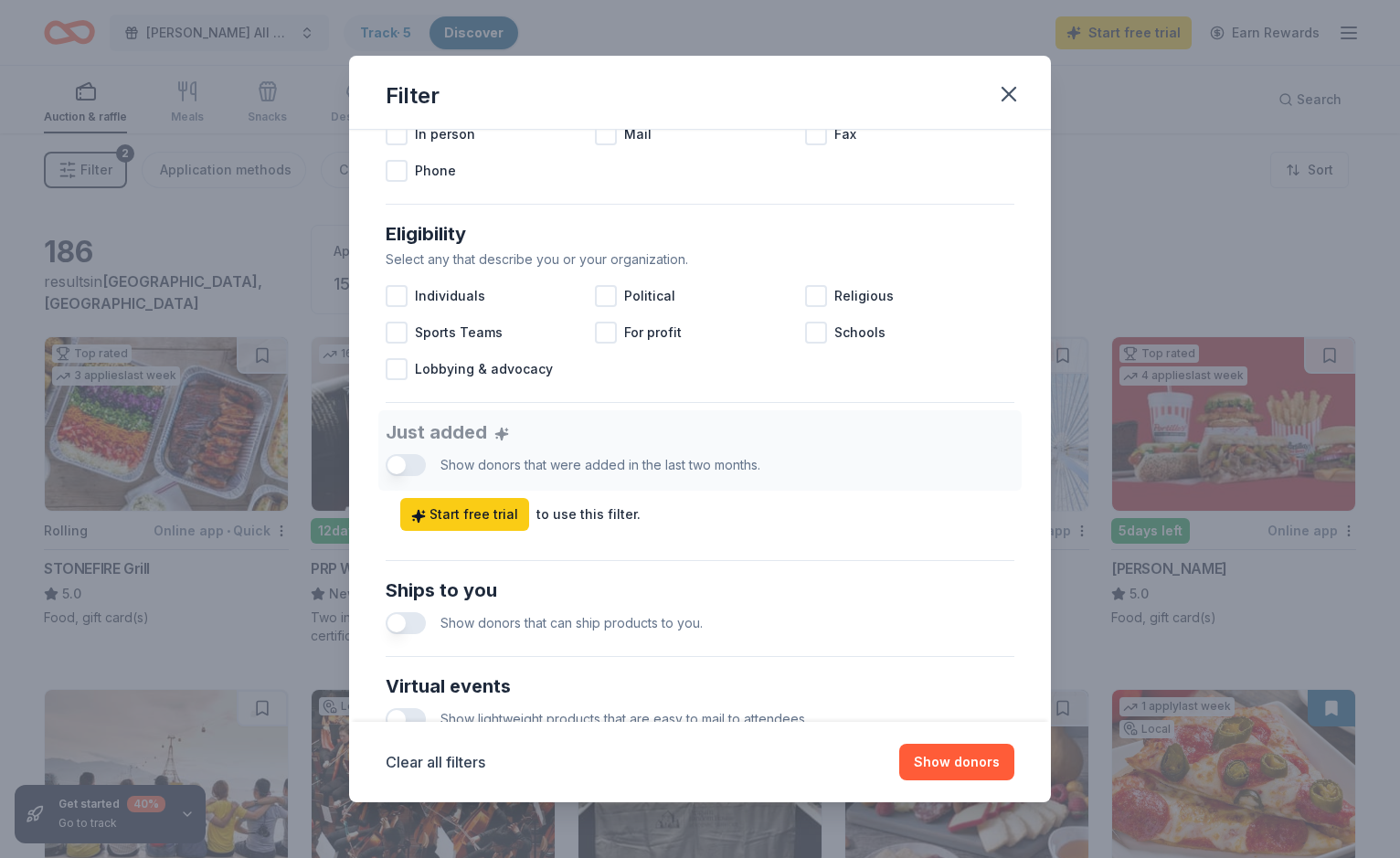
scroll to position [633, 0]
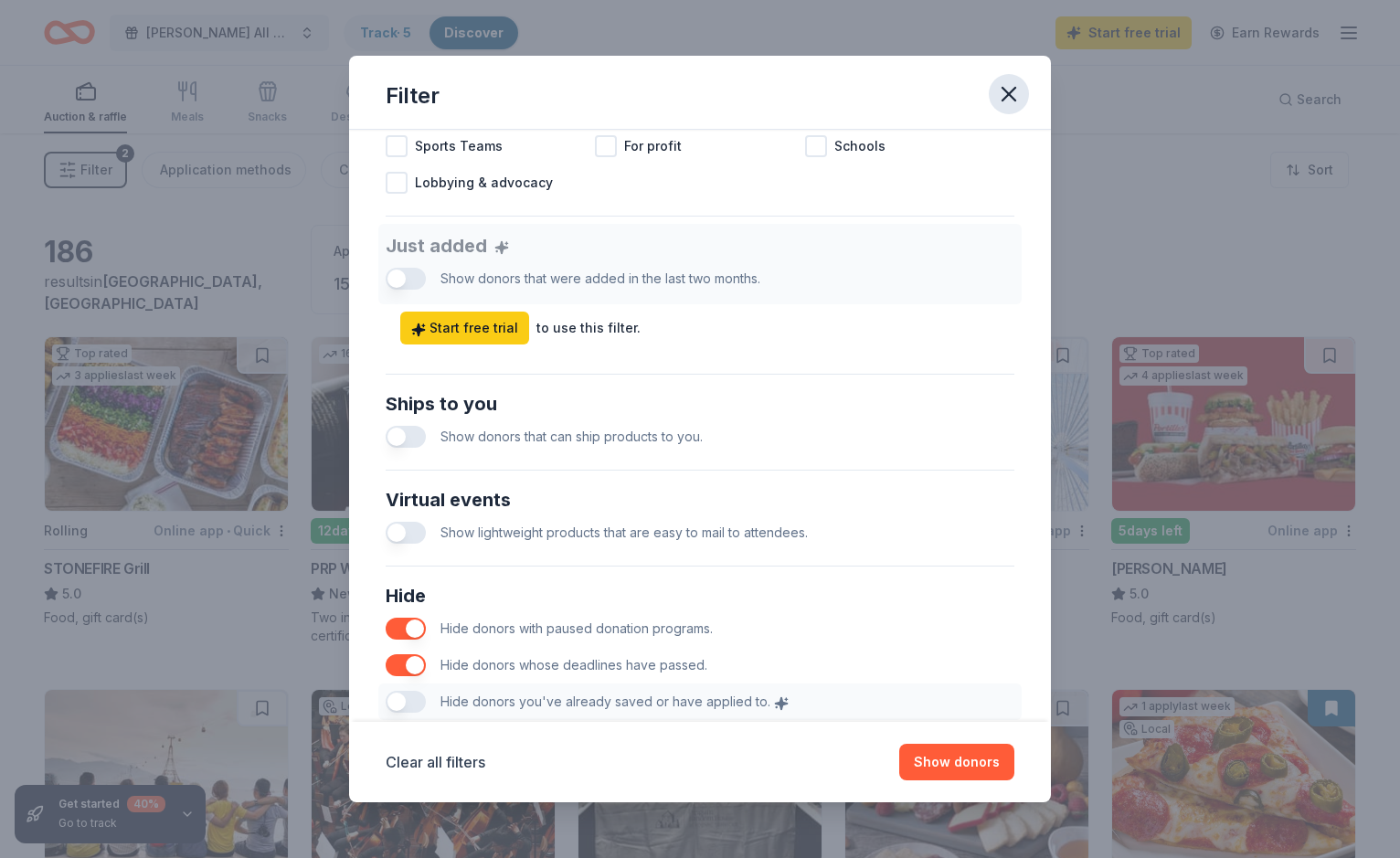
click at [1004, 96] on icon "button" at bounding box center [1008, 94] width 26 height 26
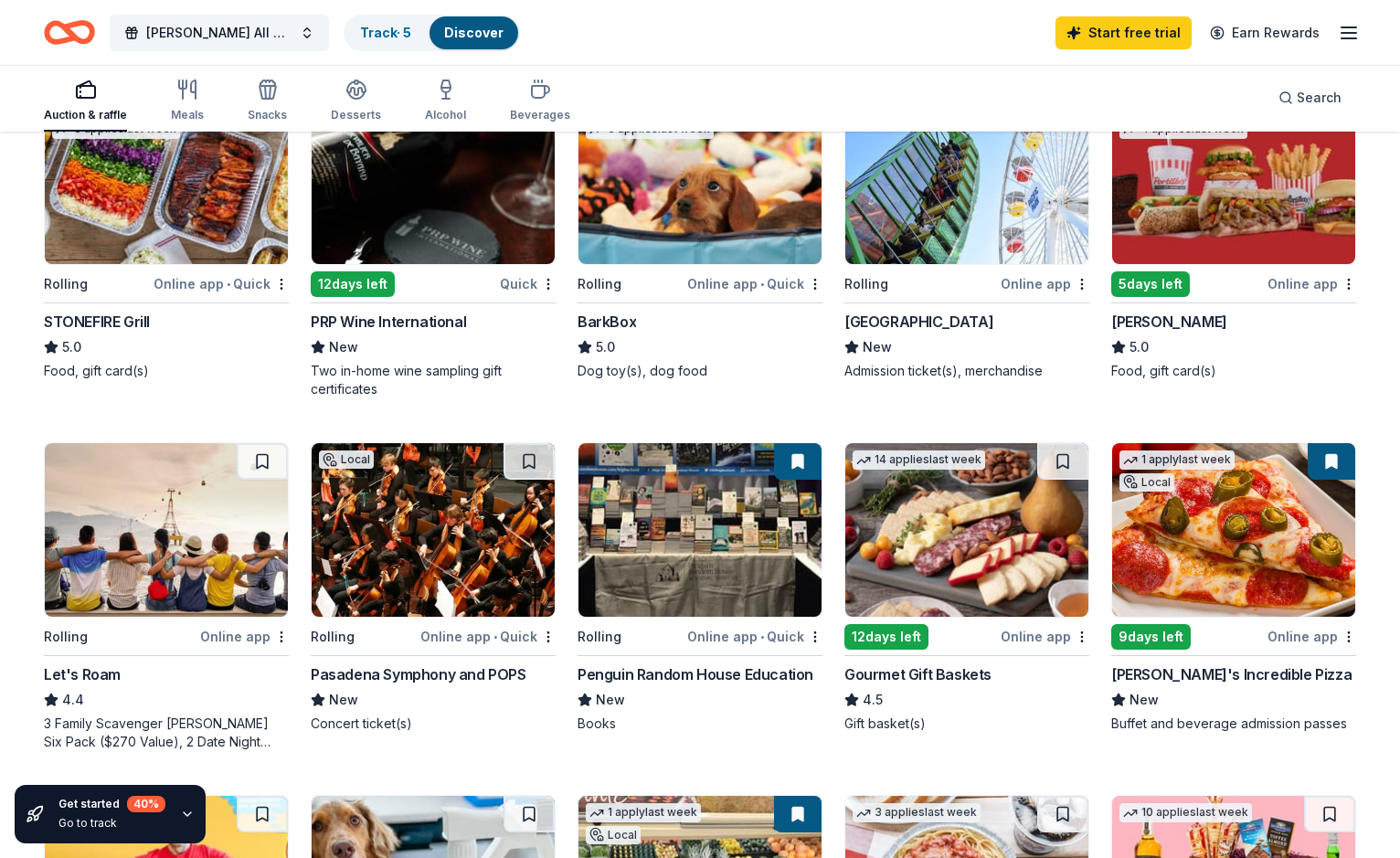
scroll to position [248, 0]
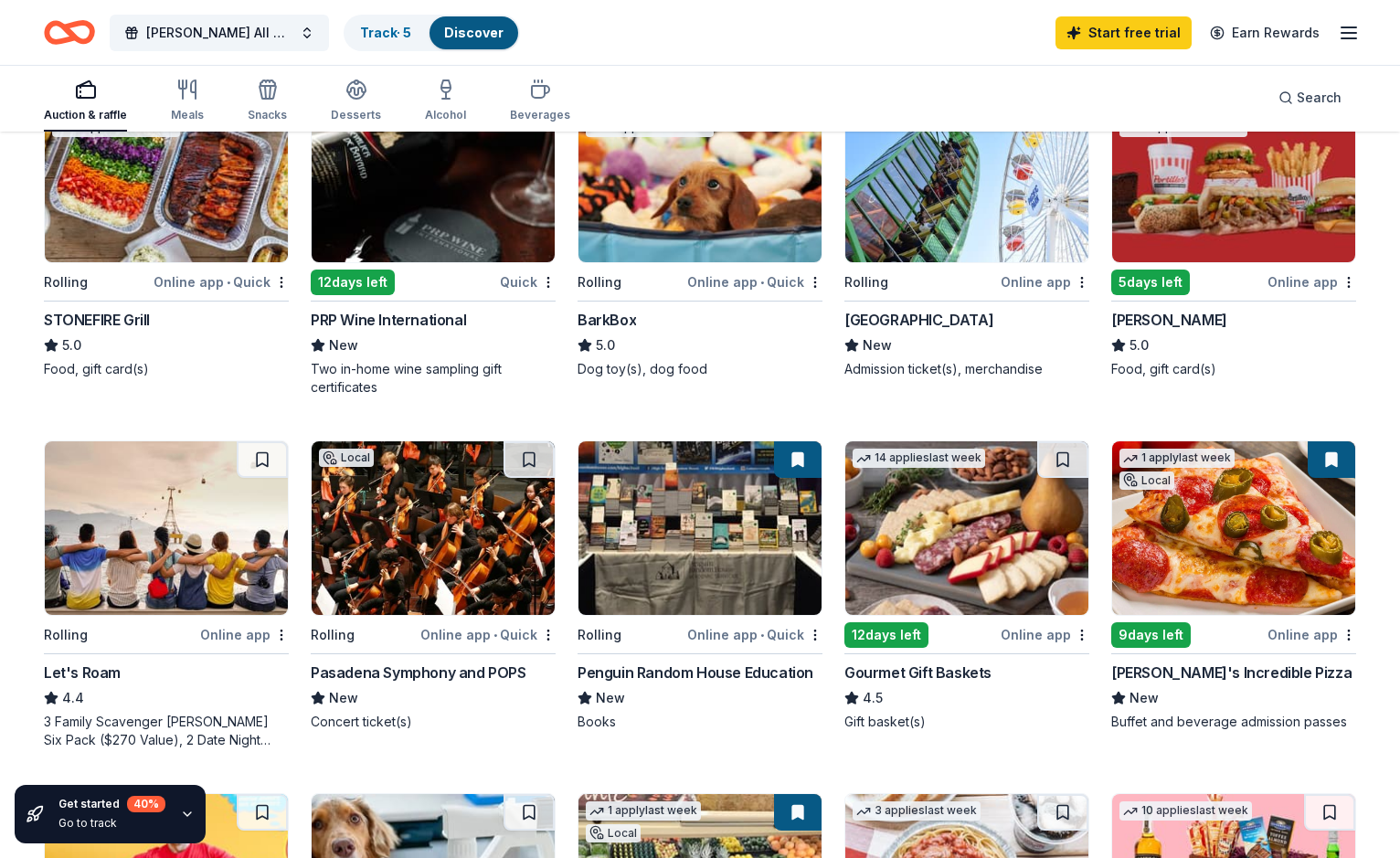
click at [929, 270] on div "Rolling" at bounding box center [920, 282] width 152 height 23
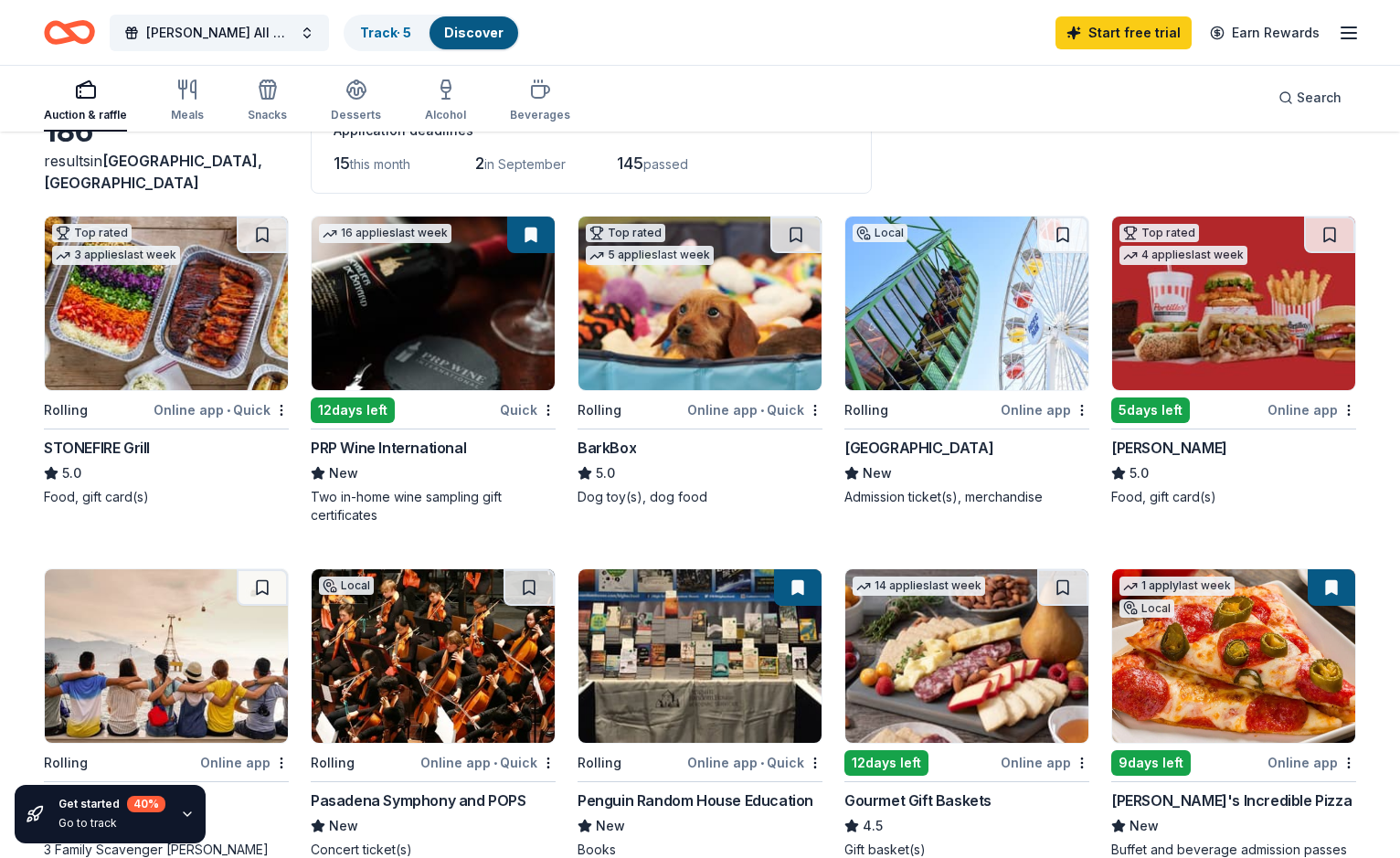
scroll to position [58, 0]
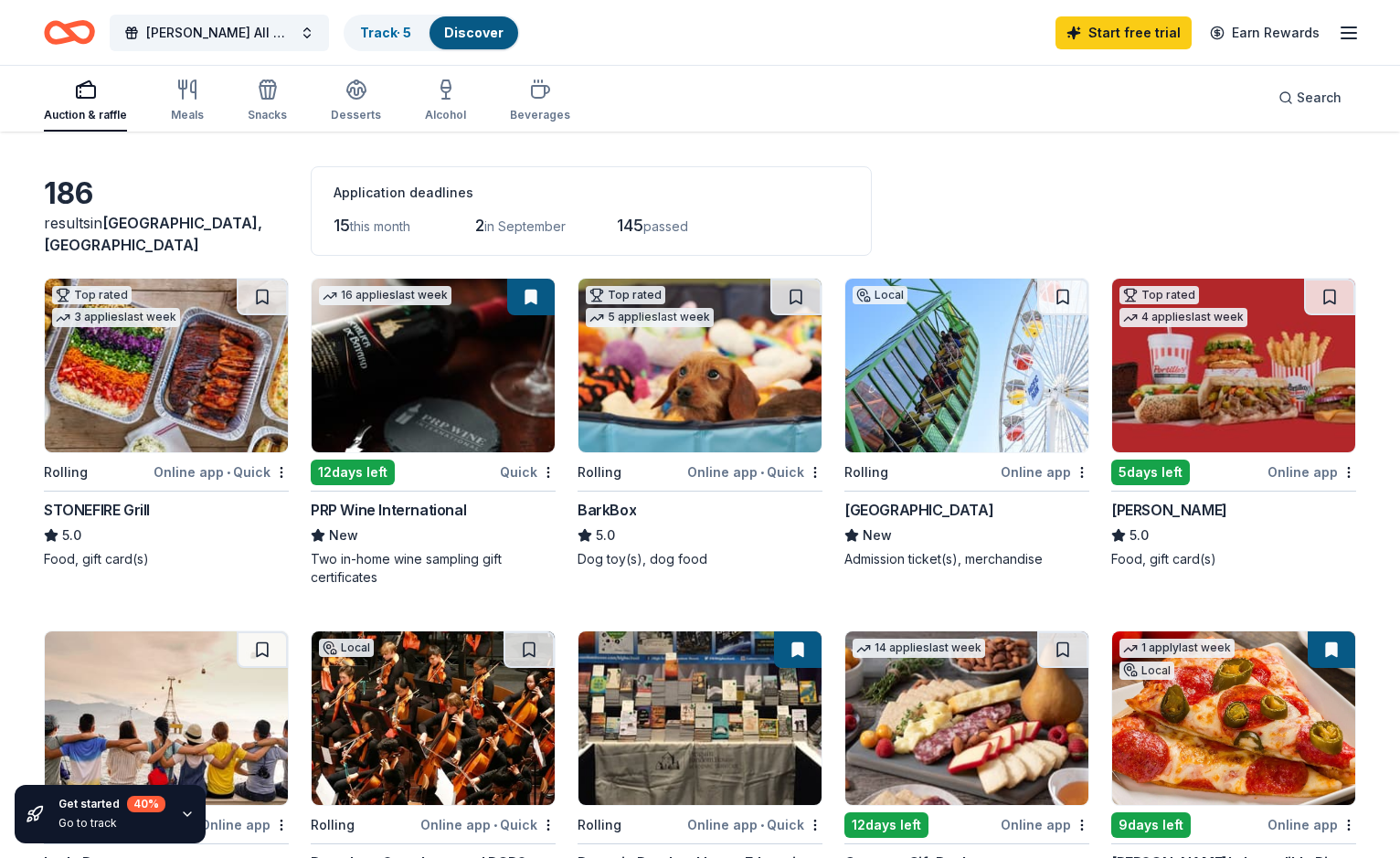
click at [432, 366] on img at bounding box center [433, 365] width 243 height 174
click at [130, 23] on button "[PERSON_NAME] All Star Bowl" at bounding box center [218, 33] width 219 height 36
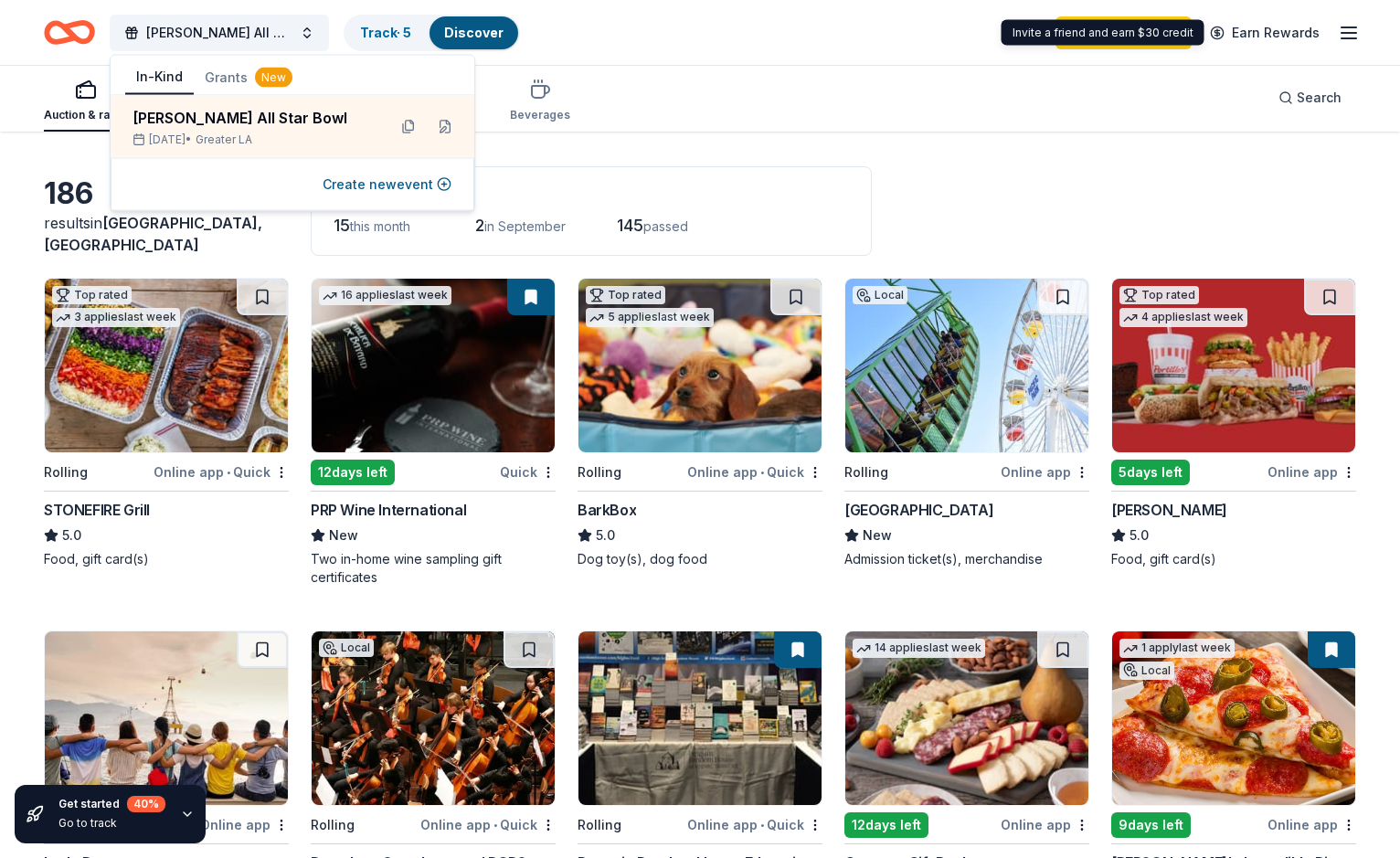
click at [1360, 19] on div "Logan O'Hoppe All Star Bowl Track · 5 Discover Start free trial Earn Rewards" at bounding box center [700, 33] width 1400 height 65
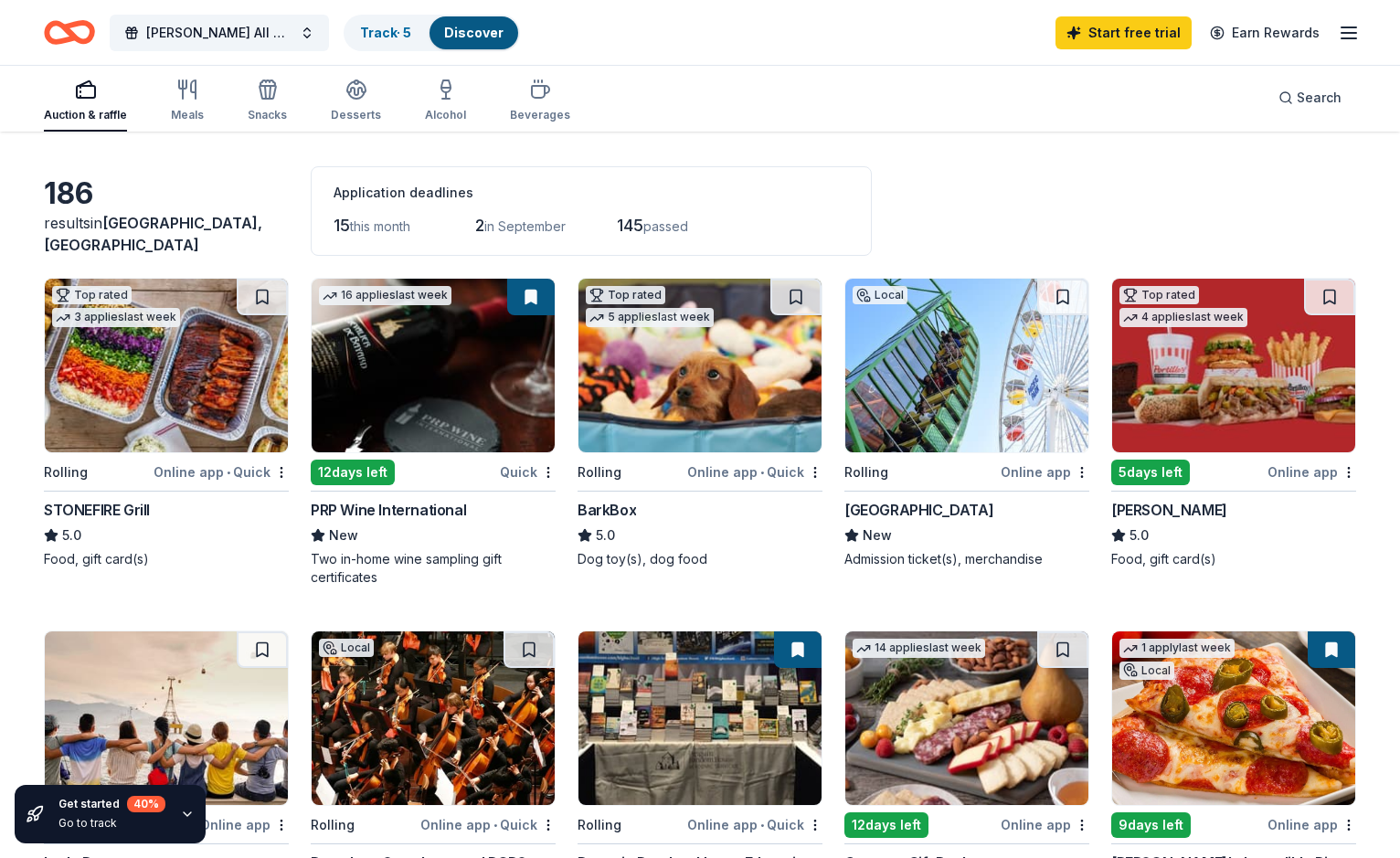
click at [1359, 22] on div "Logan O'Hoppe All Star Bowl Track · 5 Discover Start free trial Earn Rewards" at bounding box center [700, 33] width 1400 height 65
click at [1354, 34] on icon "button" at bounding box center [1348, 33] width 22 height 22
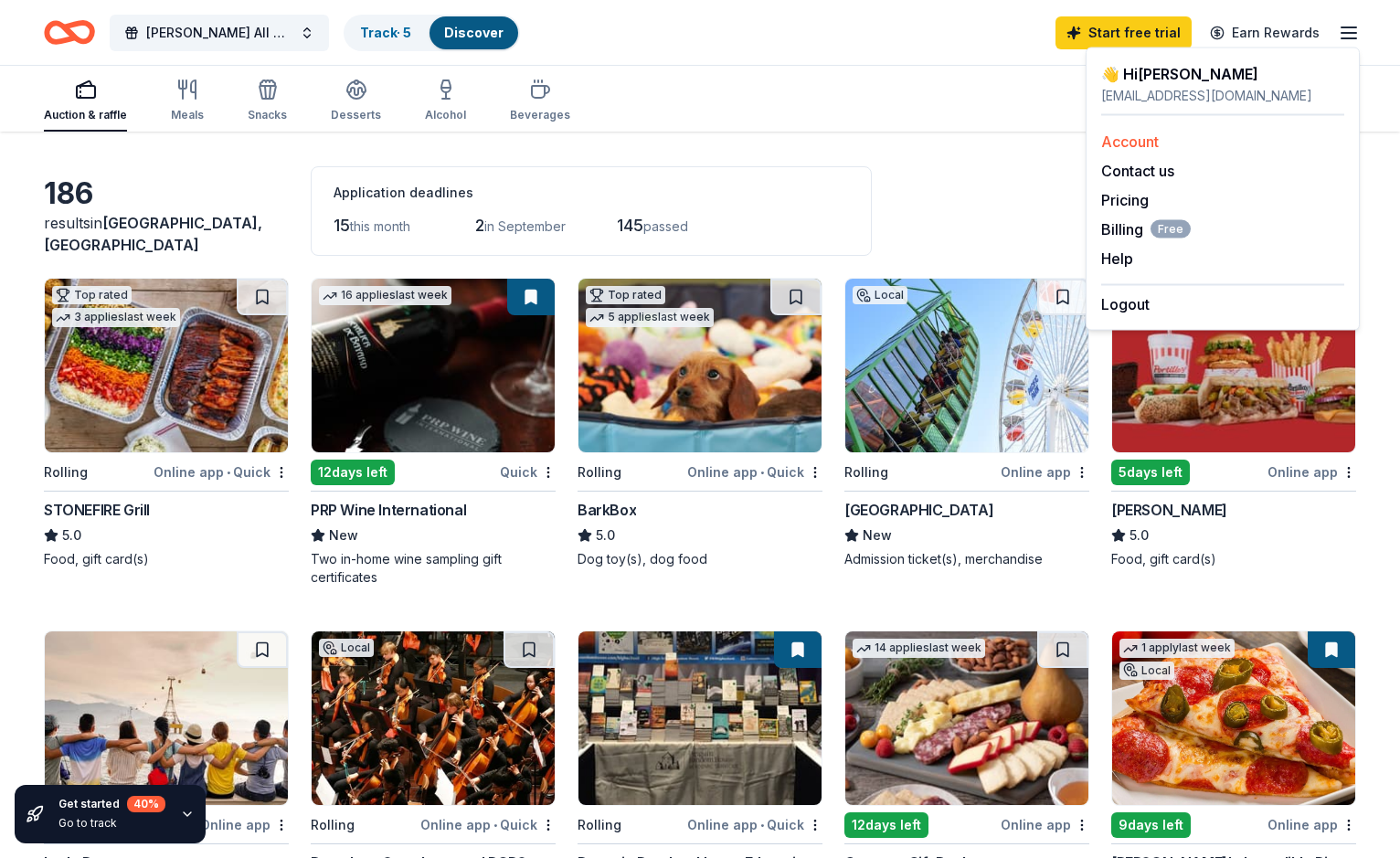
click at [1148, 143] on link "Account" at bounding box center [1130, 141] width 57 height 18
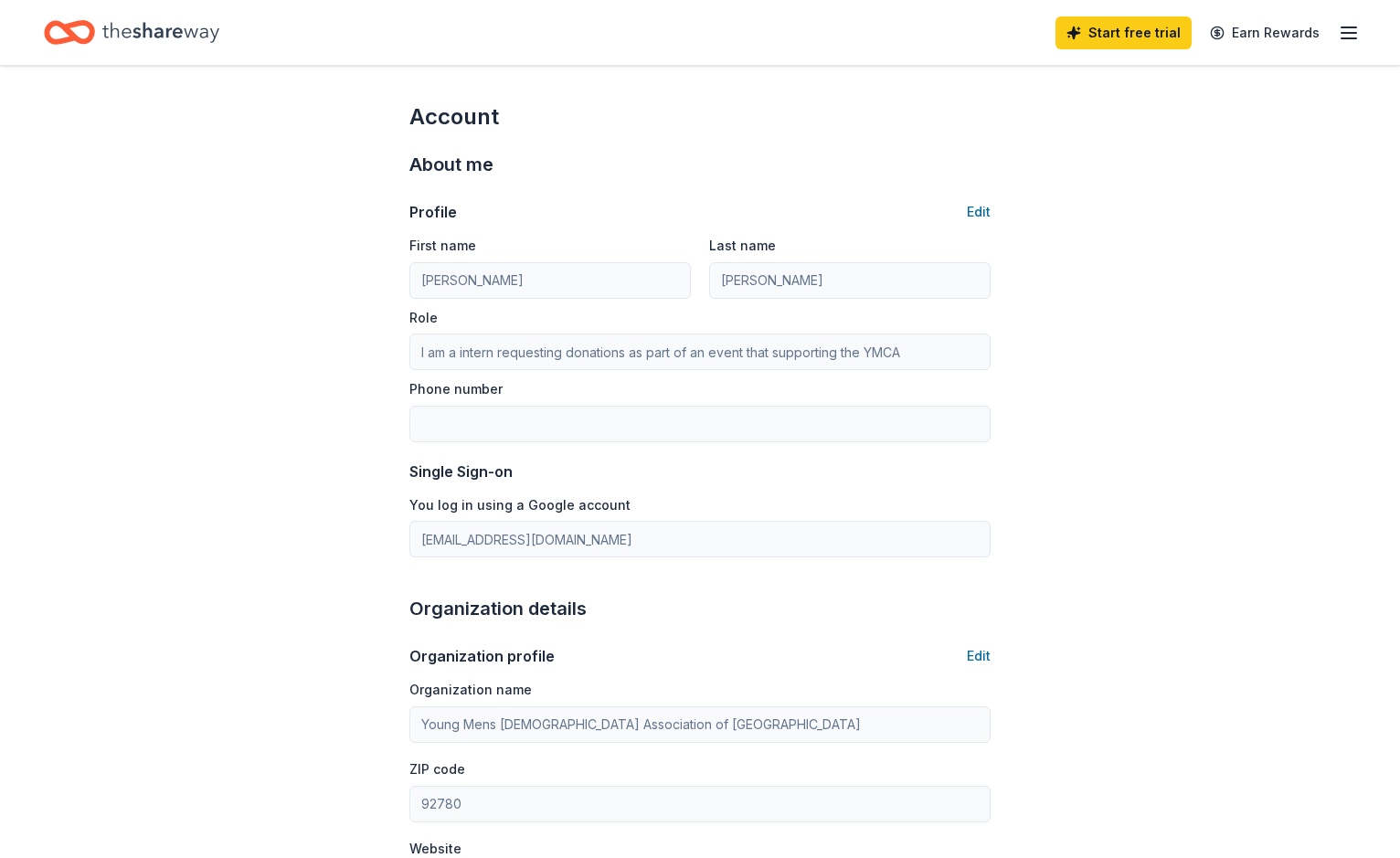
click at [1345, 28] on line "button" at bounding box center [1348, 28] width 14 height 0
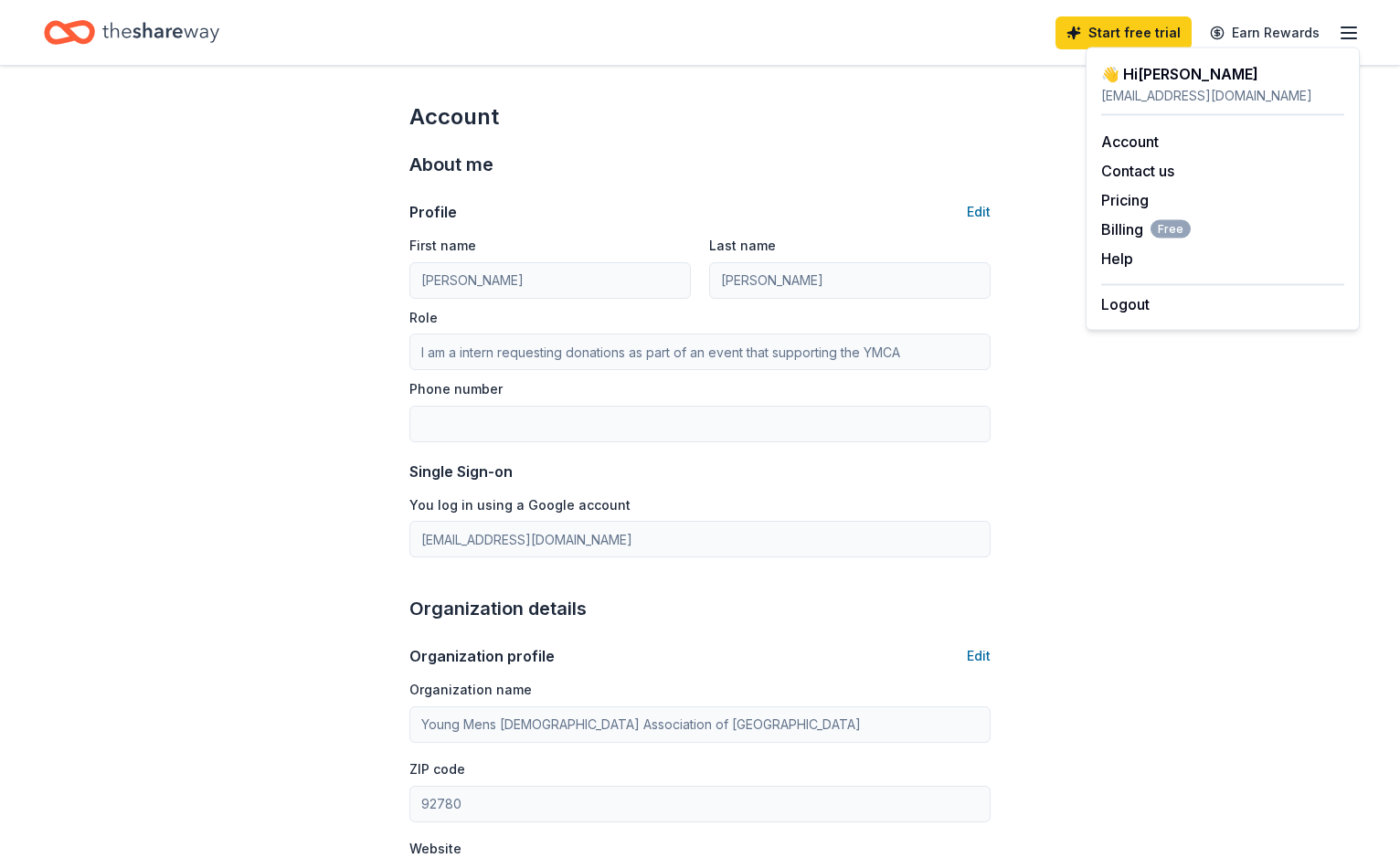
click at [629, 43] on div "Start free trial Earn Rewards" at bounding box center [700, 32] width 1312 height 43
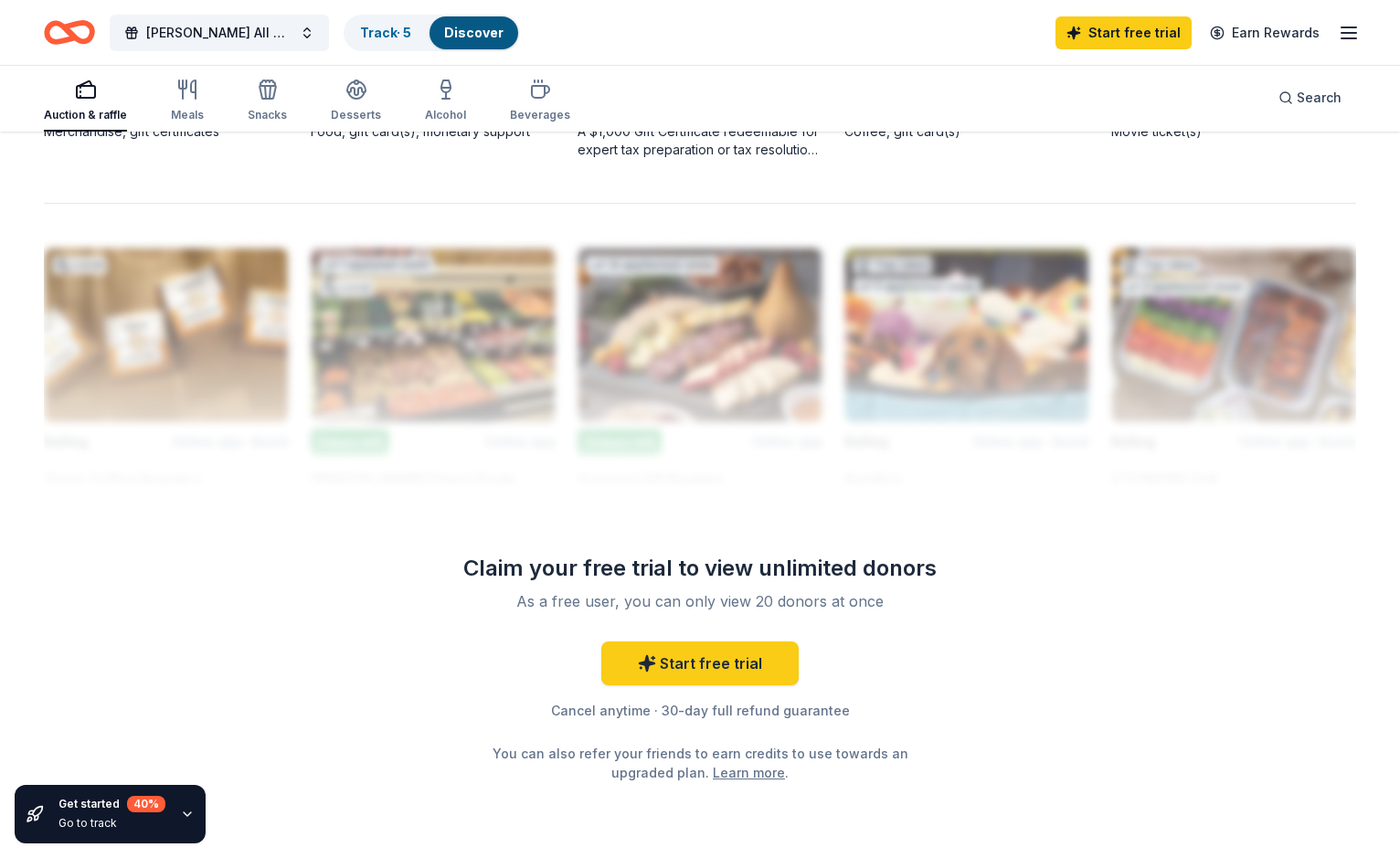
scroll to position [698, 0]
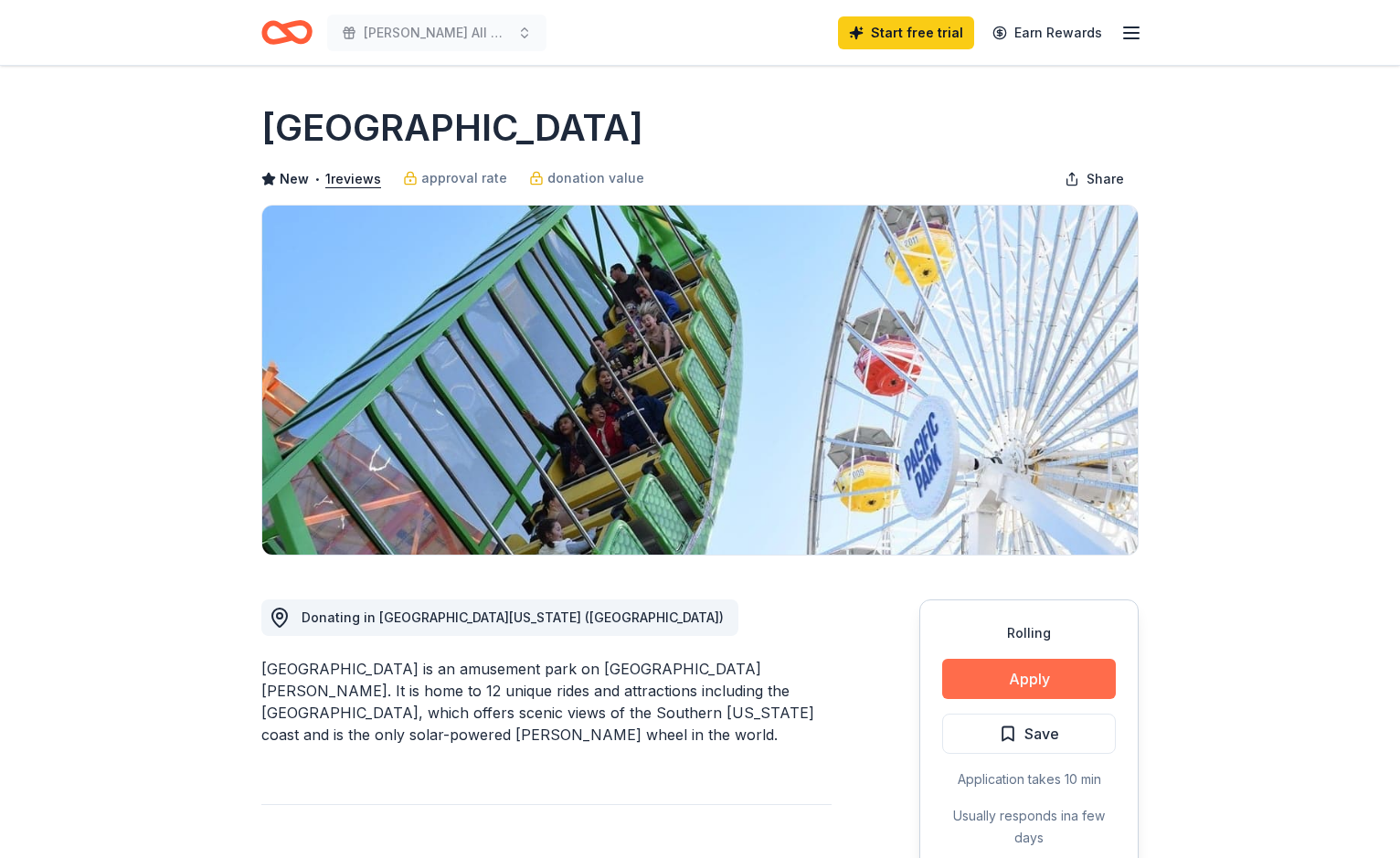
click at [1000, 664] on button "Apply" at bounding box center [1028, 679] width 173 height 40
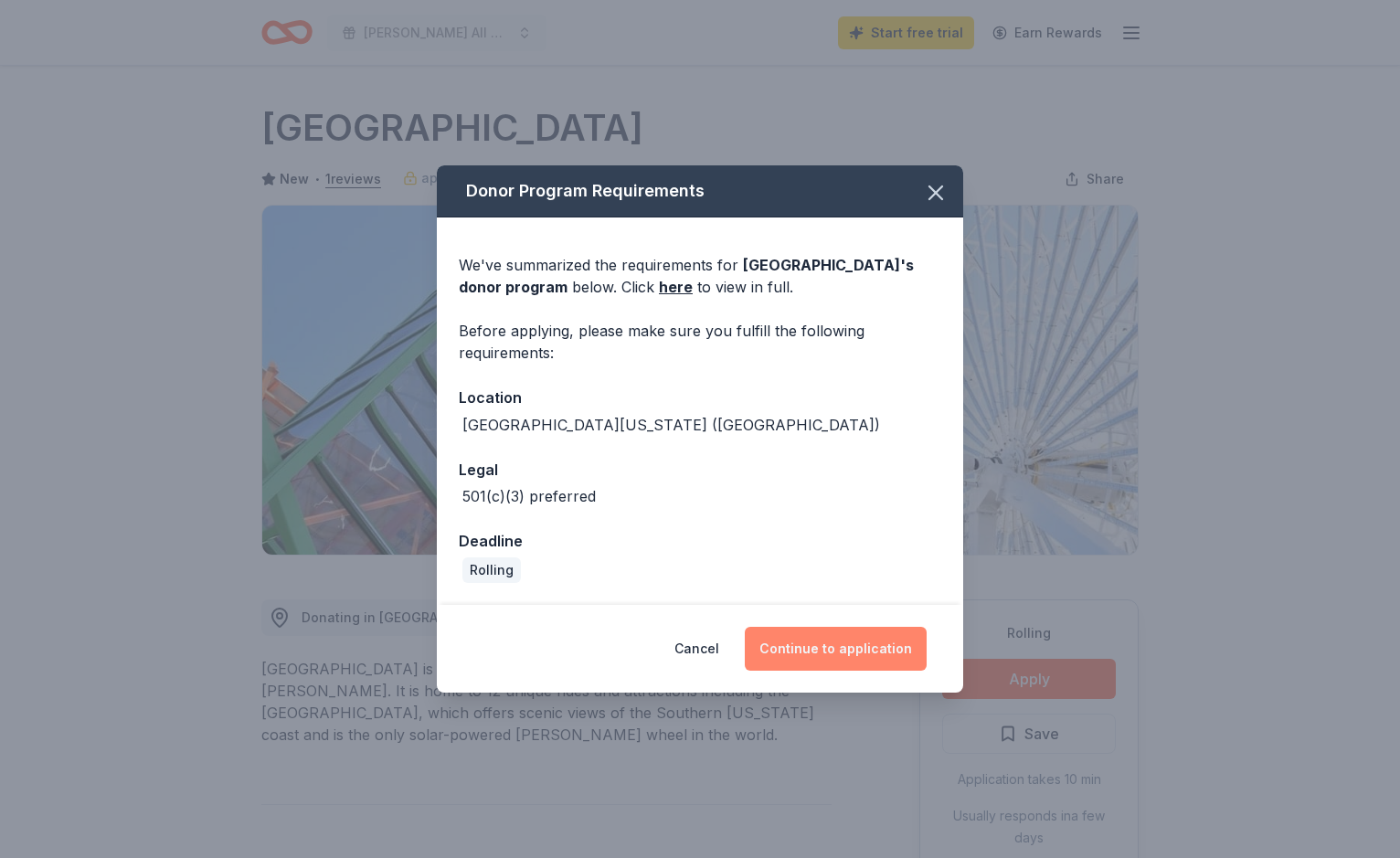
click at [854, 651] on button "Continue to application" at bounding box center [836, 649] width 182 height 44
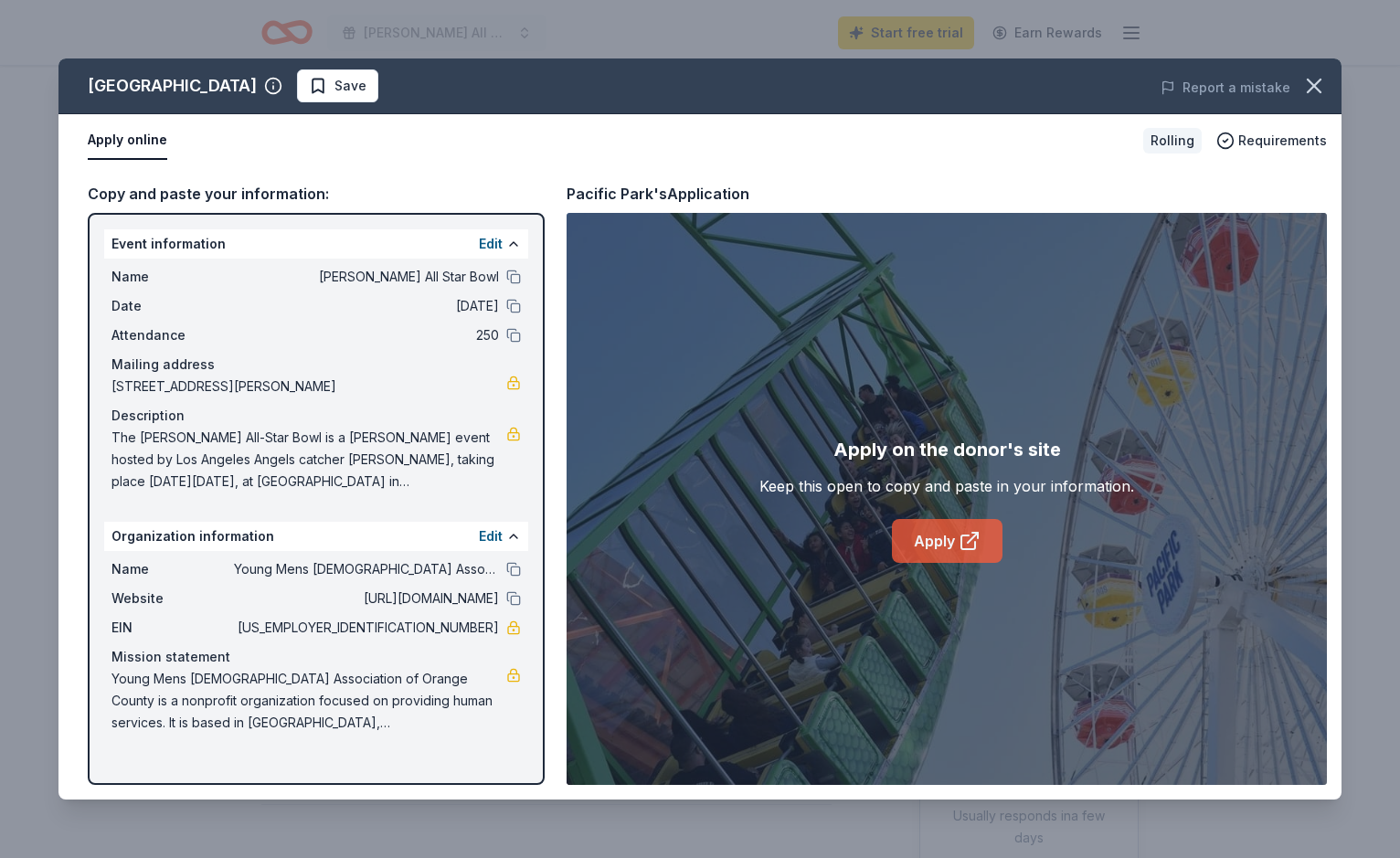
click at [949, 546] on link "Apply" at bounding box center [947, 542] width 110 height 44
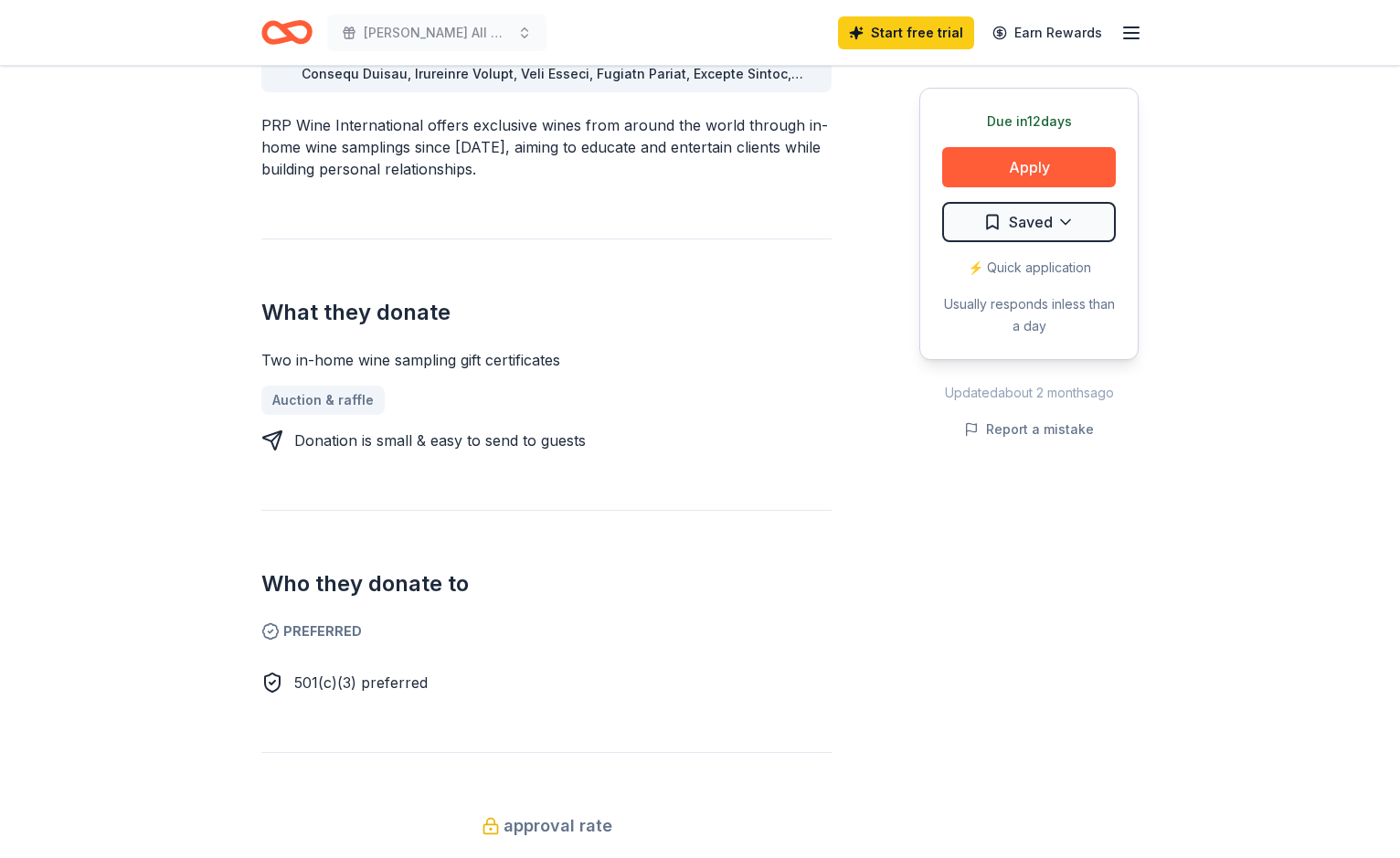
scroll to position [546, 0]
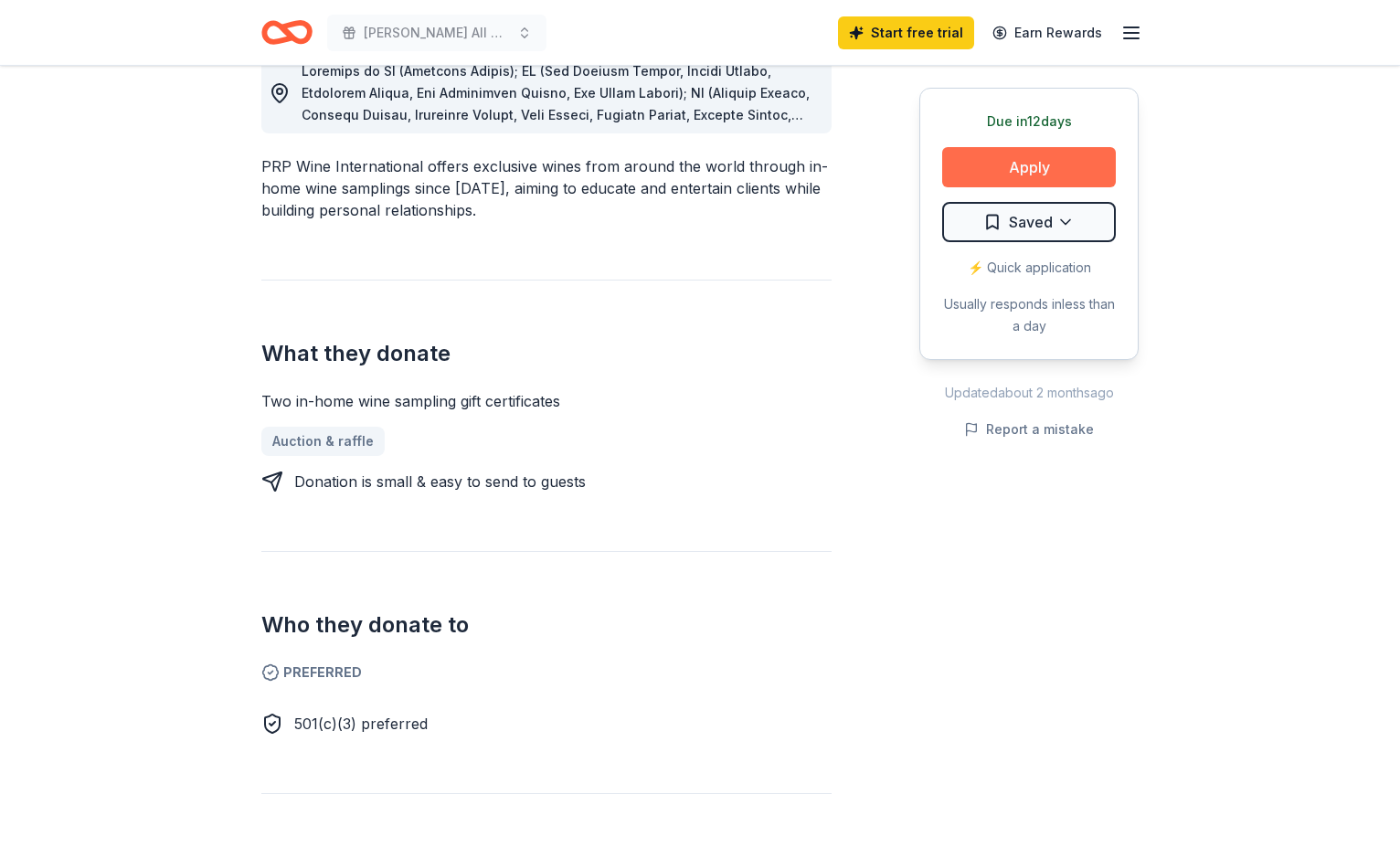
click at [1067, 175] on button "Apply" at bounding box center [1028, 168] width 173 height 40
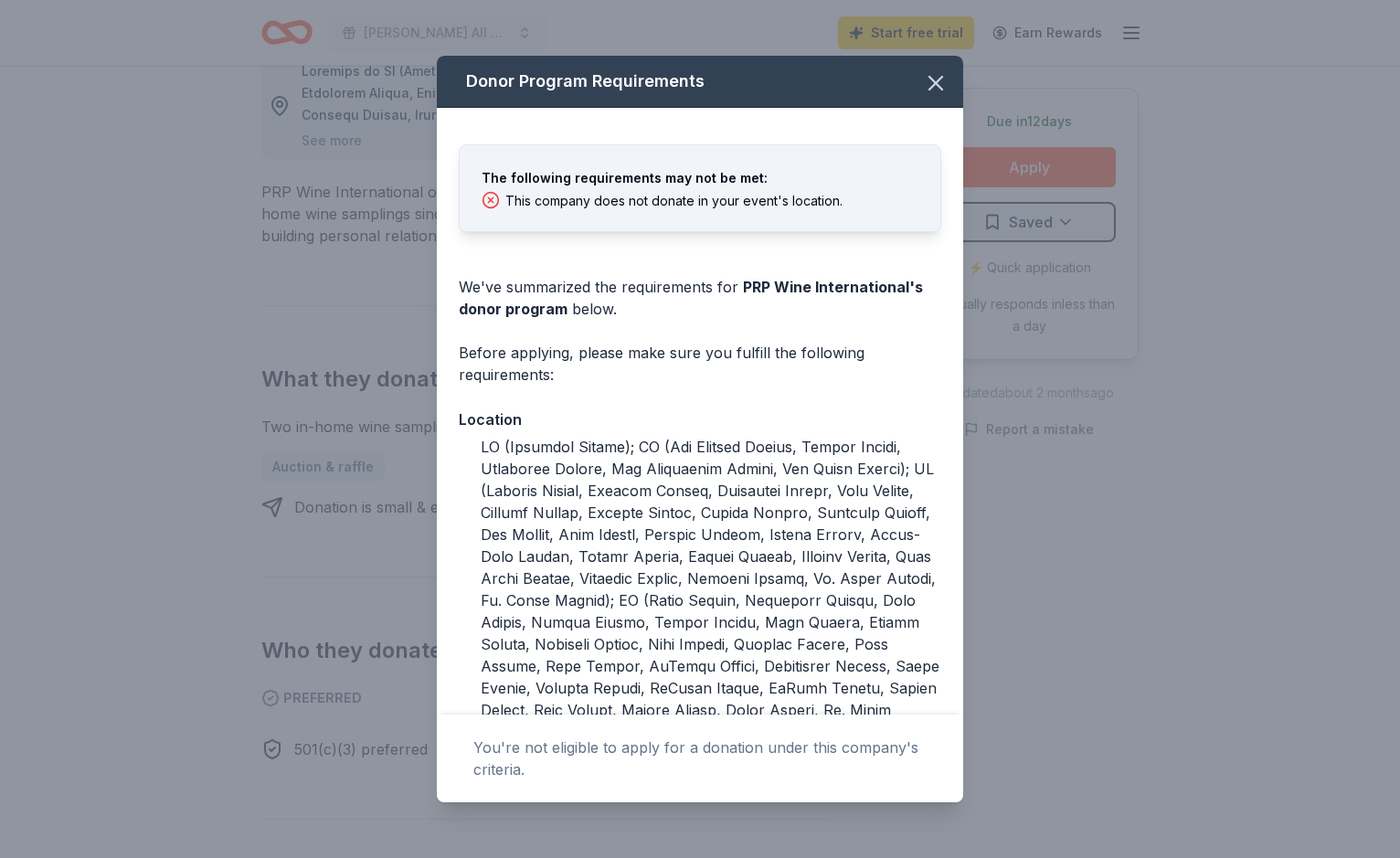
scroll to position [0, 0]
click at [739, 207] on div "This company does not donate in your event's location." at bounding box center [674, 200] width 337 height 16
click at [733, 338] on div "The following requirements may not be met: This company does not donate in your…" at bounding box center [700, 685] width 526 height 1154
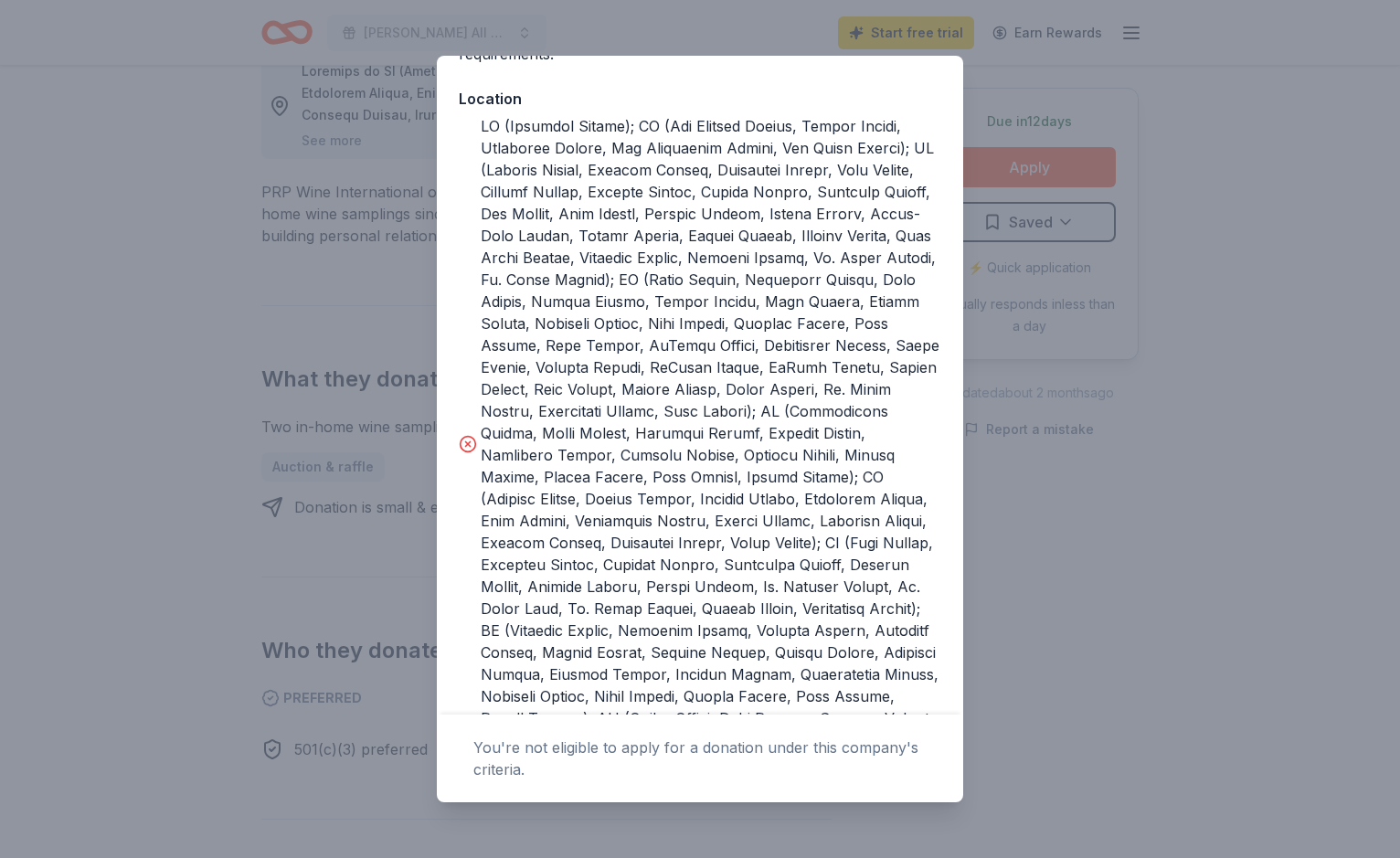
scroll to position [334, 0]
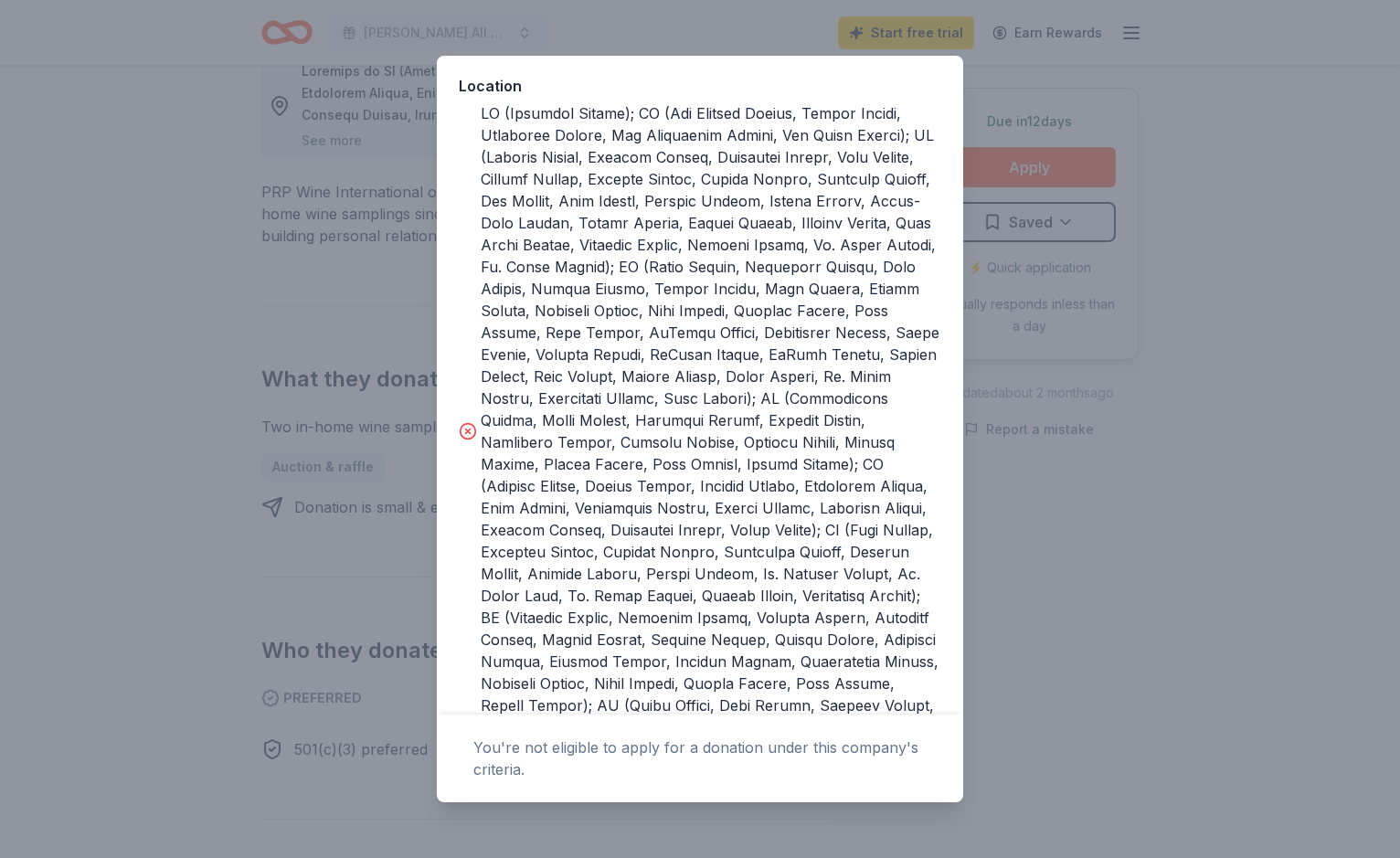
click at [462, 441] on icon at bounding box center [468, 431] width 18 height 18
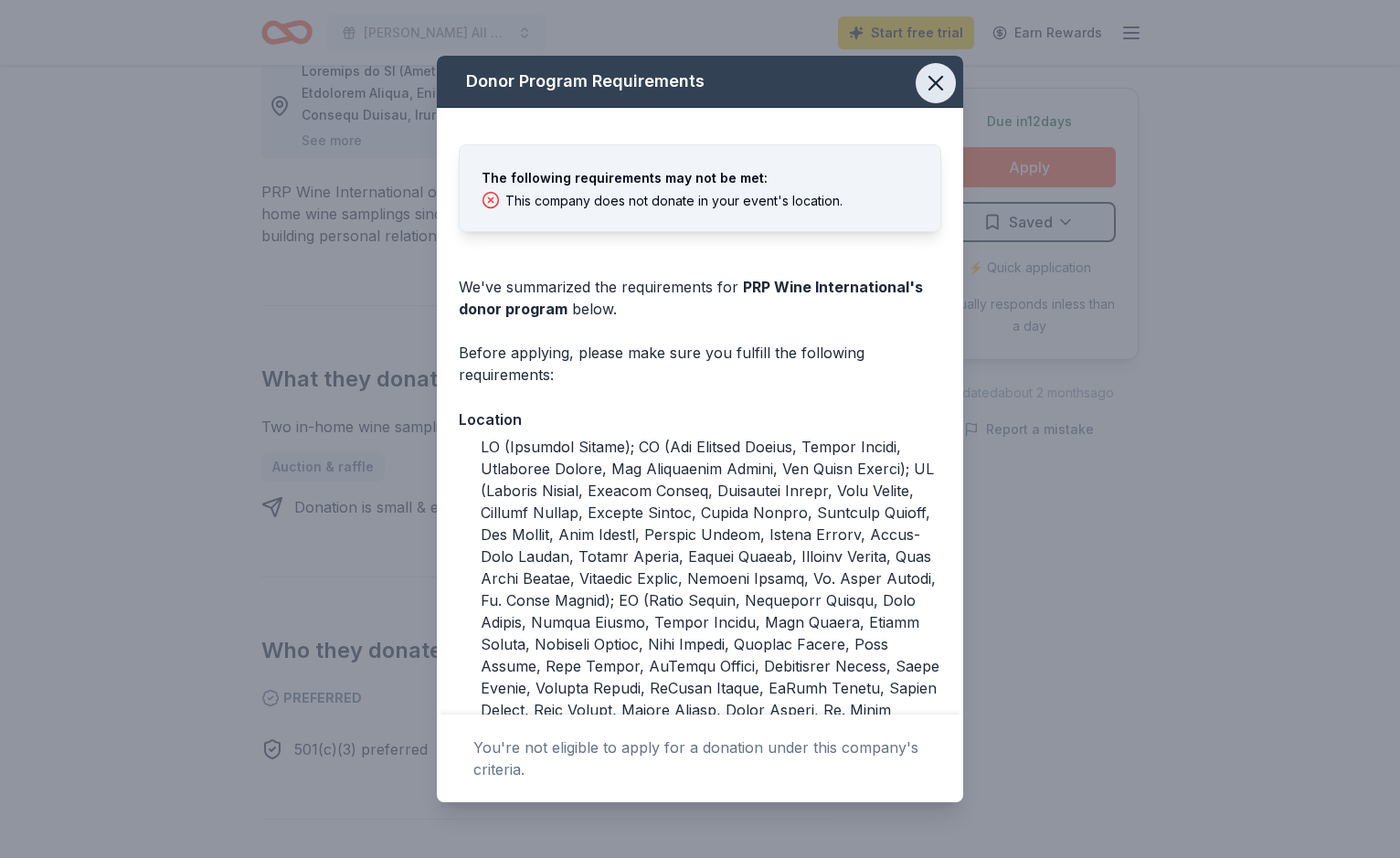
scroll to position [0, 0]
click at [923, 87] on icon "button" at bounding box center [935, 82] width 26 height 26
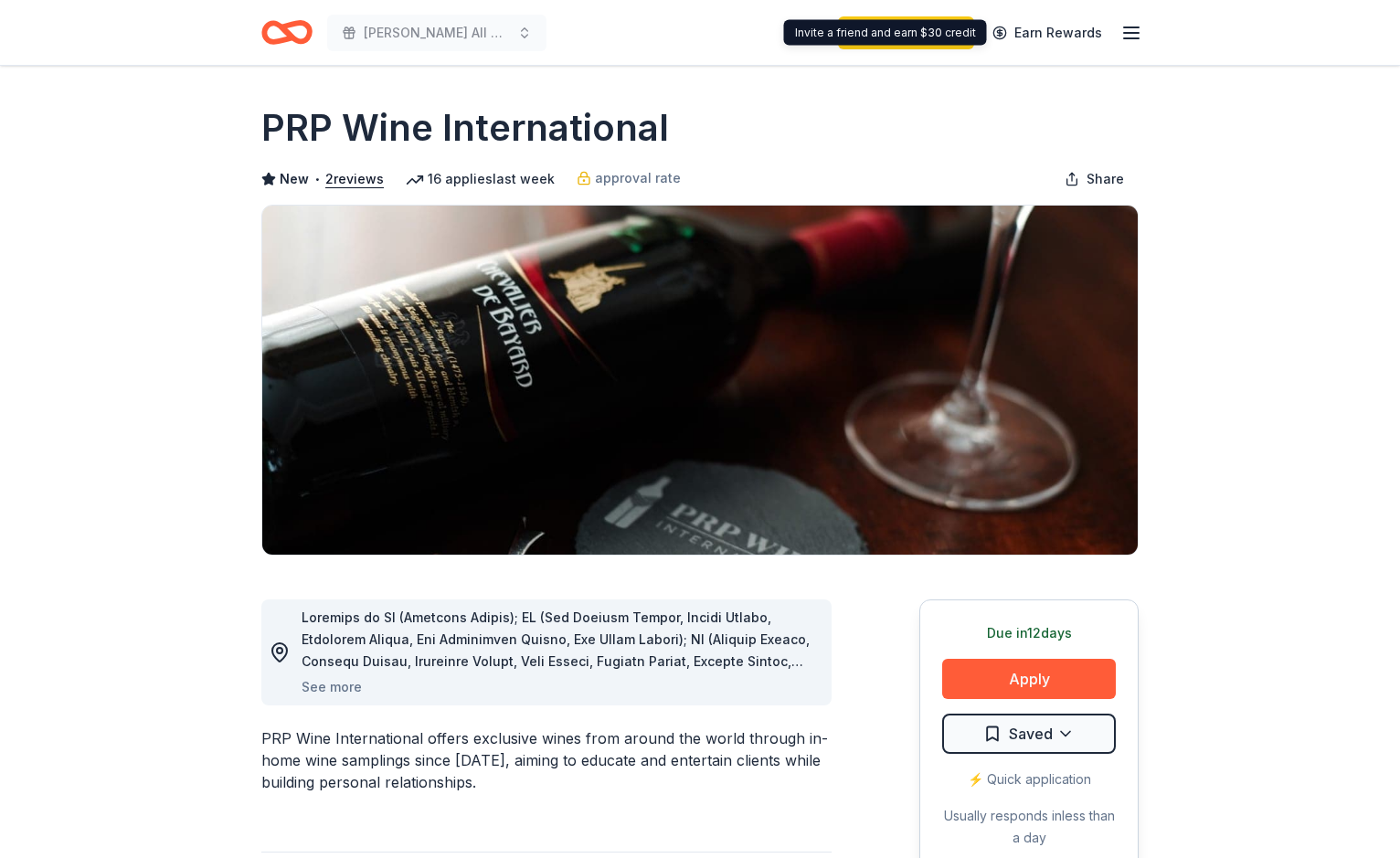
click at [1113, 23] on div "Start free trial Earn Rewards" at bounding box center [990, 32] width 305 height 43
click at [1129, 33] on line "button" at bounding box center [1131, 33] width 14 height 0
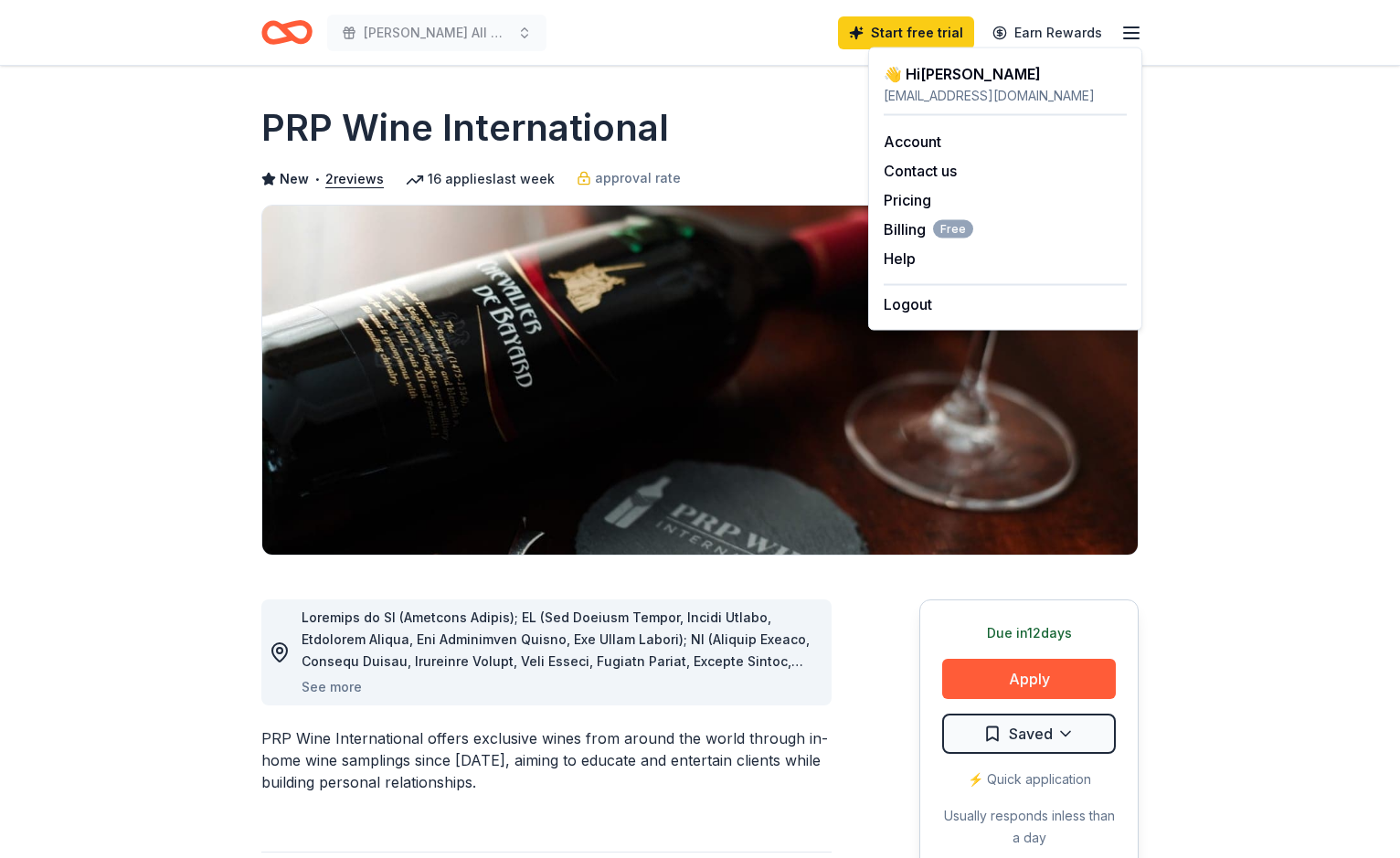
click at [763, 172] on div "New • 2 reviews 16 applies last week approval rate Share" at bounding box center [700, 179] width 877 height 36
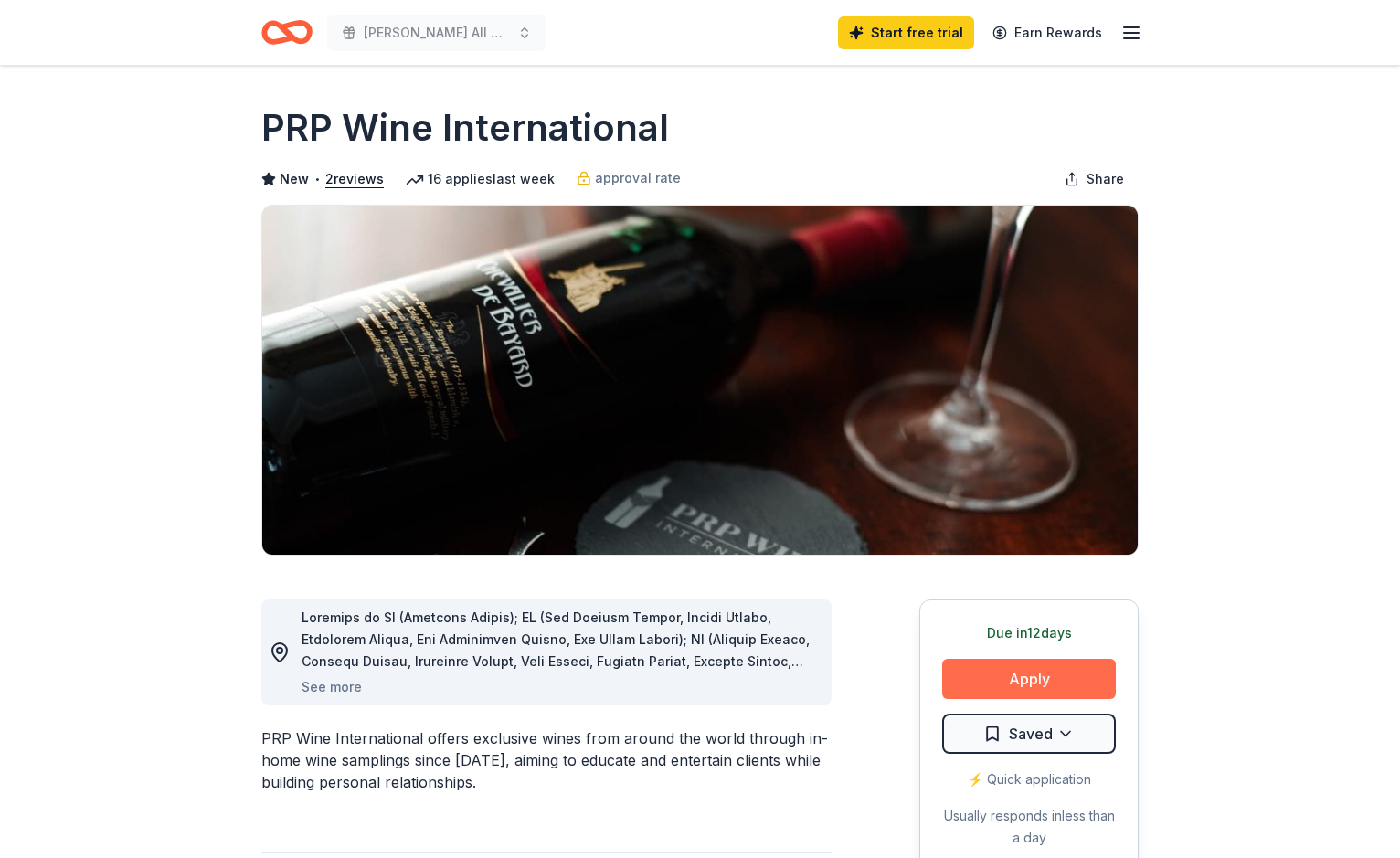
click at [997, 689] on button "Apply" at bounding box center [1028, 679] width 173 height 40
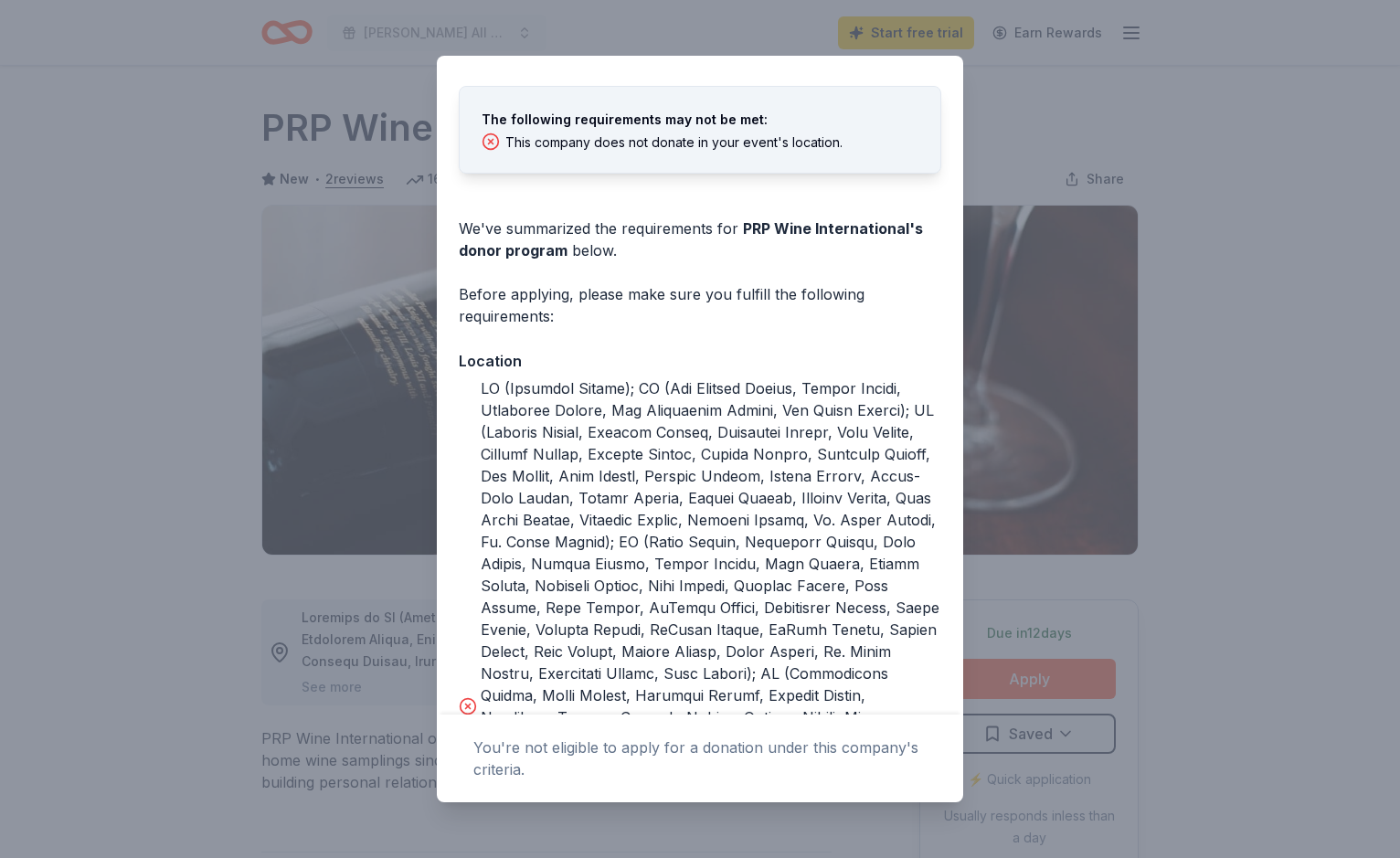
scroll to position [84, 0]
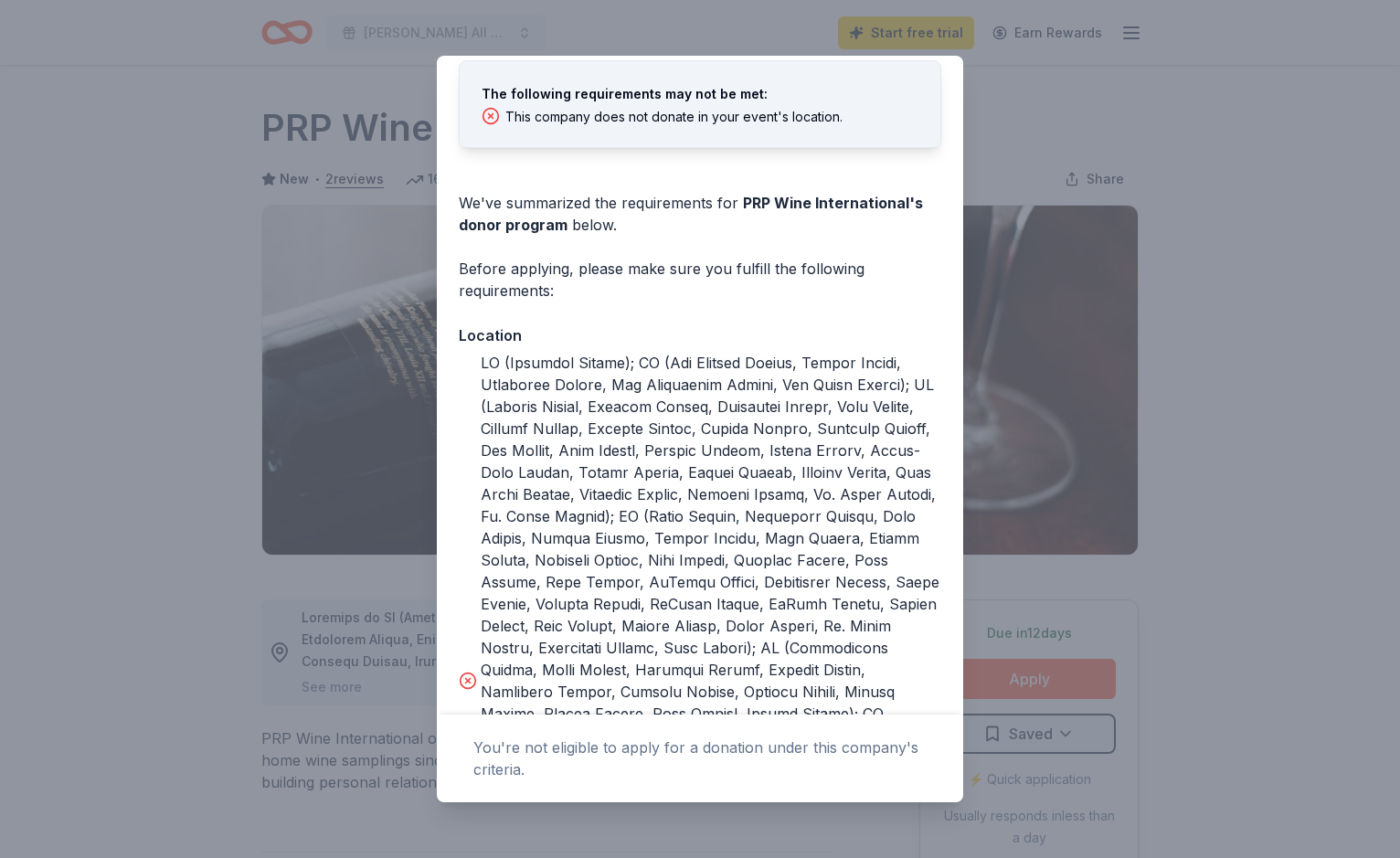
click at [619, 138] on div "The following requirements may not be met: This company does not donate in your…" at bounding box center [700, 115] width 481 height 64
click at [653, 128] on div "The following requirements may not be met: This company does not donate in your…" at bounding box center [700, 115] width 481 height 64
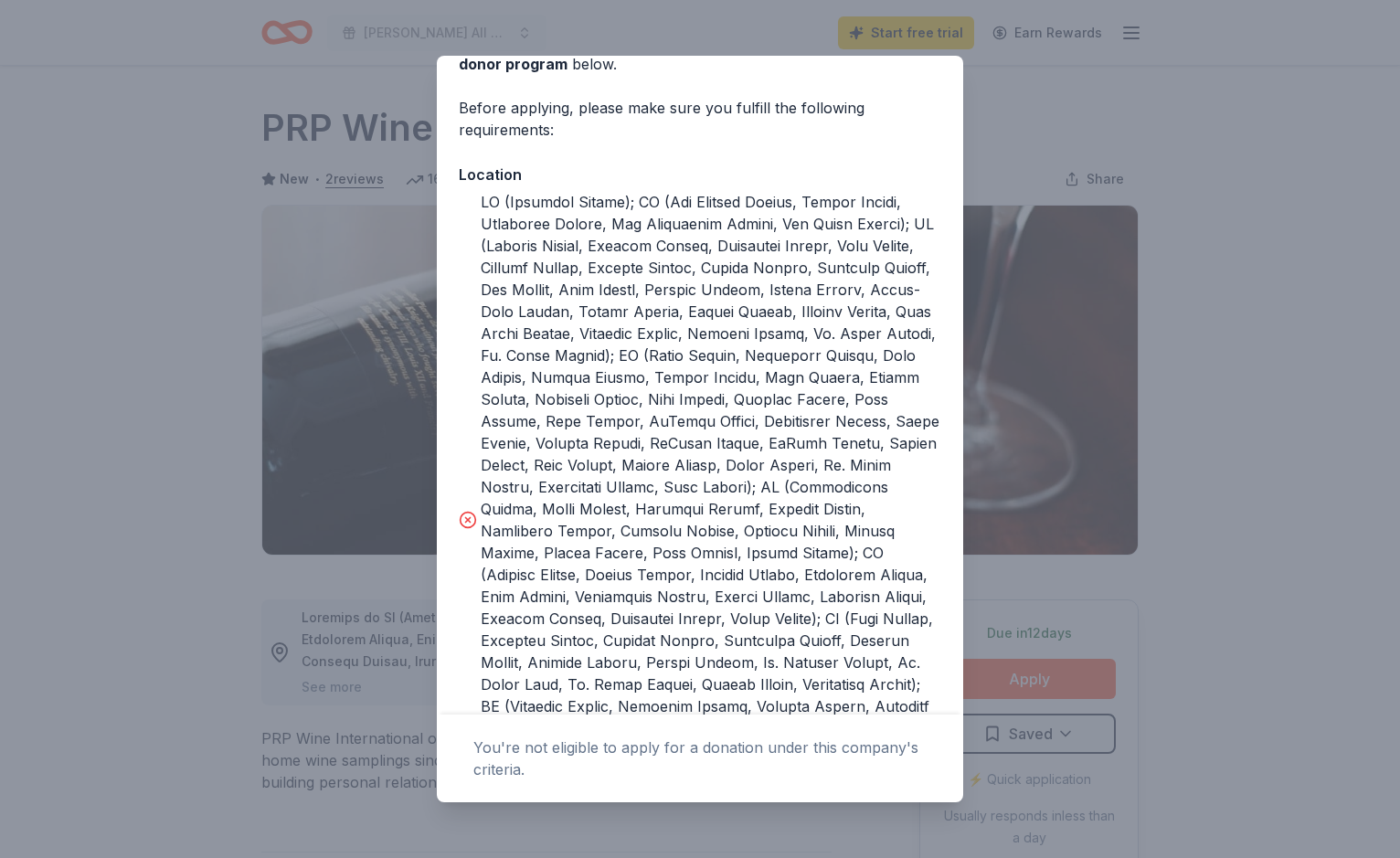
scroll to position [293, 0]
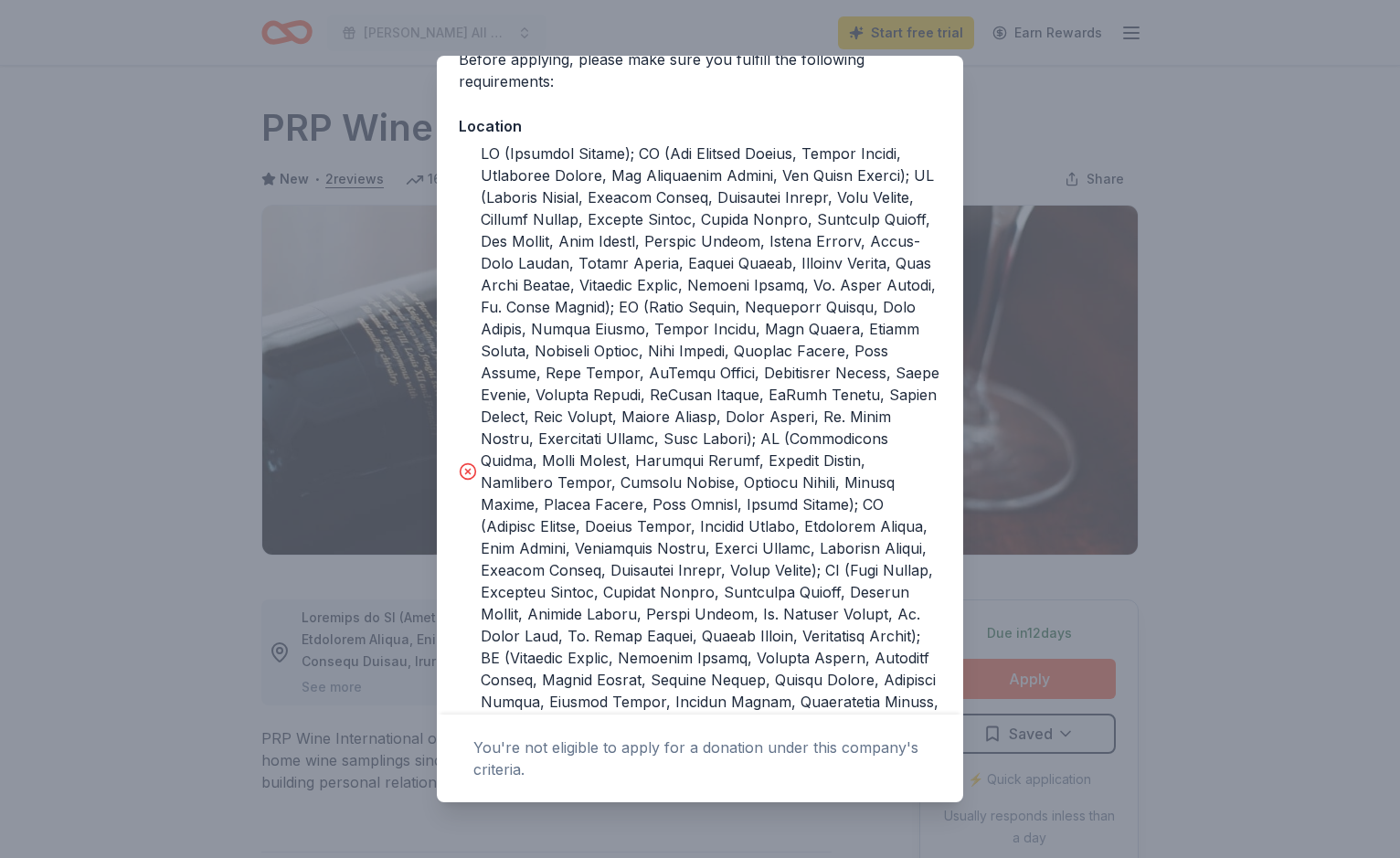
click at [472, 475] on circle at bounding box center [469, 471] width 15 height 15
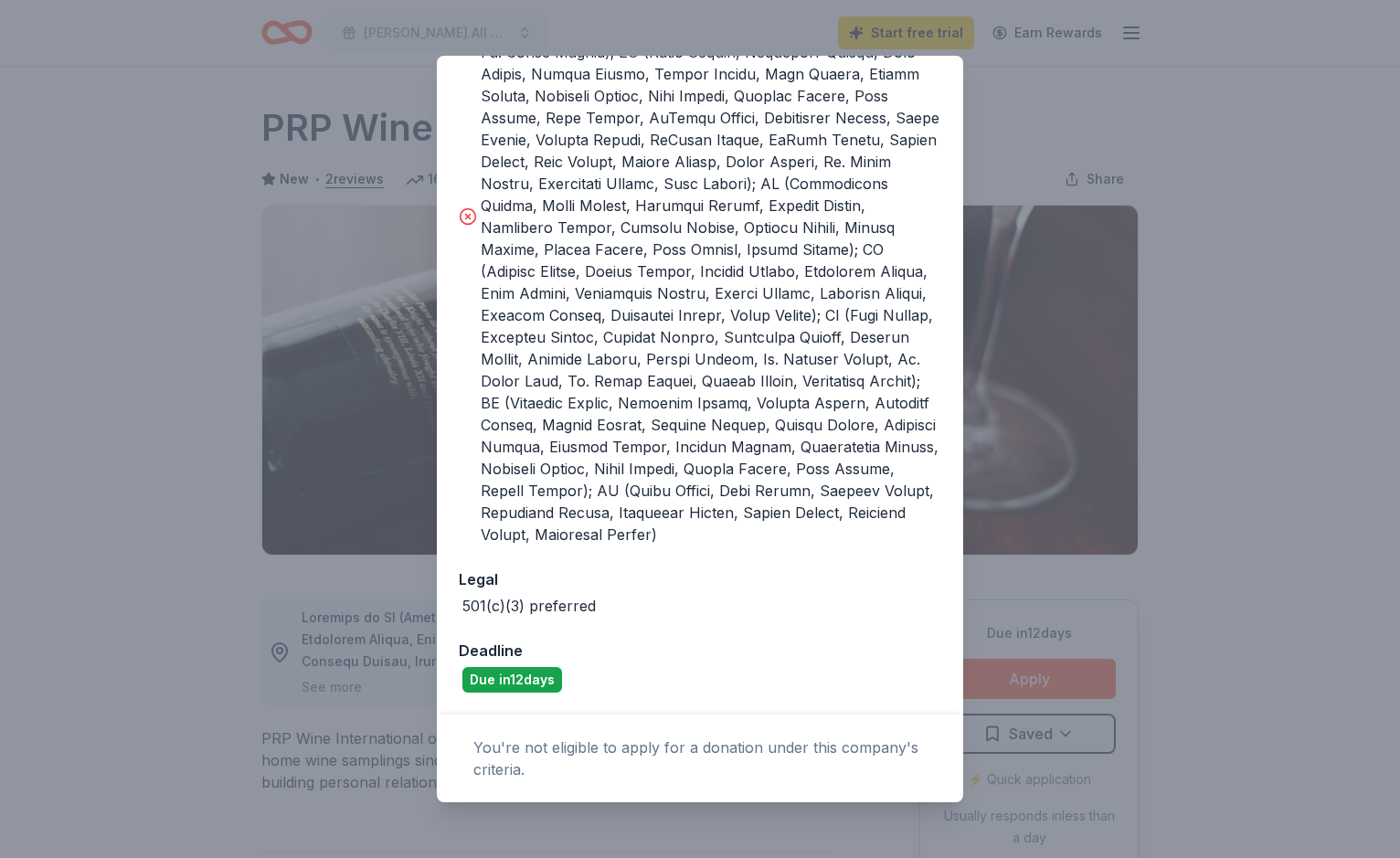
scroll to position [569, 0]
click at [1077, 545] on div "Donor Program Requirements The following requirements may not be met: This comp…" at bounding box center [700, 429] width 1400 height 858
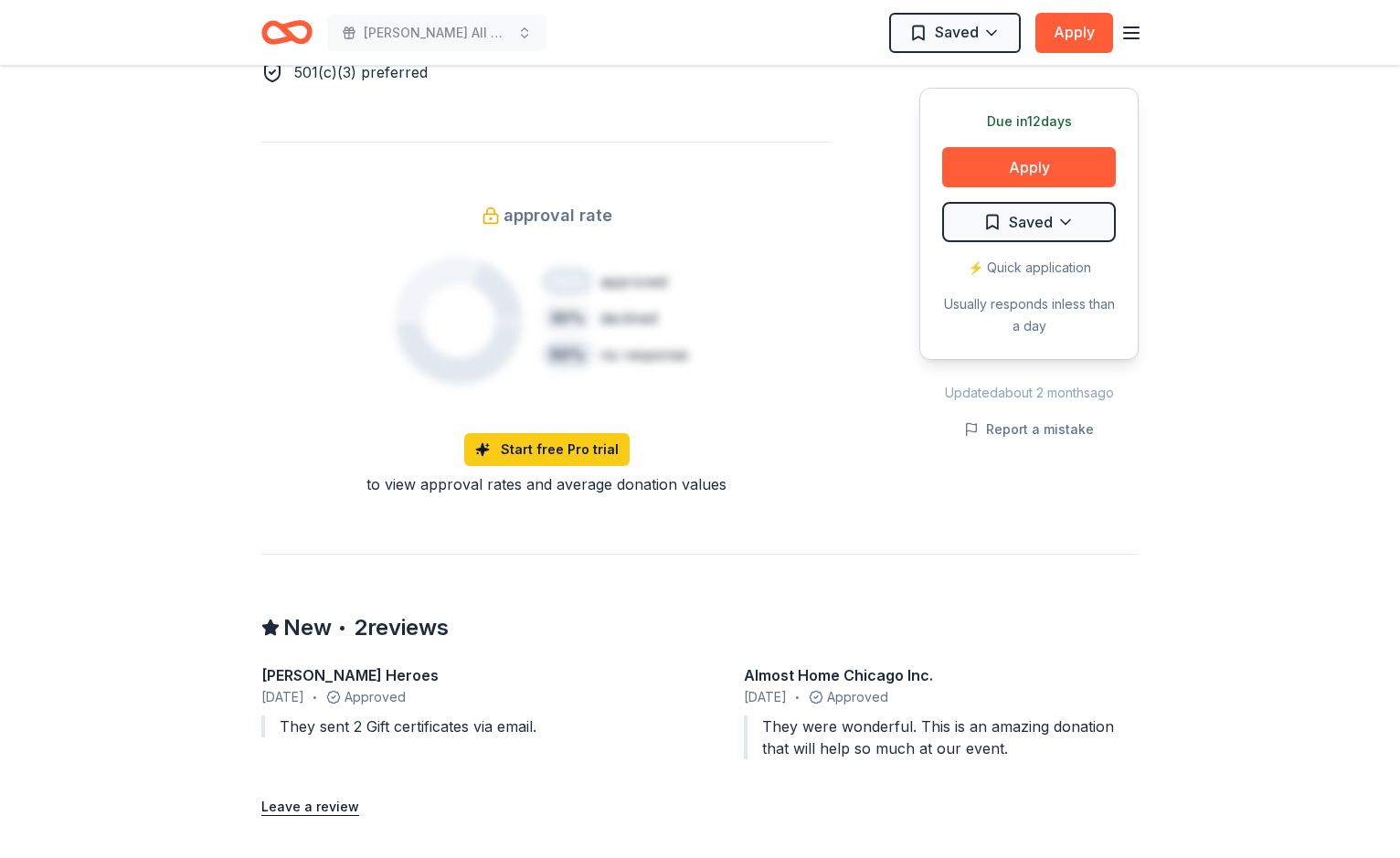
scroll to position [509, 0]
